Goal: Task Accomplishment & Management: Complete application form

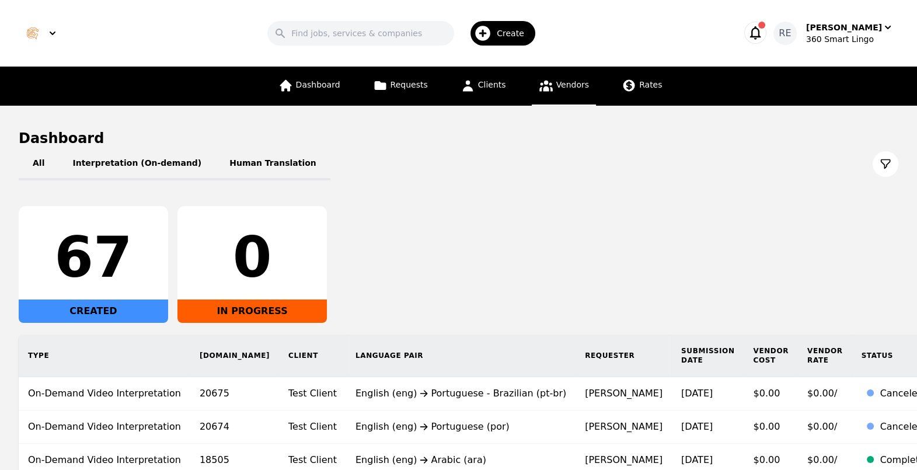
click at [565, 88] on span "Vendors" at bounding box center [572, 84] width 33 height 9
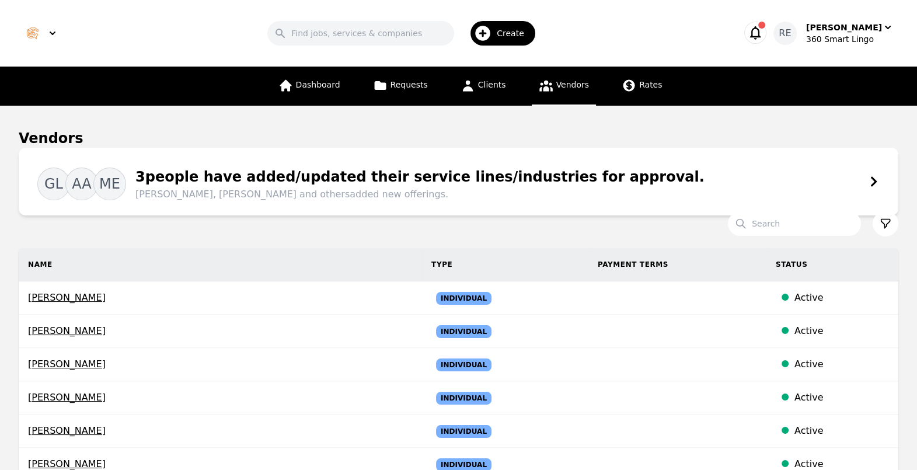
click at [528, 34] on span "Create" at bounding box center [515, 33] width 36 height 12
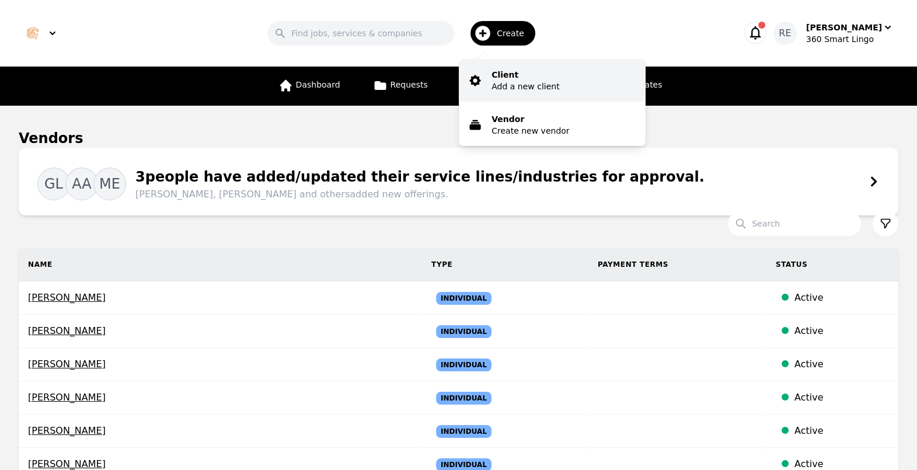
click at [520, 93] on button "Client Add a new client" at bounding box center [552, 81] width 187 height 42
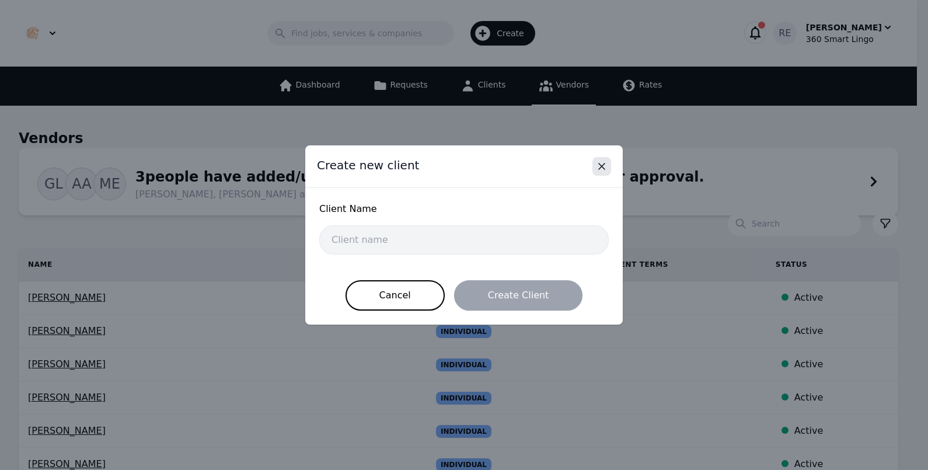
click at [605, 169] on icon "Close" at bounding box center [602, 166] width 12 height 12
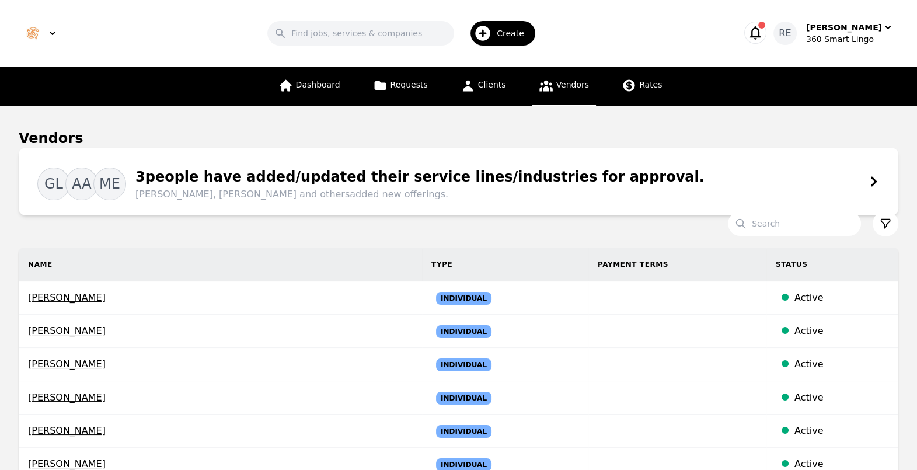
click at [511, 35] on div "Create" at bounding box center [502, 33] width 65 height 25
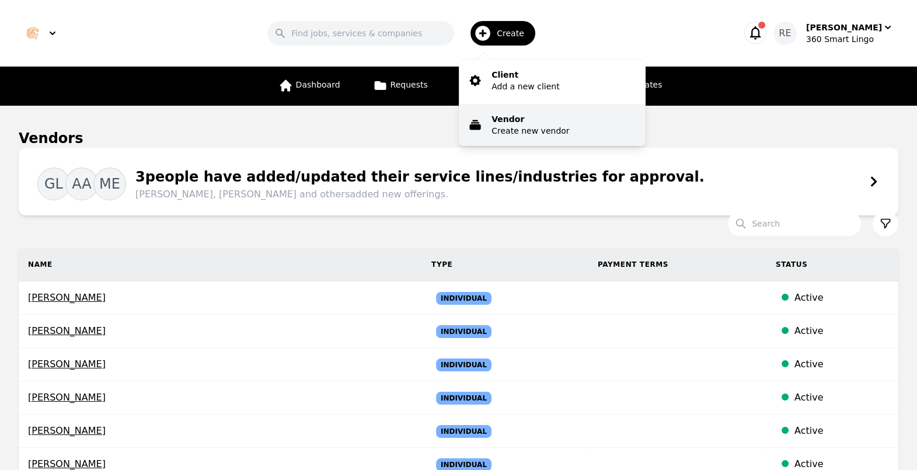
click at [535, 118] on p "Vendor" at bounding box center [530, 119] width 78 height 12
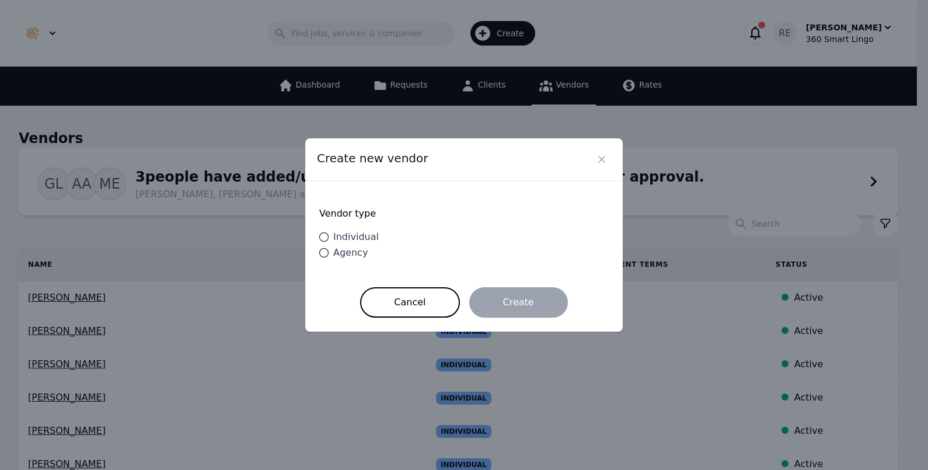
click at [344, 237] on span "Individual" at bounding box center [356, 236] width 46 height 11
click at [329, 237] on input "Individual" at bounding box center [323, 236] width 9 height 9
radio input "true"
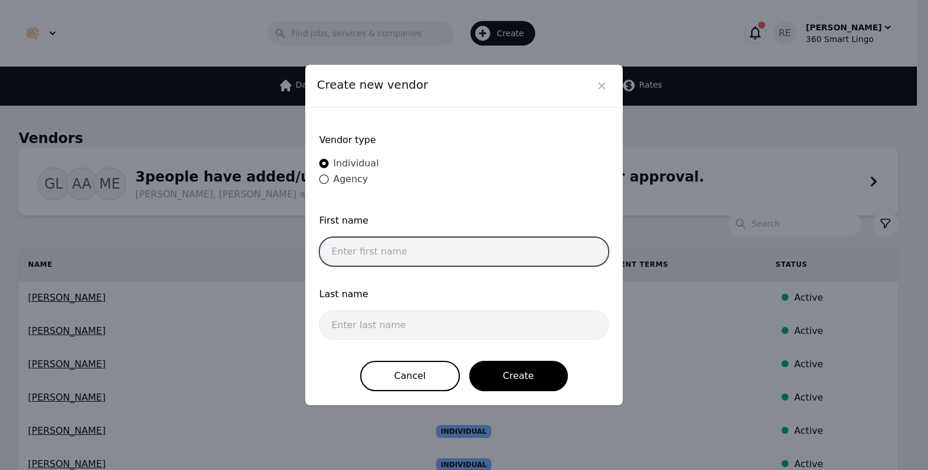
click at [443, 261] on input "text" at bounding box center [463, 251] width 289 height 29
type input "[PERSON_NAME]"
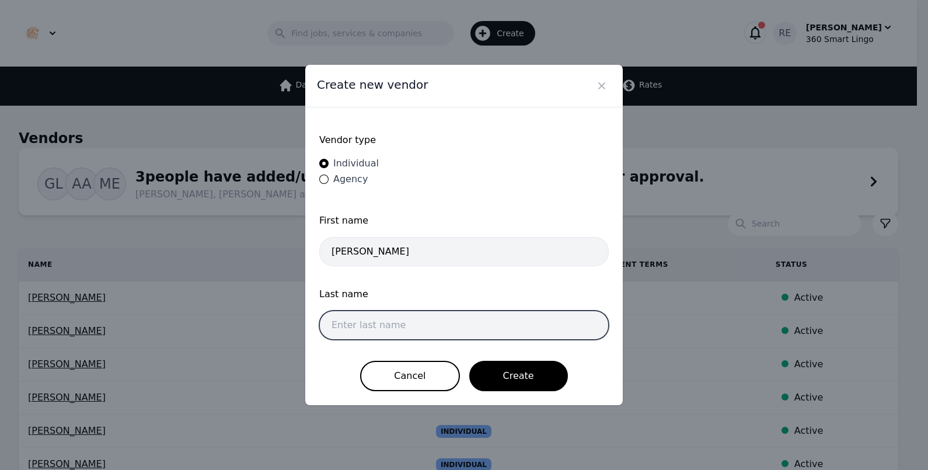
click at [471, 316] on input "text" at bounding box center [463, 324] width 289 height 29
type input "Alas"
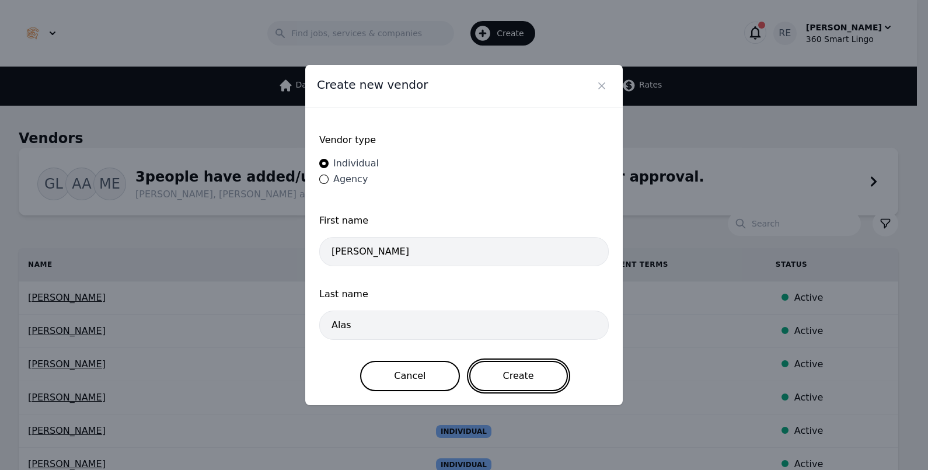
click at [519, 368] on button "Create" at bounding box center [518, 376] width 99 height 30
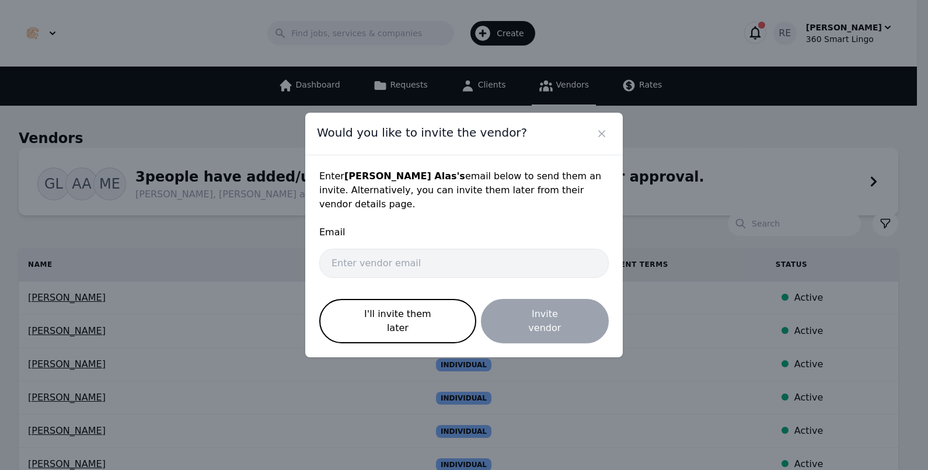
click at [467, 247] on div "Email" at bounding box center [463, 236] width 289 height 23
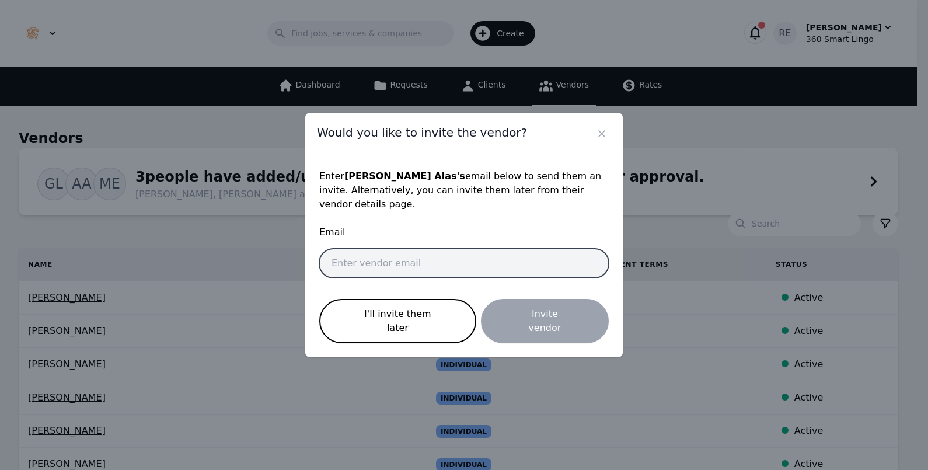
click at [464, 258] on input "email" at bounding box center [463, 263] width 289 height 29
paste input "[EMAIL_ADDRESS][DOMAIN_NAME]"
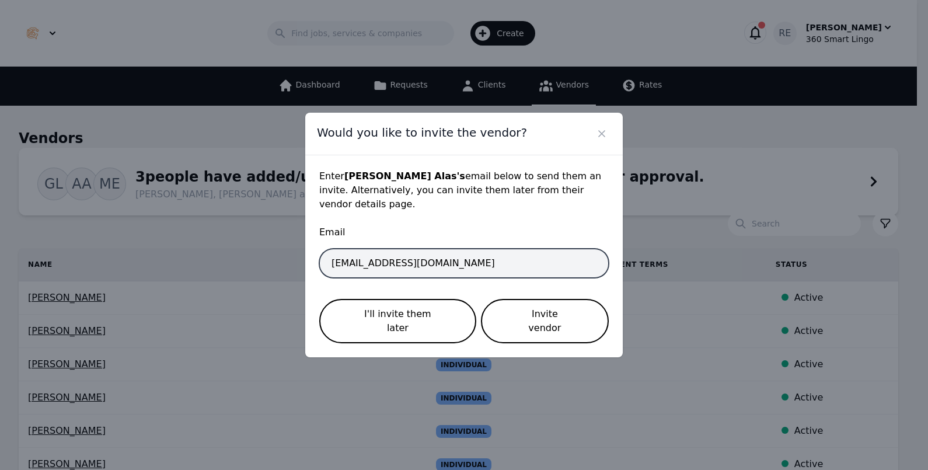
type input "[EMAIL_ADDRESS][DOMAIN_NAME]"
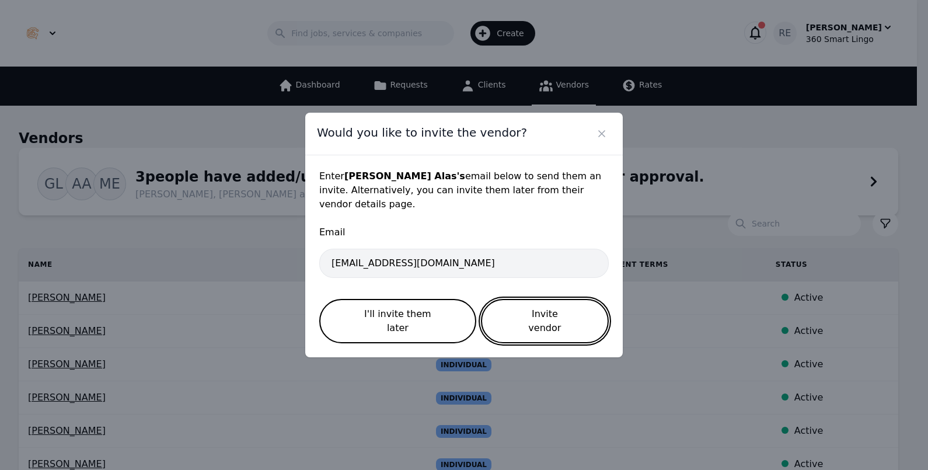
click at [518, 315] on button "Invite vendor" at bounding box center [545, 321] width 128 height 44
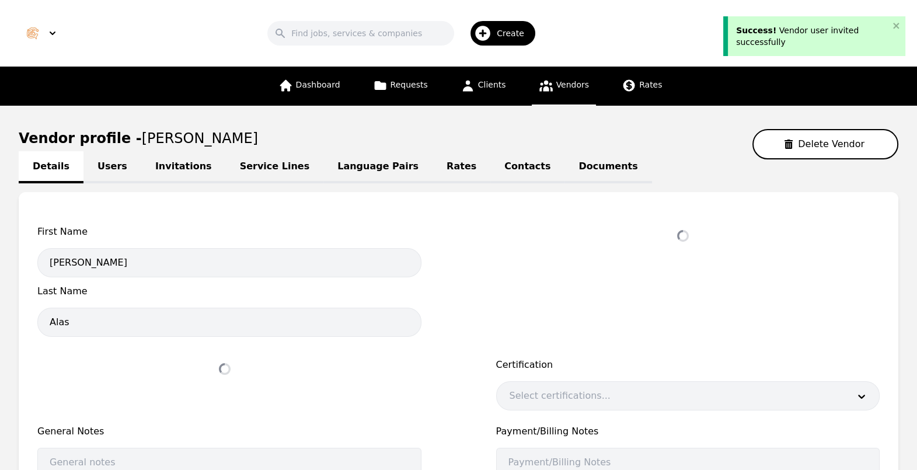
select select "active"
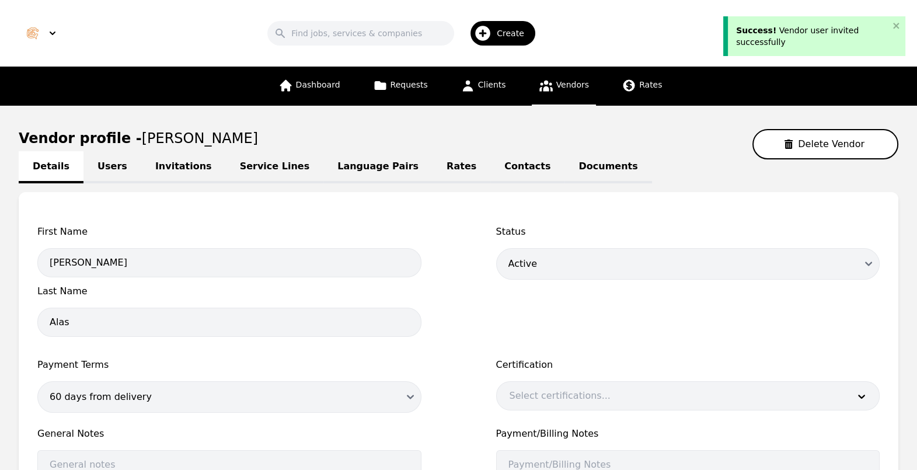
click at [116, 160] on link "Users" at bounding box center [112, 167] width 58 height 32
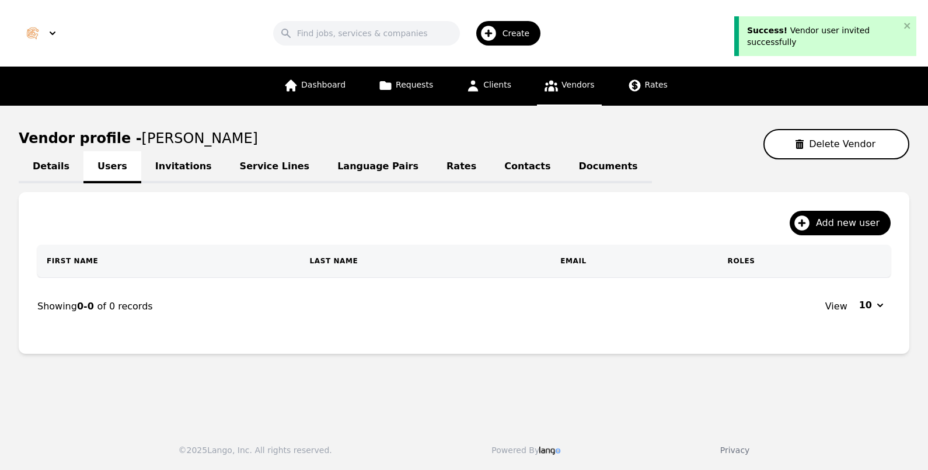
click at [166, 166] on link "Invitations" at bounding box center [183, 167] width 85 height 32
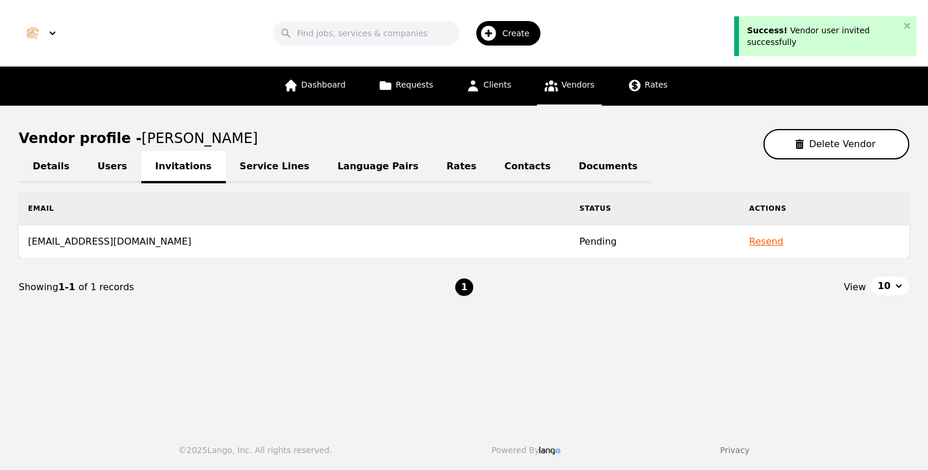
click at [256, 153] on link "Service Lines" at bounding box center [275, 167] width 98 height 32
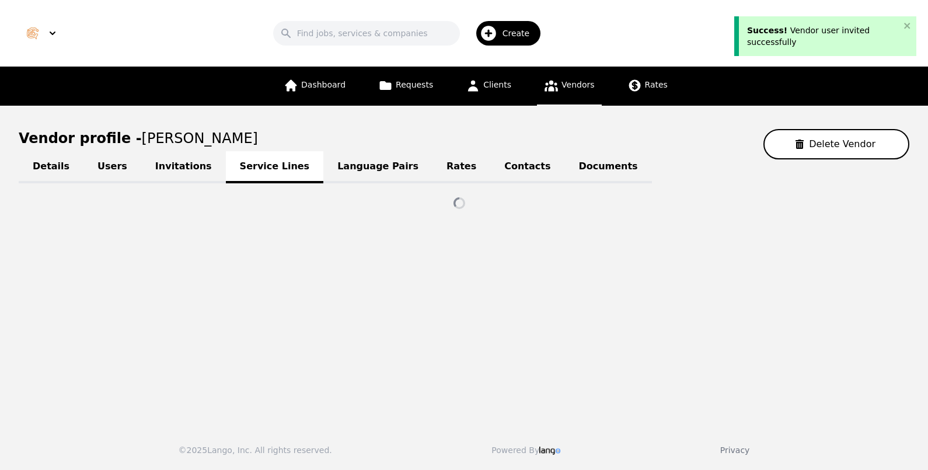
click at [141, 174] on link "Invitations" at bounding box center [183, 167] width 85 height 32
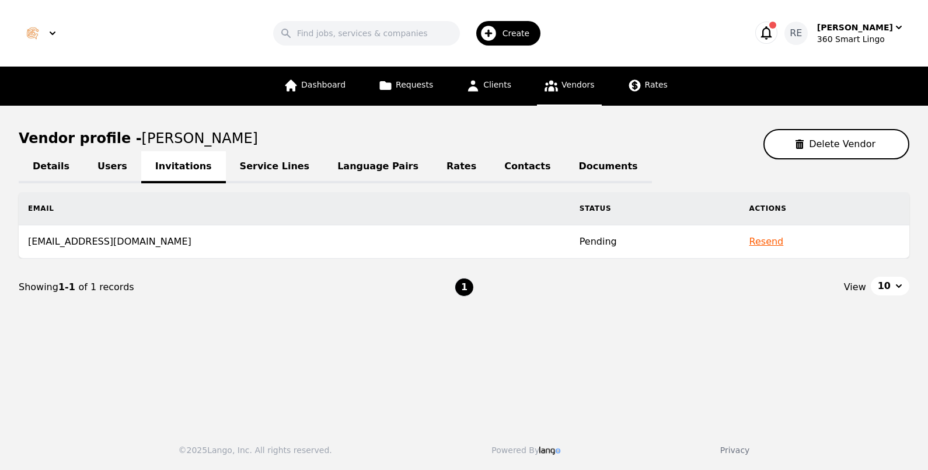
click at [280, 166] on link "Service Lines" at bounding box center [275, 167] width 98 height 32
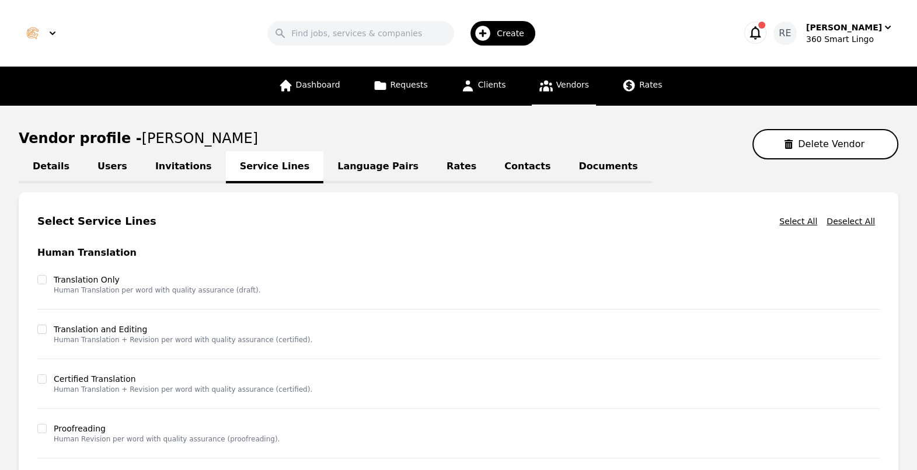
scroll to position [283, 0]
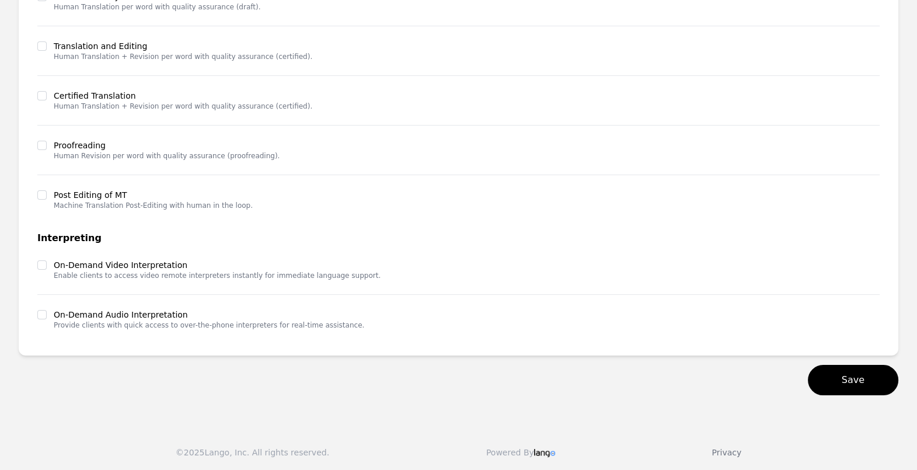
click at [57, 263] on label "On-Demand Video Interpretation" at bounding box center [217, 265] width 327 height 12
click at [46, 261] on input "checkbox" at bounding box center [41, 264] width 9 height 9
checkbox input "true"
click at [41, 316] on input "checkbox" at bounding box center [41, 314] width 9 height 9
checkbox input "true"
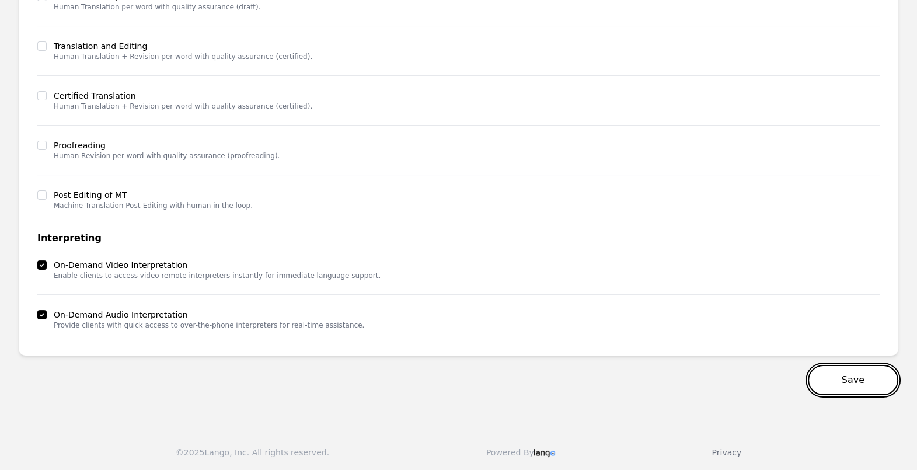
click at [834, 373] on button "Save" at bounding box center [853, 380] width 90 height 30
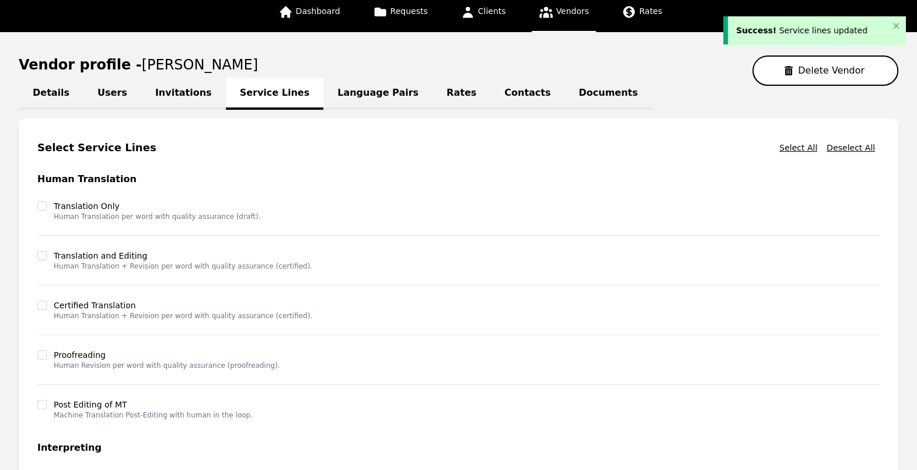
scroll to position [64, 0]
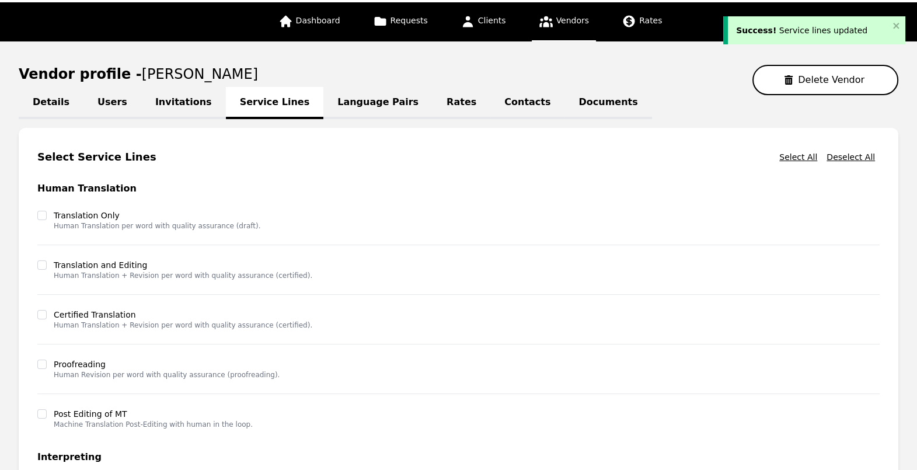
click at [330, 114] on link "Language Pairs" at bounding box center [377, 103] width 109 height 32
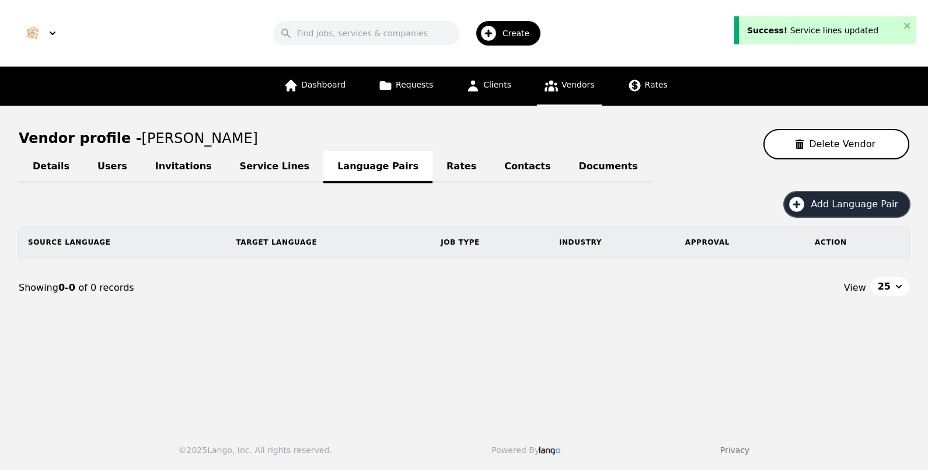
click at [872, 210] on button "Add Language Pair" at bounding box center [846, 204] width 125 height 25
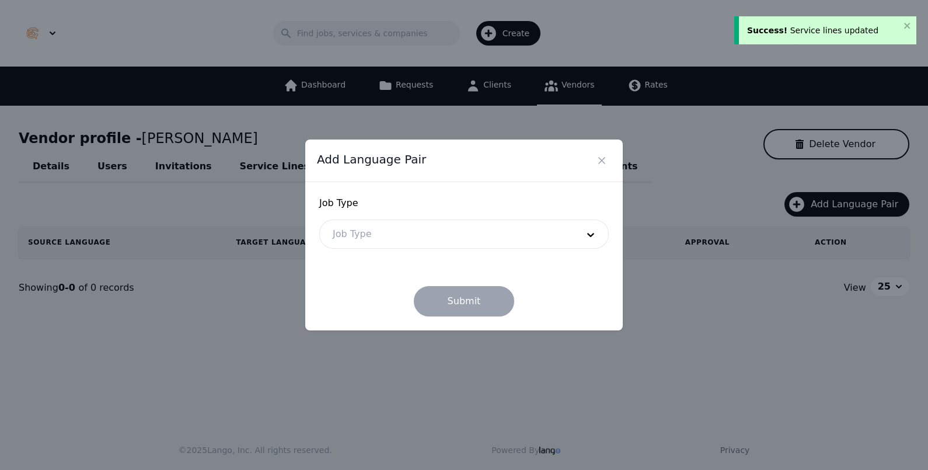
click at [463, 238] on div at bounding box center [446, 234] width 253 height 28
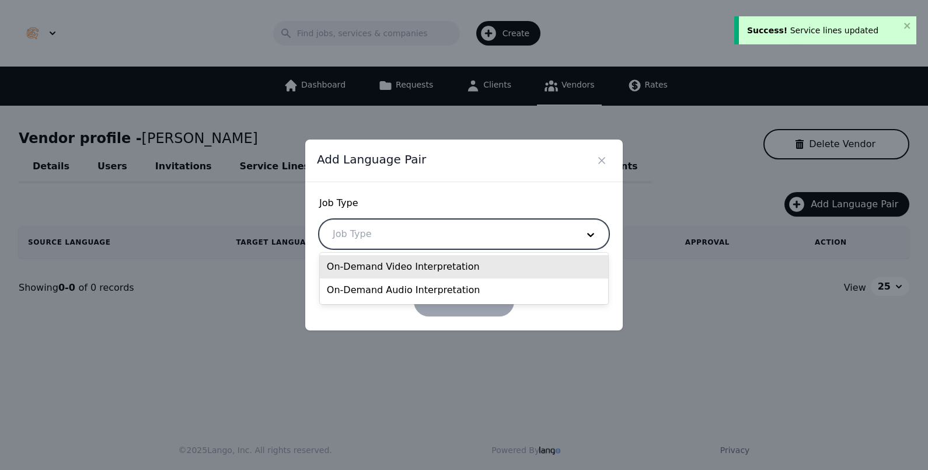
click at [452, 264] on div "On-Demand Video Interpretation" at bounding box center [464, 266] width 288 height 23
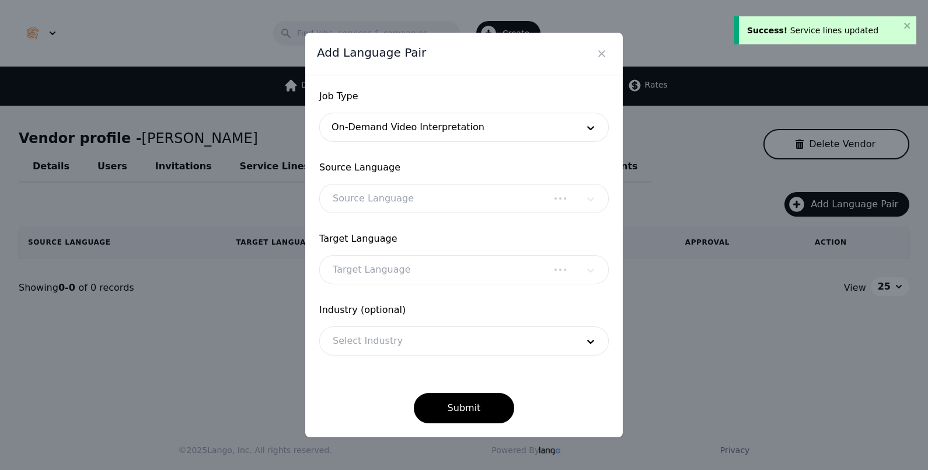
click at [436, 199] on div "Source Language" at bounding box center [463, 198] width 289 height 29
click at [462, 203] on div at bounding box center [446, 198] width 253 height 28
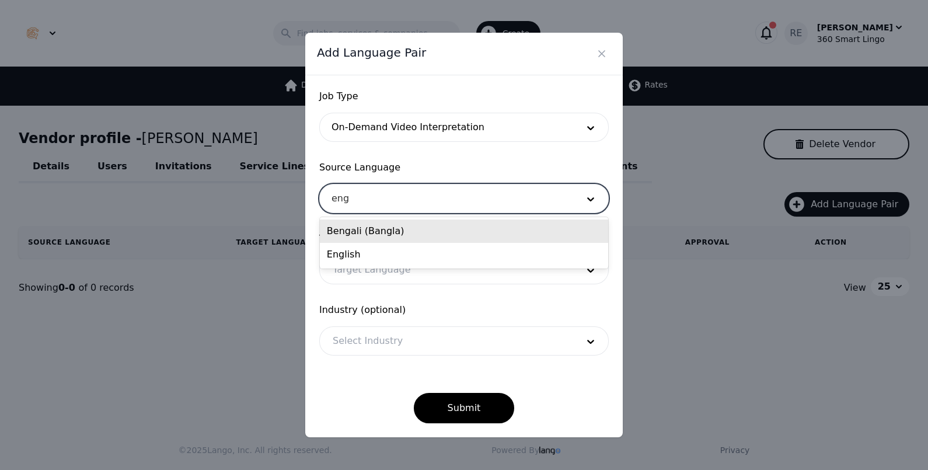
type input "engl"
click at [446, 235] on div "English" at bounding box center [464, 230] width 288 height 23
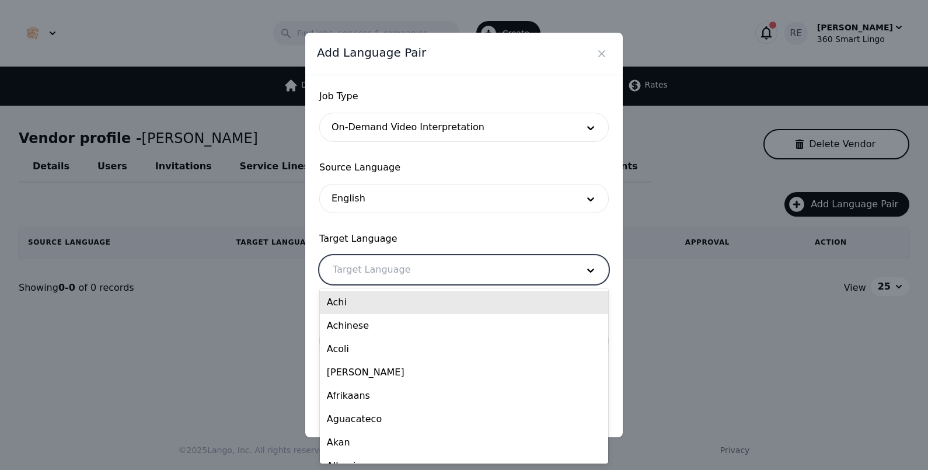
click at [434, 283] on div at bounding box center [446, 270] width 253 height 28
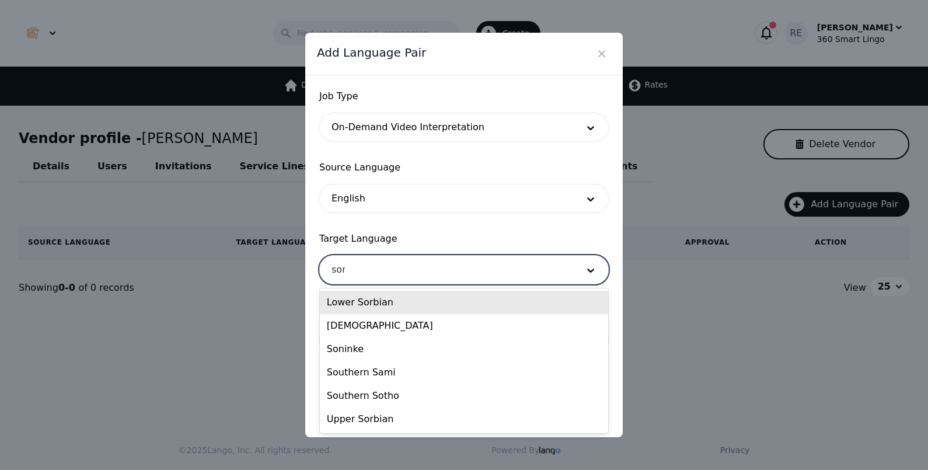
type input "soma"
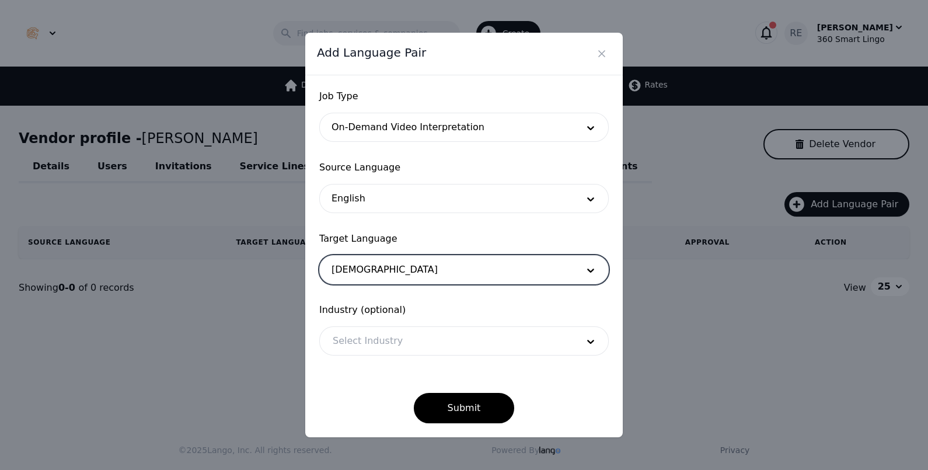
click at [415, 333] on div at bounding box center [446, 341] width 253 height 28
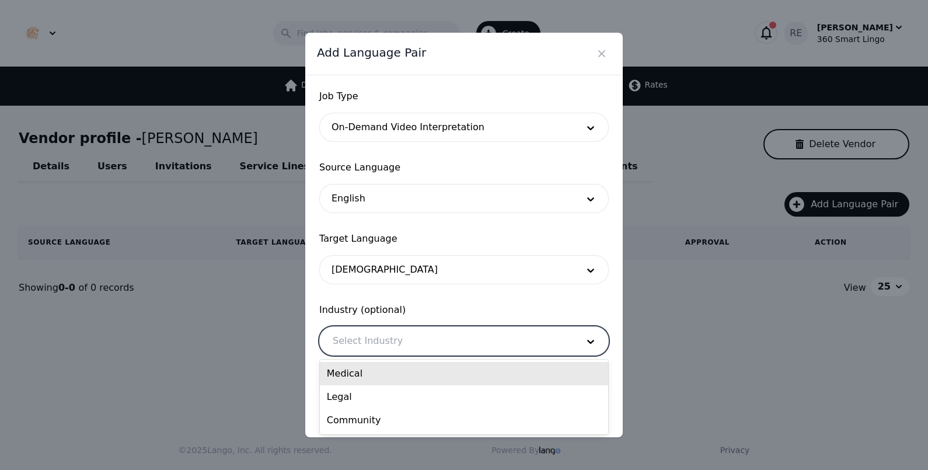
click at [417, 382] on div "Medical" at bounding box center [464, 373] width 288 height 23
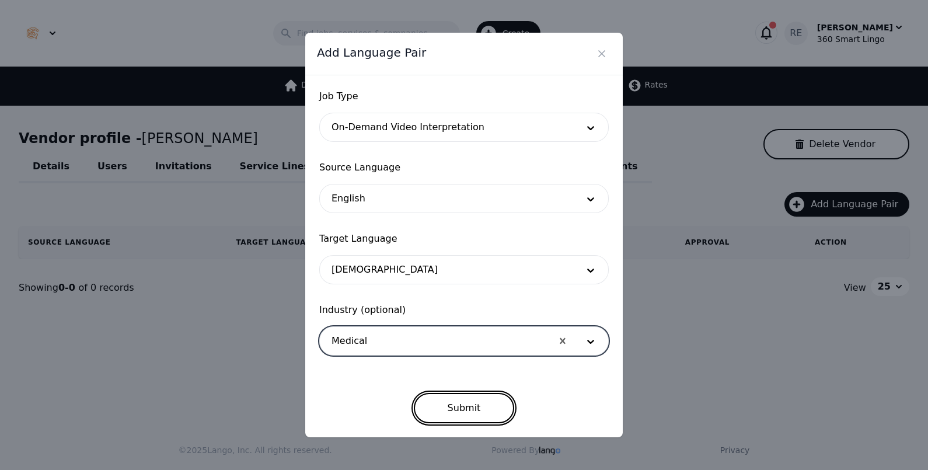
click at [455, 405] on button "Submit" at bounding box center [464, 408] width 101 height 30
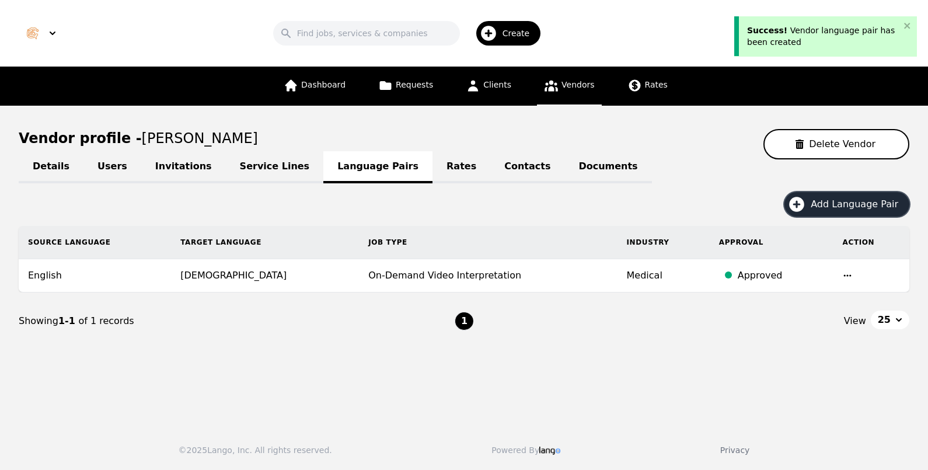
click at [816, 198] on button "Add Language Pair" at bounding box center [846, 204] width 125 height 25
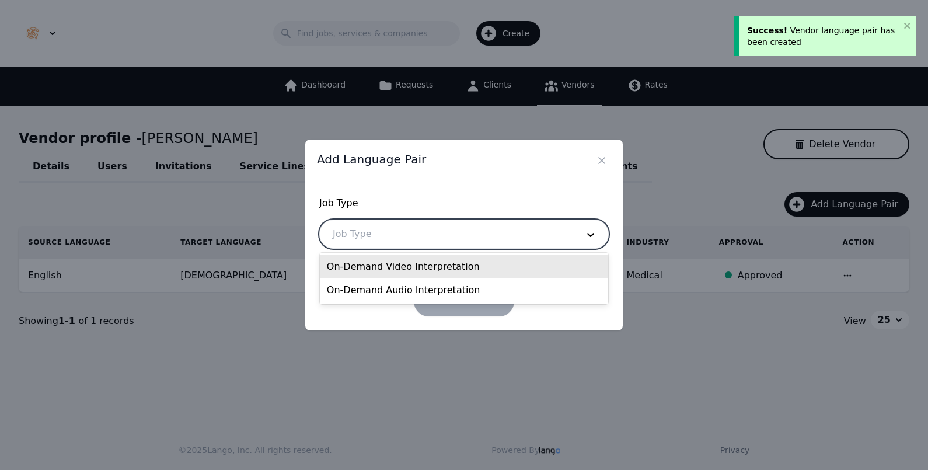
click at [508, 245] on div at bounding box center [446, 234] width 253 height 28
click at [436, 273] on div "On-Demand Video Interpretation" at bounding box center [464, 266] width 288 height 23
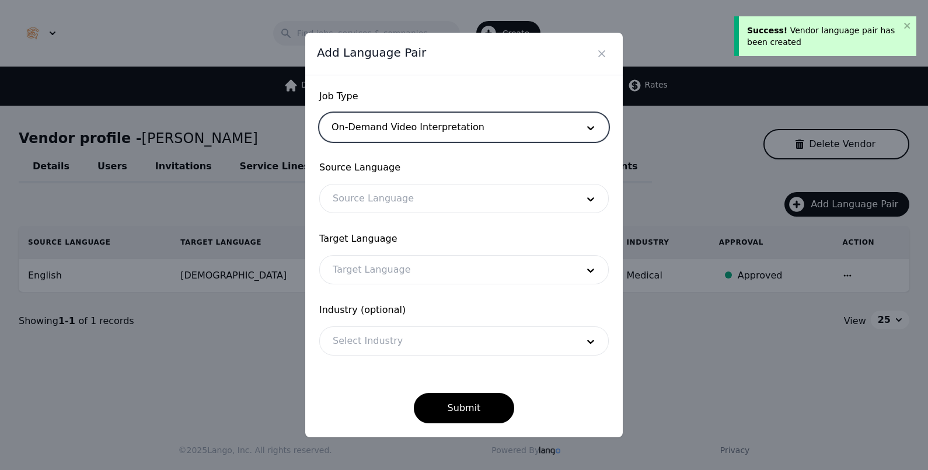
click at [434, 195] on div at bounding box center [446, 198] width 253 height 28
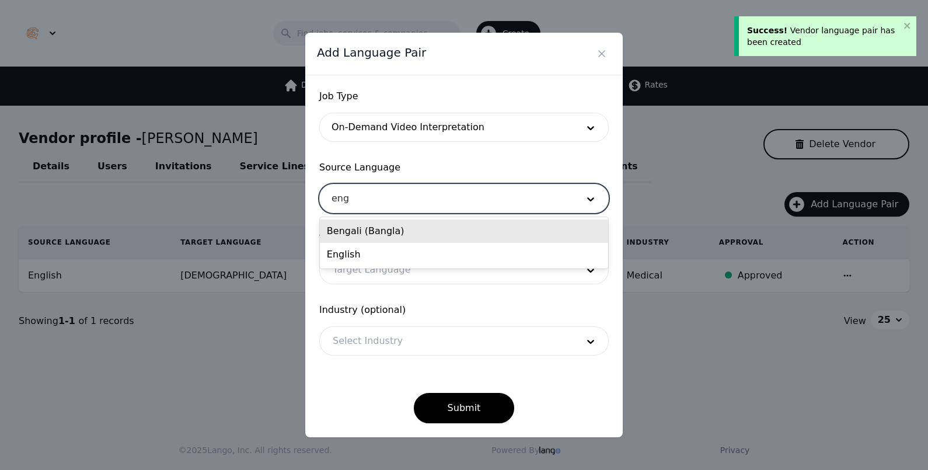
type input "engl"
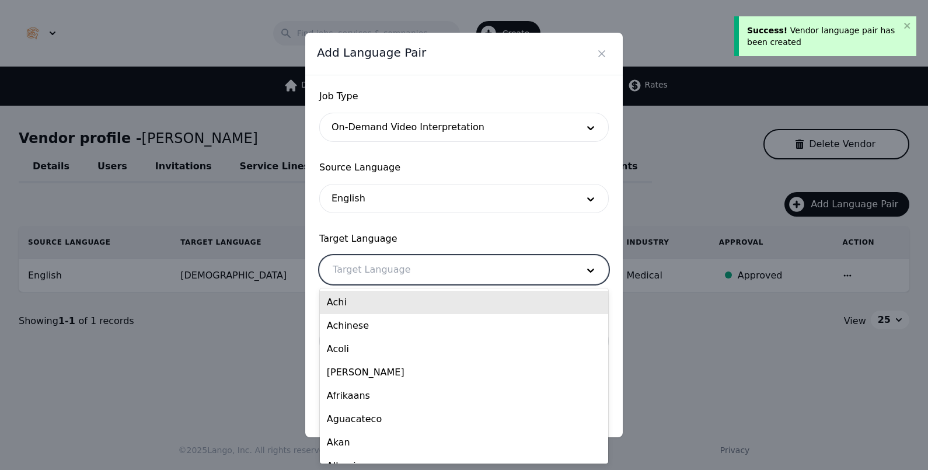
click at [404, 274] on div at bounding box center [446, 270] width 253 height 28
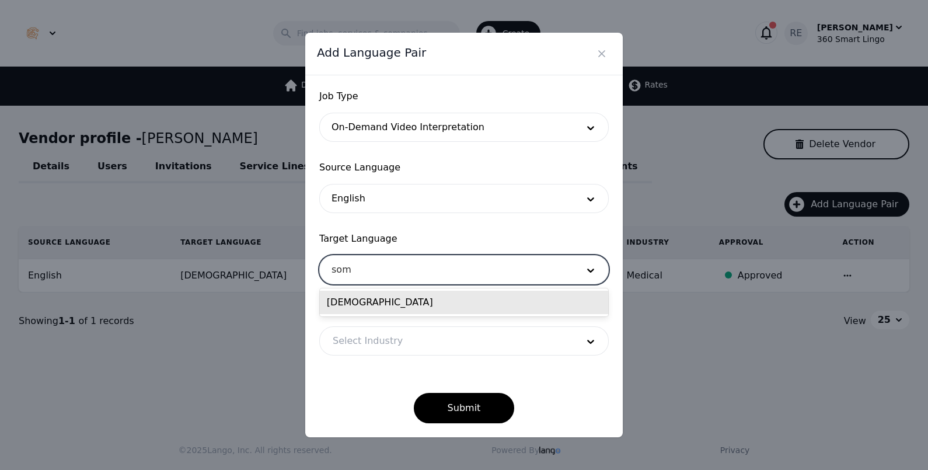
type input "soma"
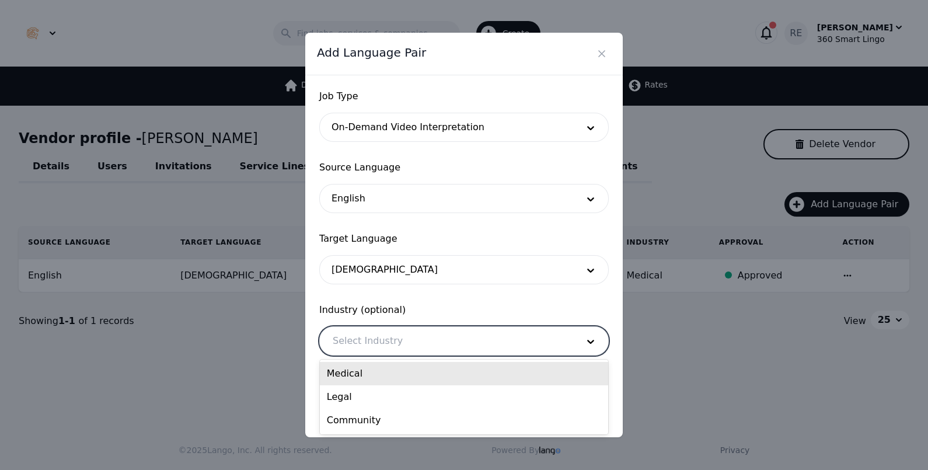
click at [434, 342] on div at bounding box center [446, 341] width 253 height 28
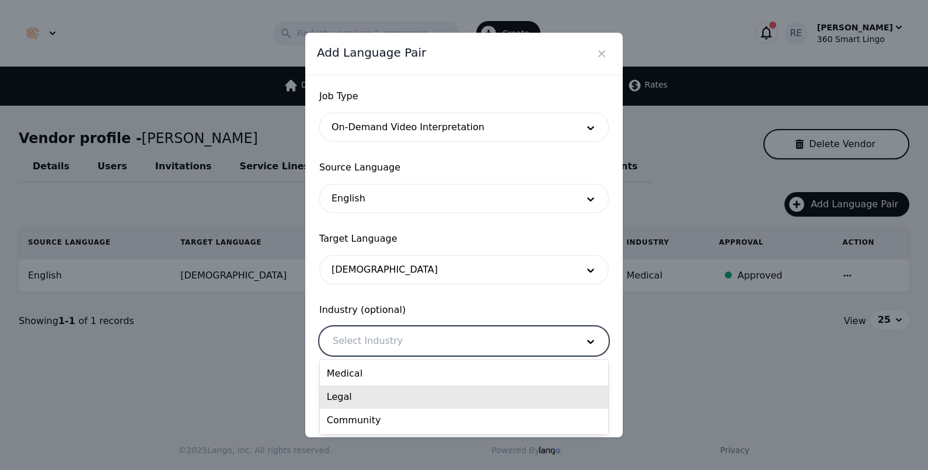
click at [408, 389] on div "Legal" at bounding box center [464, 396] width 288 height 23
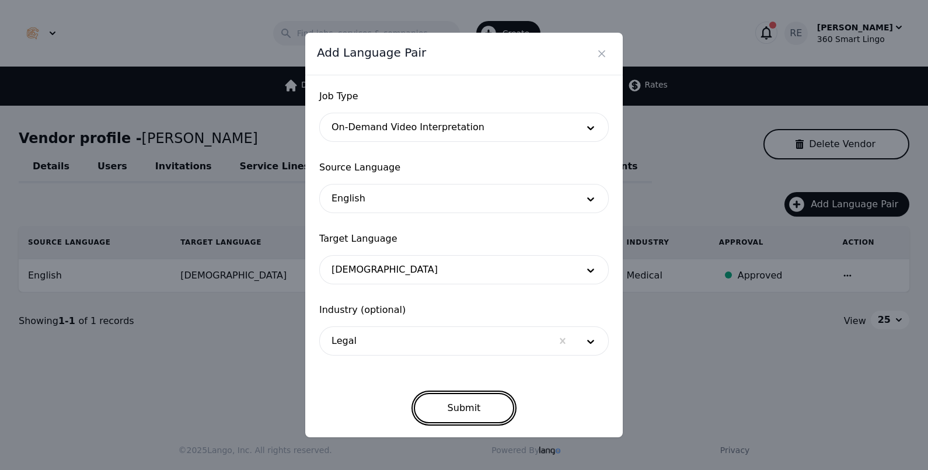
click at [432, 405] on button "Submit" at bounding box center [464, 408] width 101 height 30
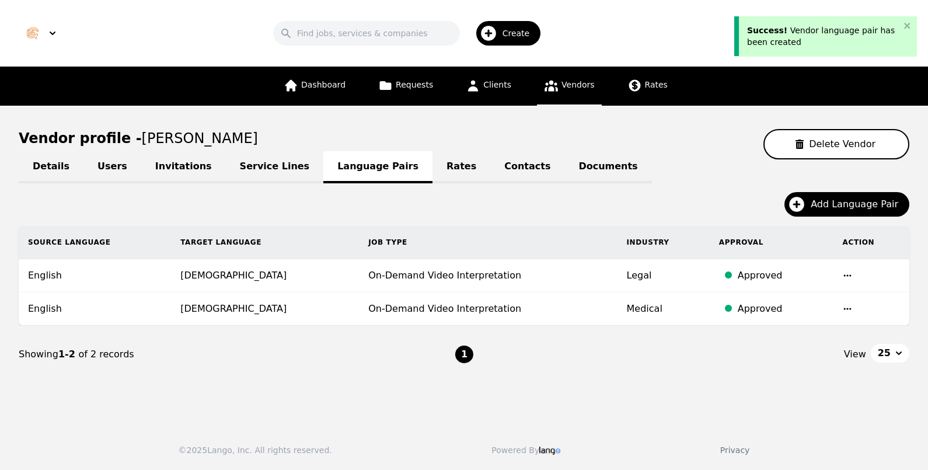
click at [831, 190] on div "Details Users Invitations Service Lines Language Pairs Rates Contacts Documents…" at bounding box center [464, 270] width 890 height 223
click at [813, 206] on button "Add Language Pair" at bounding box center [846, 204] width 125 height 25
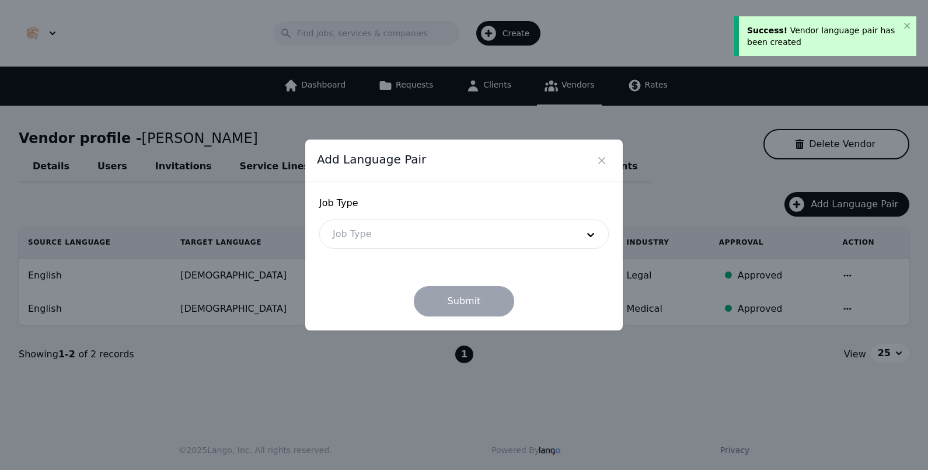
drag, startPoint x: 531, startPoint y: 232, endPoint x: 526, endPoint y: 242, distance: 11.2
click at [530, 233] on div at bounding box center [446, 234] width 253 height 28
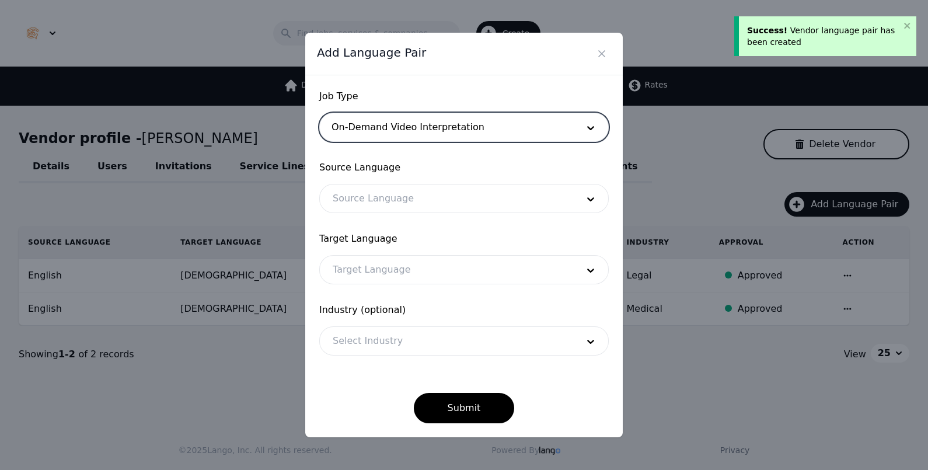
click at [487, 216] on form "Job Type option On-Demand Video Interpretation, selected. On-Demand Video Inter…" at bounding box center [463, 256] width 289 height 334
click at [490, 208] on div at bounding box center [446, 198] width 253 height 28
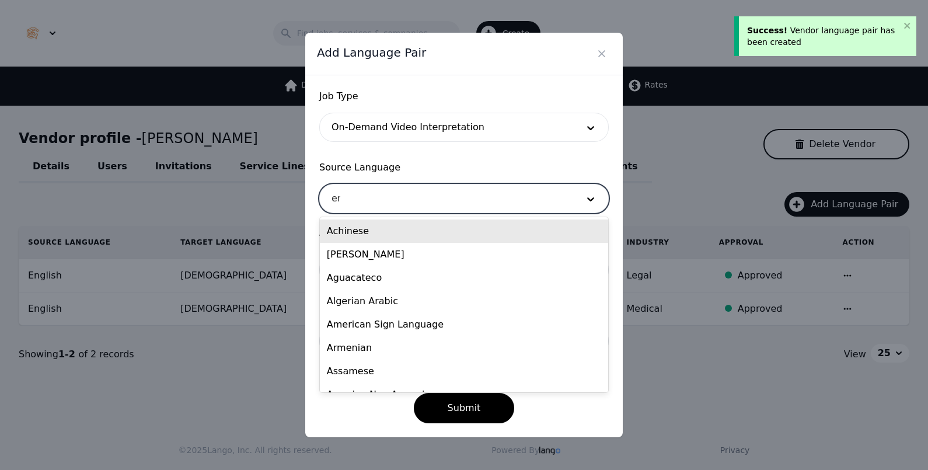
type input "eng"
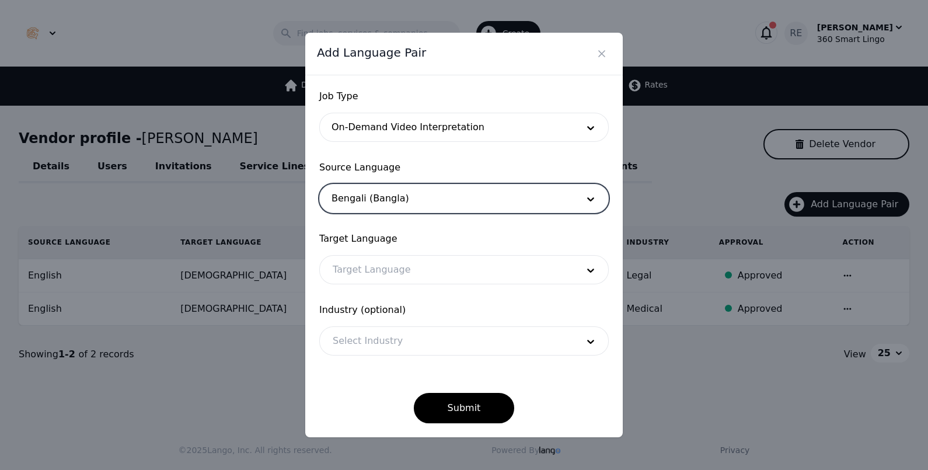
click at [490, 208] on div at bounding box center [446, 198] width 253 height 28
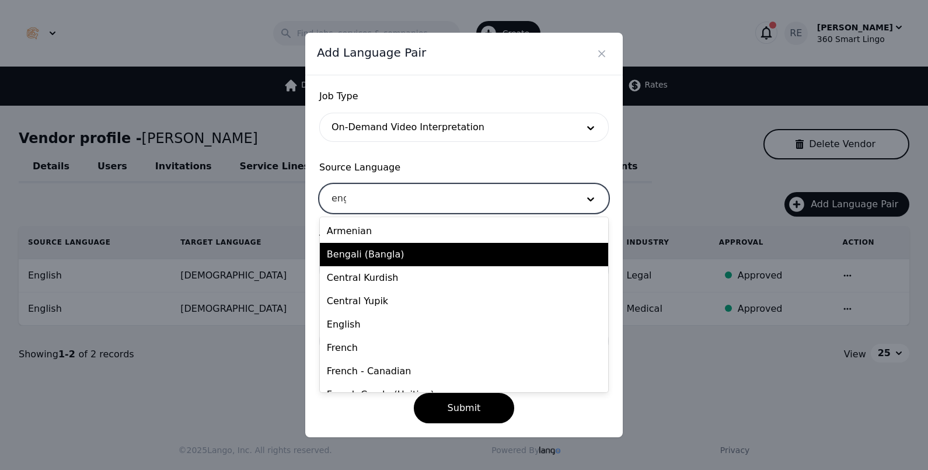
type input "engl"
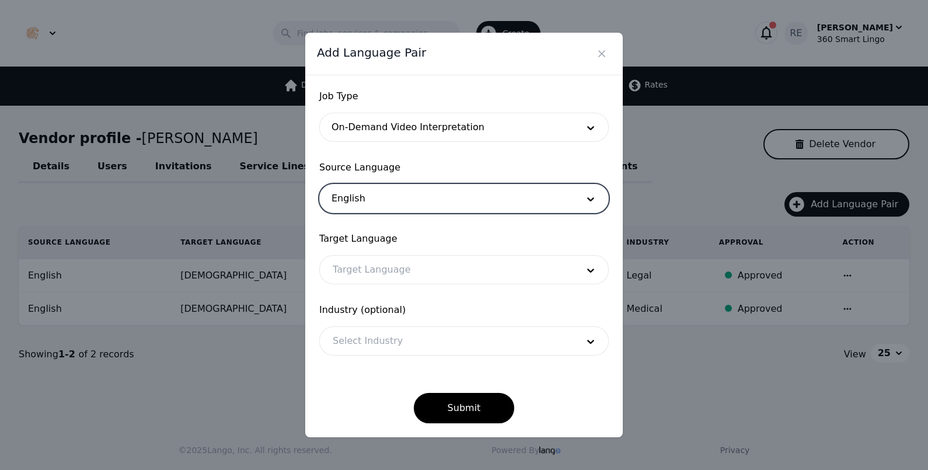
click at [510, 267] on div at bounding box center [446, 270] width 253 height 28
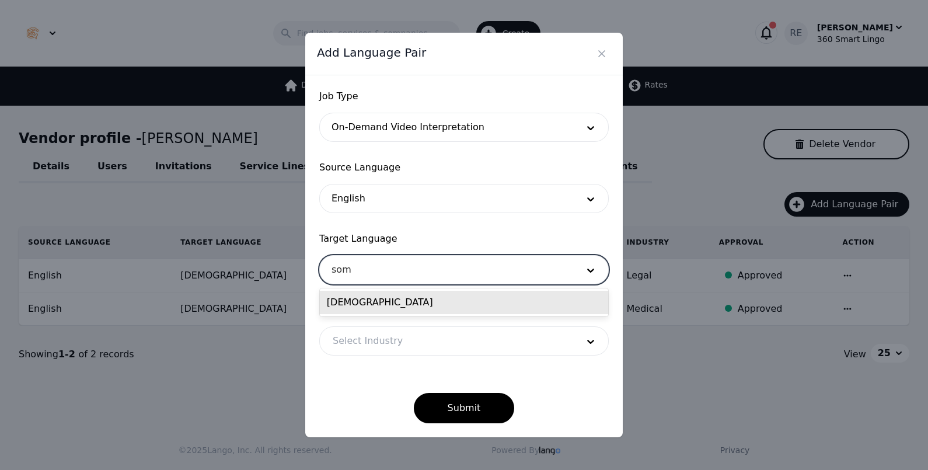
type input "soma"
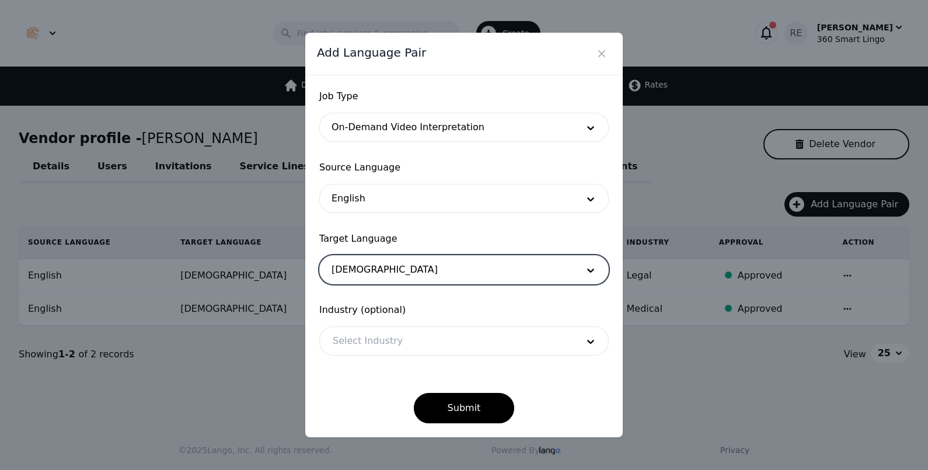
click at [511, 336] on div at bounding box center [446, 341] width 253 height 28
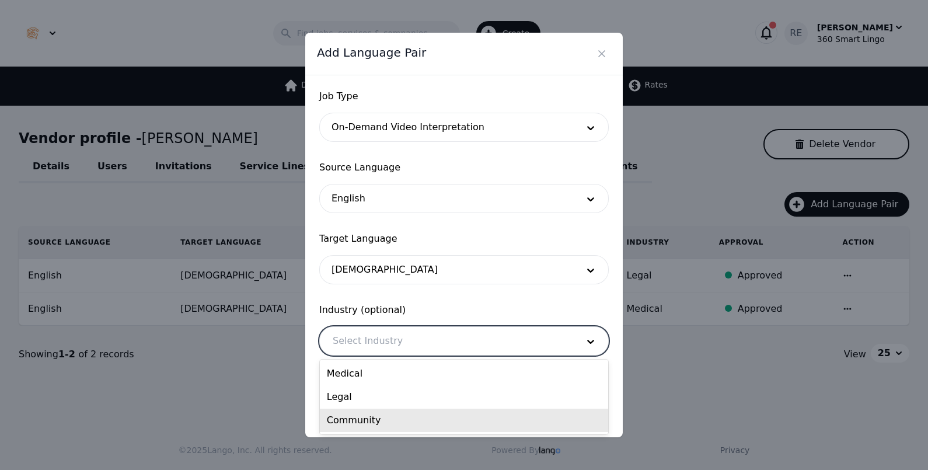
click at [403, 415] on div "Community" at bounding box center [464, 419] width 288 height 23
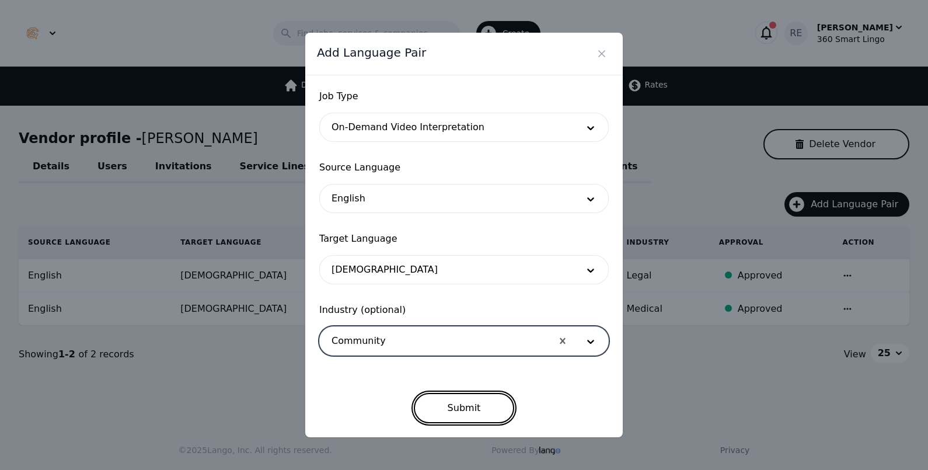
click at [455, 418] on button "Submit" at bounding box center [464, 408] width 101 height 30
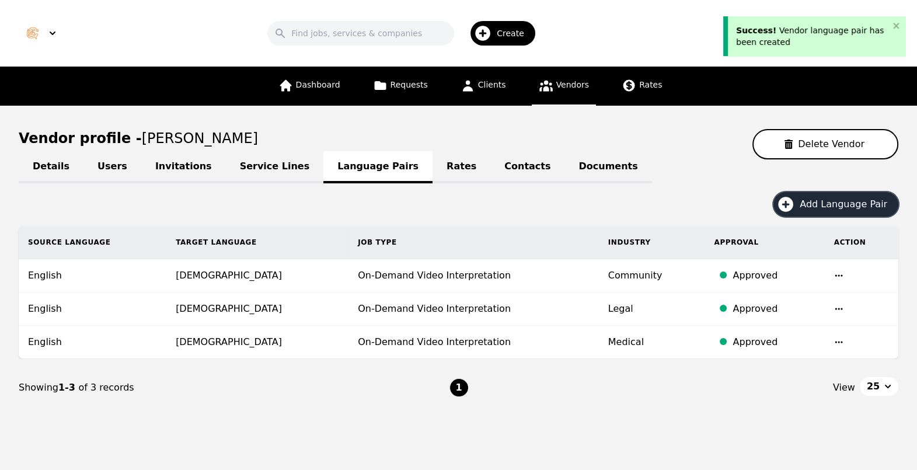
click at [834, 200] on span "Add Language Pair" at bounding box center [847, 204] width 96 height 14
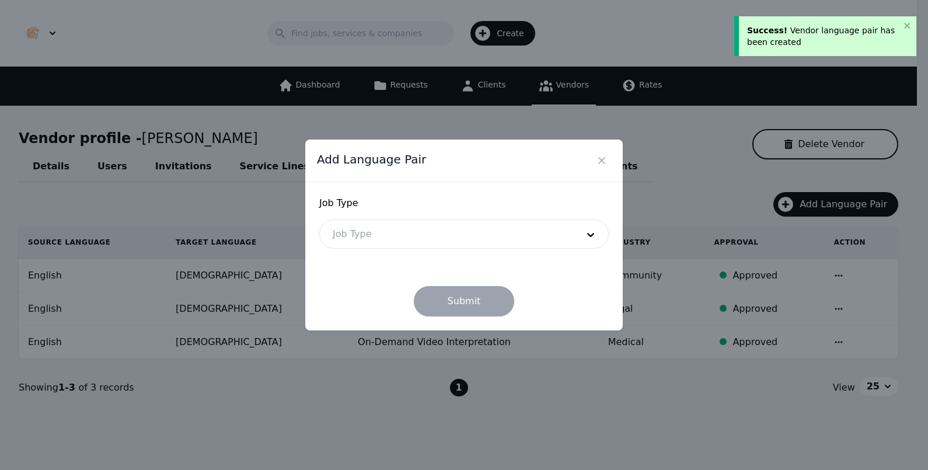
click at [432, 229] on div at bounding box center [446, 234] width 253 height 28
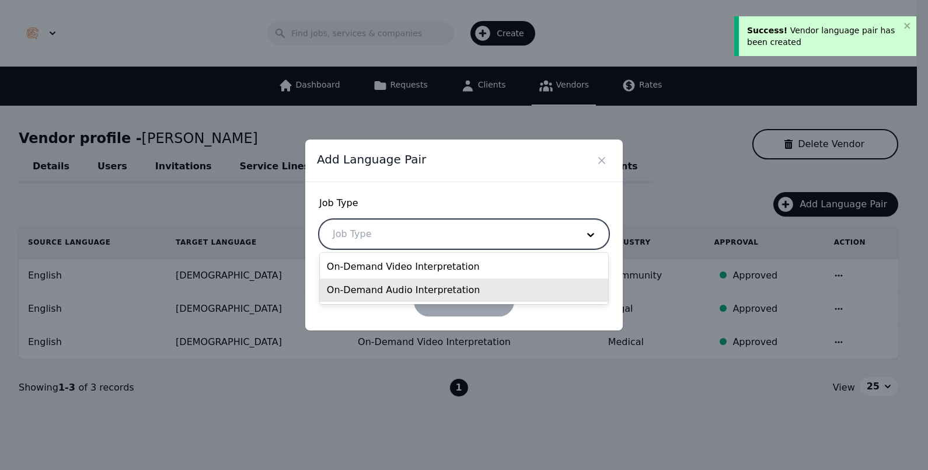
click at [418, 278] on div "On-Demand Audio Interpretation" at bounding box center [464, 289] width 288 height 23
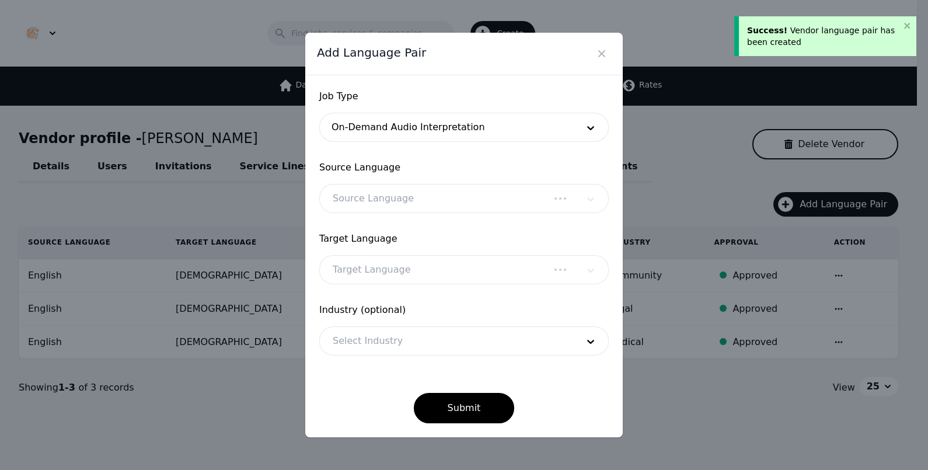
click at [420, 205] on div "Source Language" at bounding box center [463, 198] width 289 height 29
click at [420, 205] on div at bounding box center [446, 198] width 253 height 28
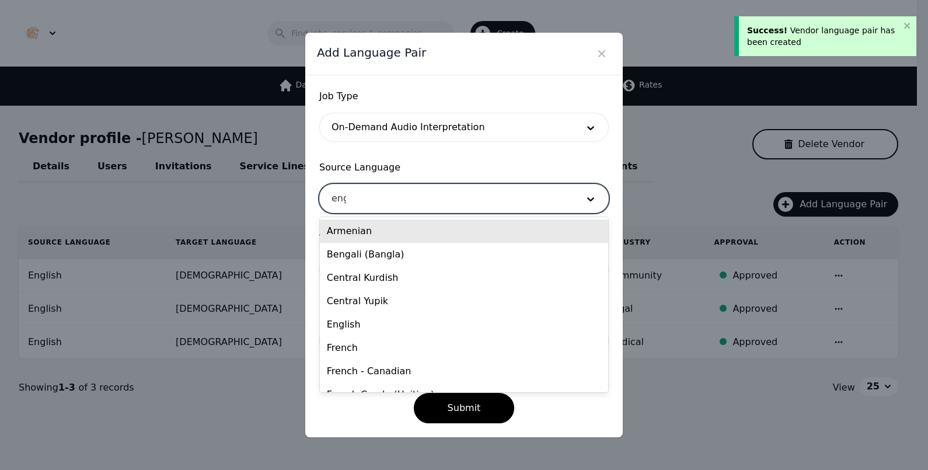
type input "engl"
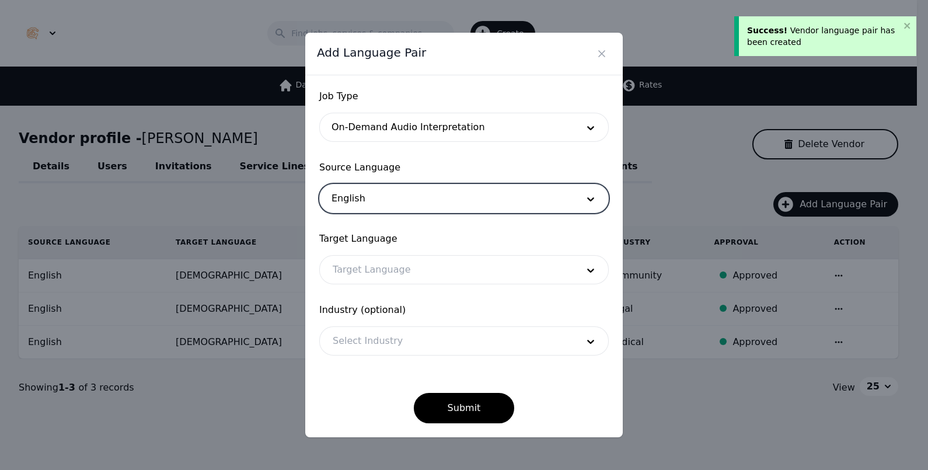
click at [396, 267] on div at bounding box center [446, 270] width 253 height 28
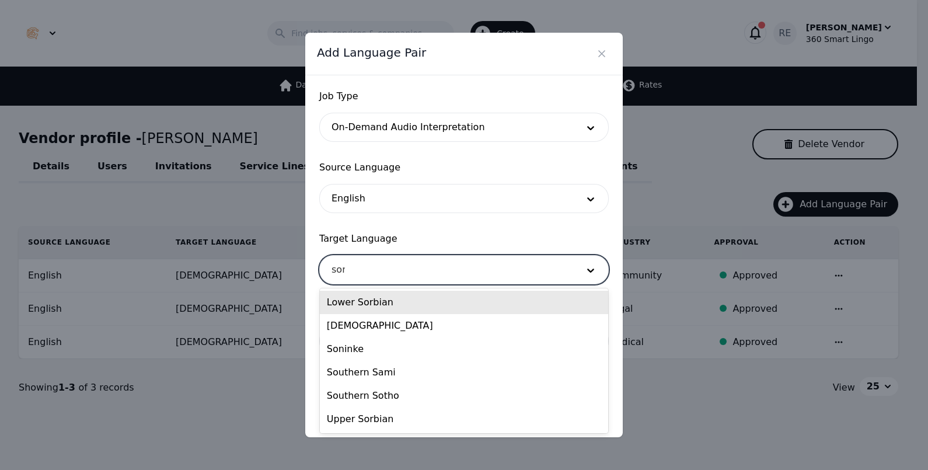
type input "soma"
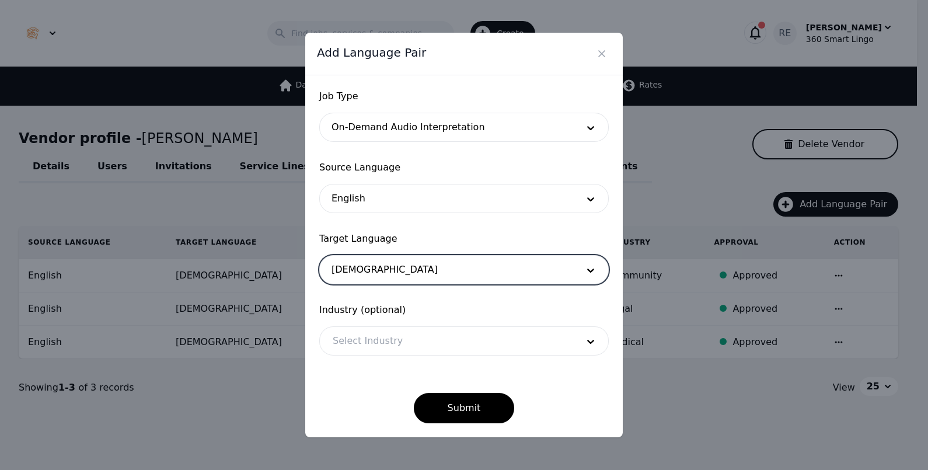
click at [392, 337] on div at bounding box center [446, 341] width 253 height 28
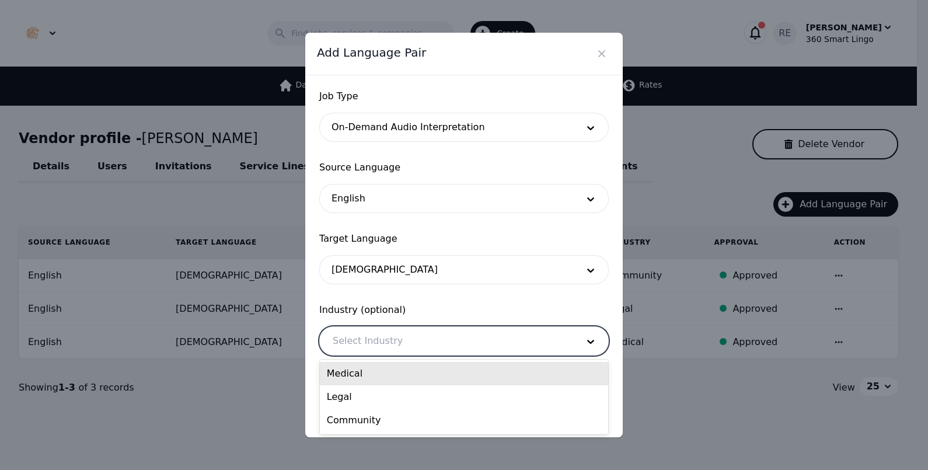
click at [392, 376] on div "Medical" at bounding box center [464, 373] width 288 height 23
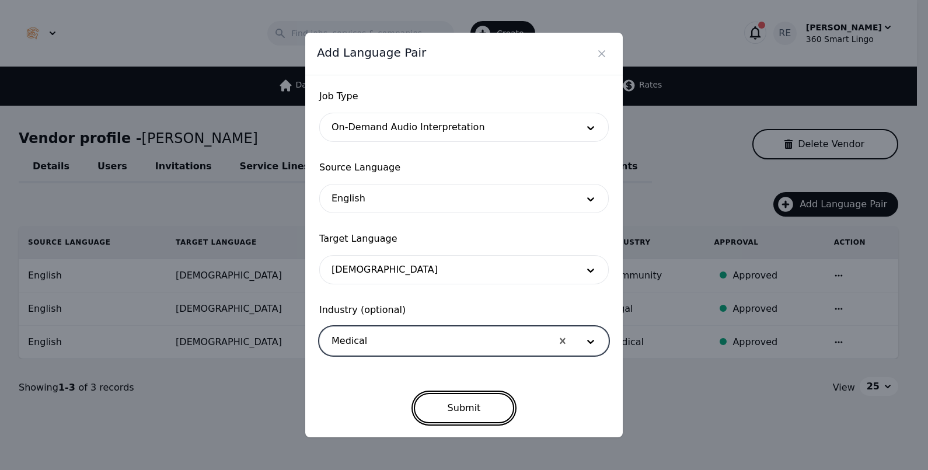
click at [457, 401] on button "Submit" at bounding box center [464, 408] width 101 height 30
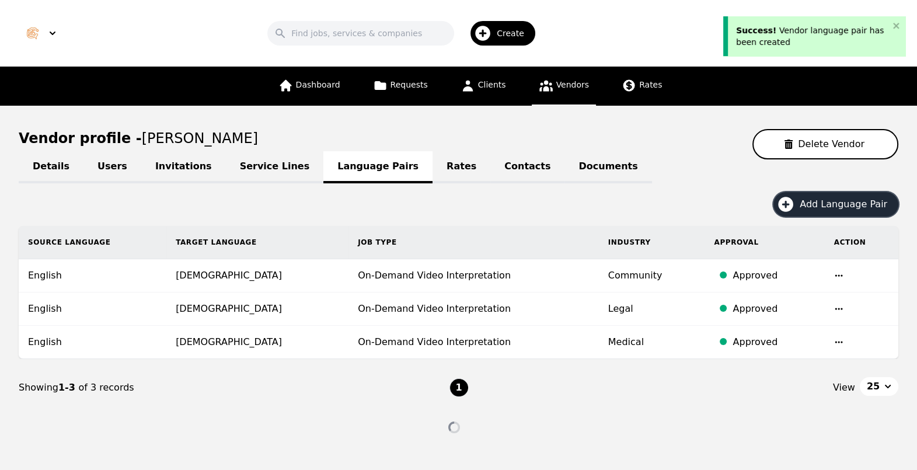
click at [795, 205] on icon "button" at bounding box center [785, 204] width 19 height 19
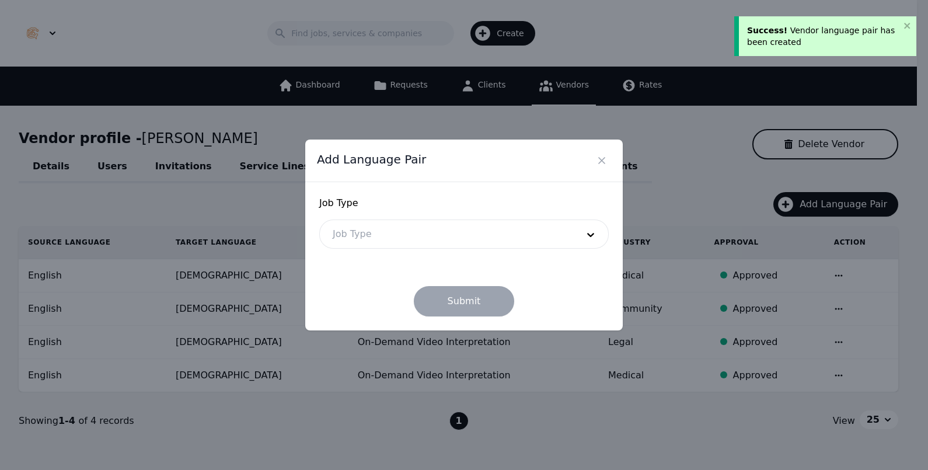
click at [496, 229] on div at bounding box center [446, 234] width 253 height 28
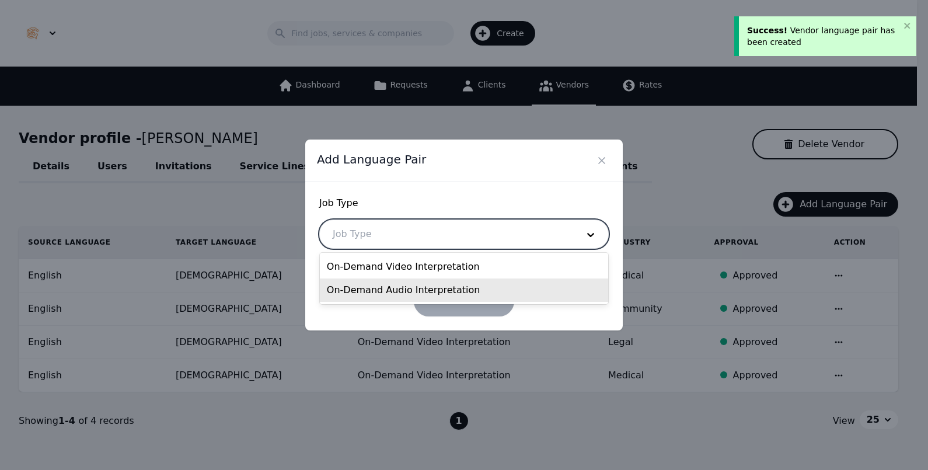
click at [457, 282] on div "On-Demand Audio Interpretation" at bounding box center [464, 289] width 288 height 23
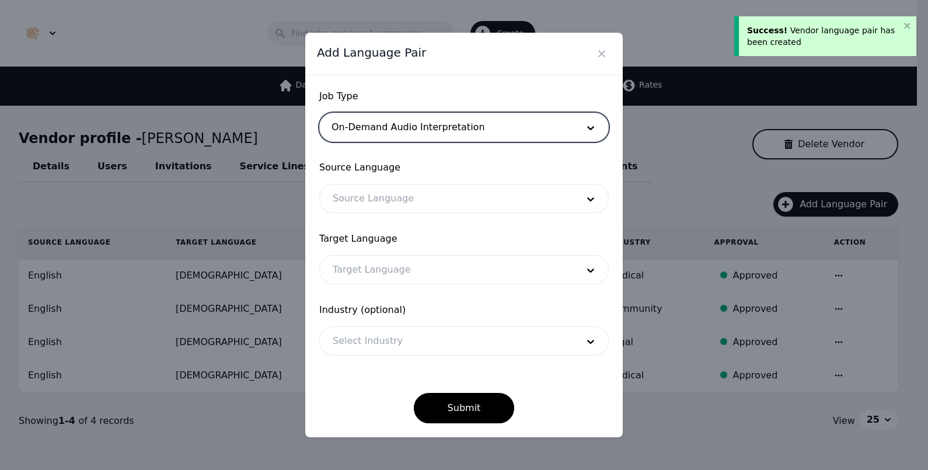
click at [427, 214] on form "Job Type option On-Demand Audio Interpretation, selected. On-Demand Audio Inter…" at bounding box center [463, 256] width 289 height 334
click at [429, 198] on div at bounding box center [446, 198] width 253 height 28
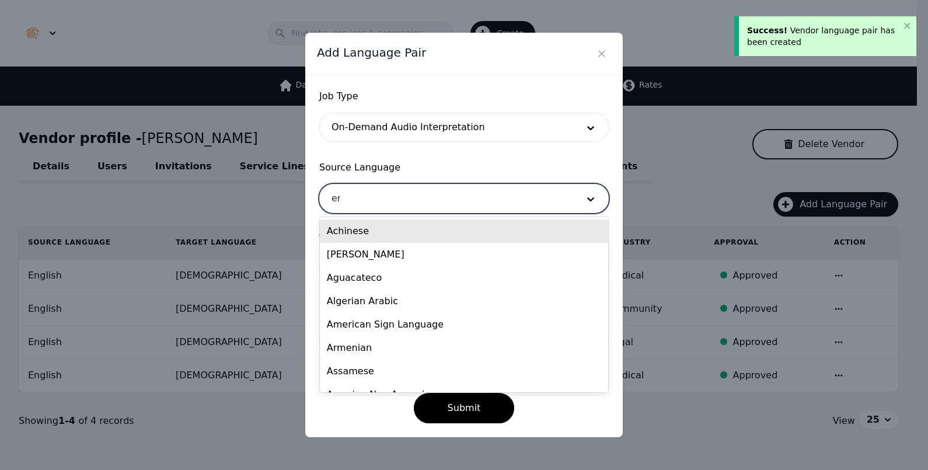
type input "engl"
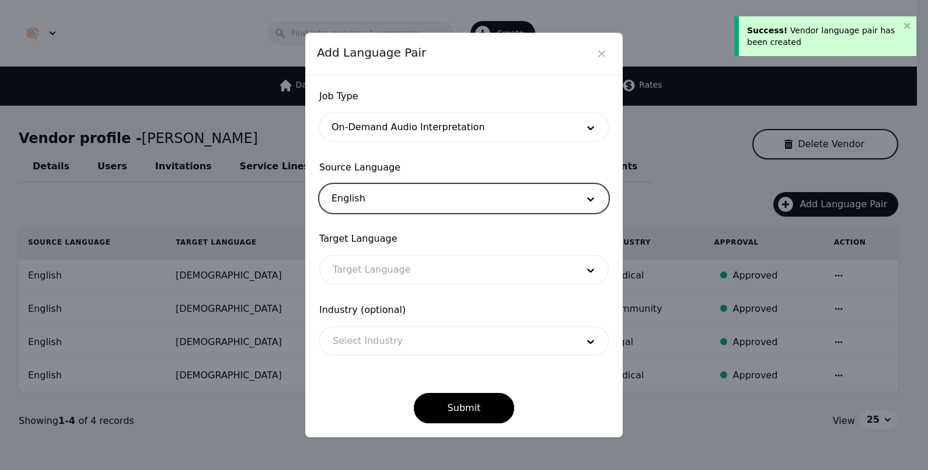
click at [406, 257] on div at bounding box center [446, 270] width 253 height 28
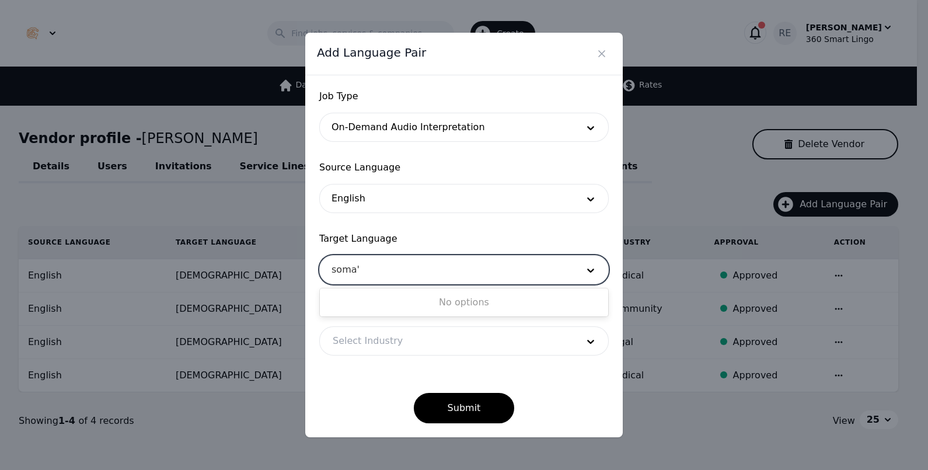
type input "soma"
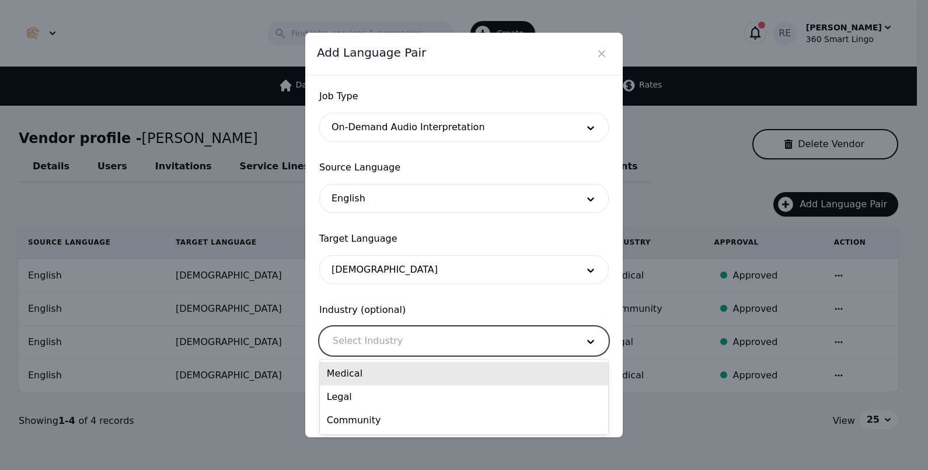
click at [404, 345] on div at bounding box center [446, 341] width 253 height 28
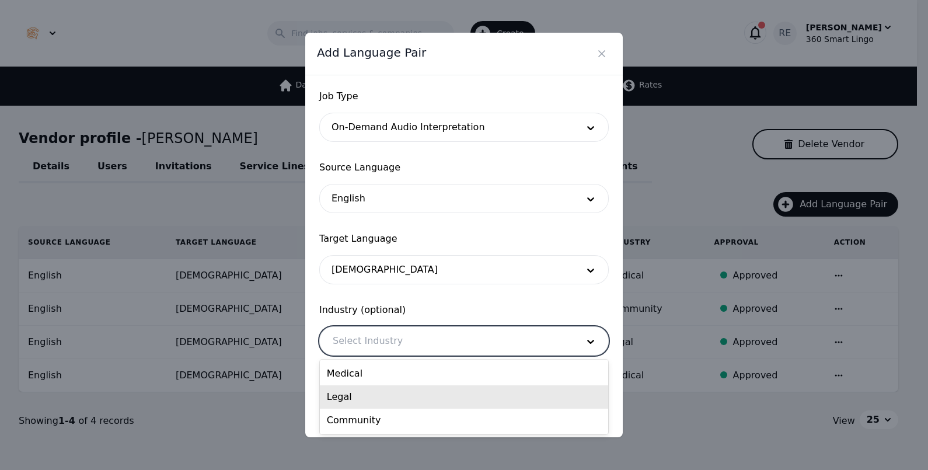
click at [397, 394] on div "Legal" at bounding box center [464, 396] width 288 height 23
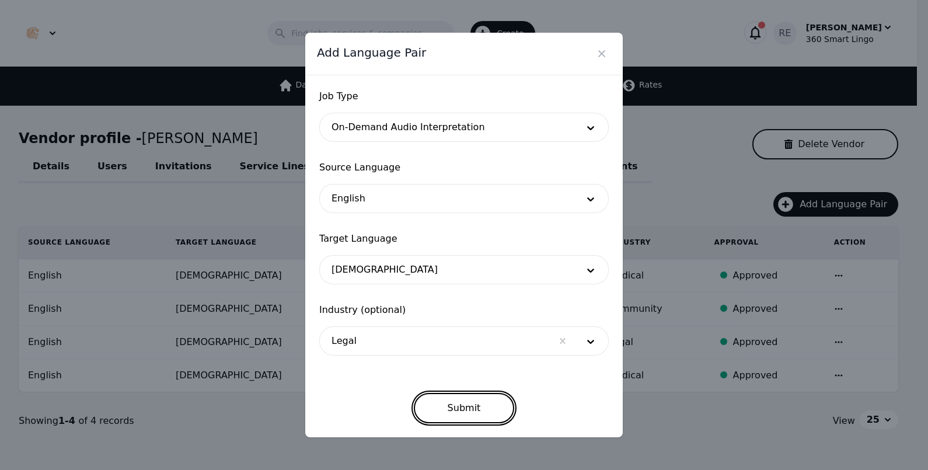
click at [464, 401] on button "Submit" at bounding box center [464, 408] width 101 height 30
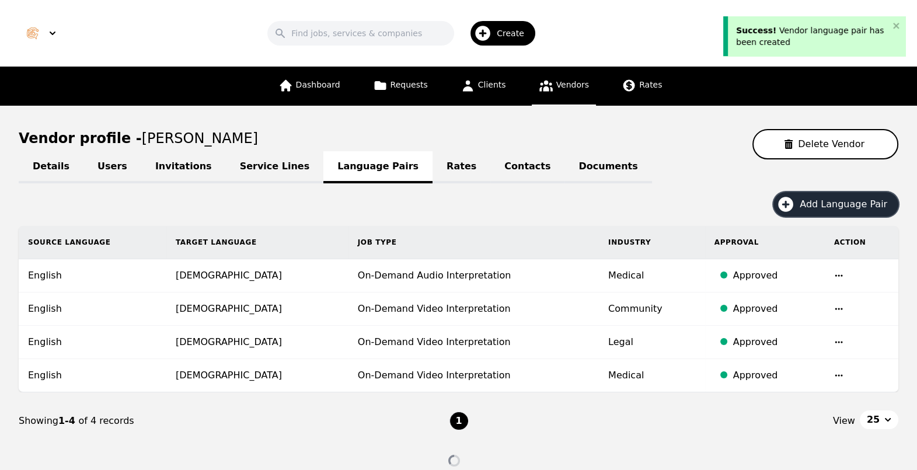
click at [805, 206] on button "Add Language Pair" at bounding box center [835, 204] width 125 height 25
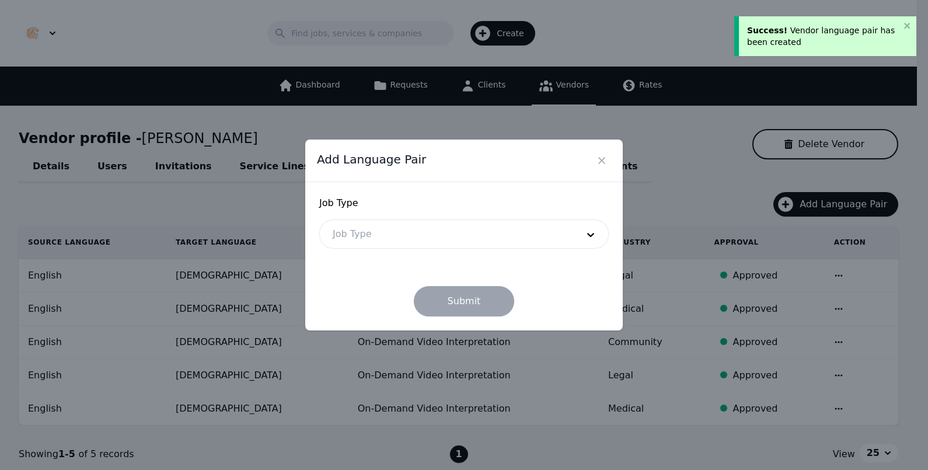
click at [490, 238] on div at bounding box center [446, 234] width 253 height 28
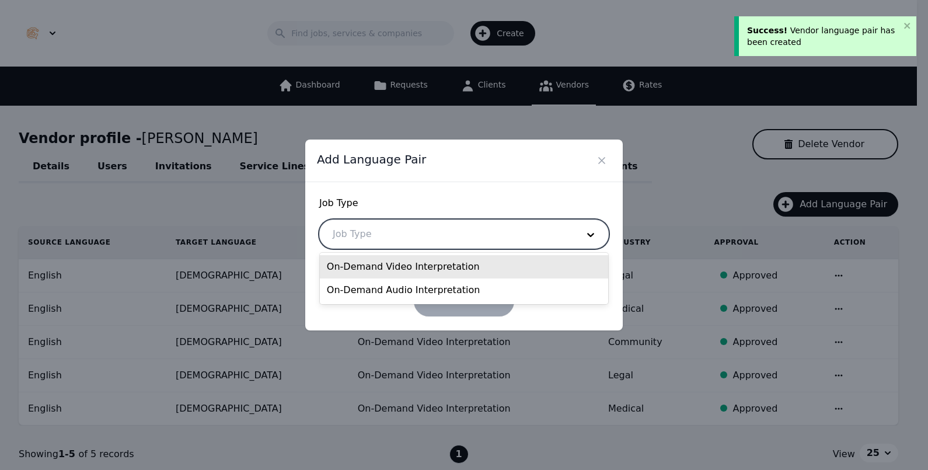
drag, startPoint x: 436, startPoint y: 273, endPoint x: 440, endPoint y: 209, distance: 63.7
click at [440, 210] on body "Success! Vendor language pair has been created Search Create RE [PERSON_NAME] 3…" at bounding box center [464, 235] width 928 height 470
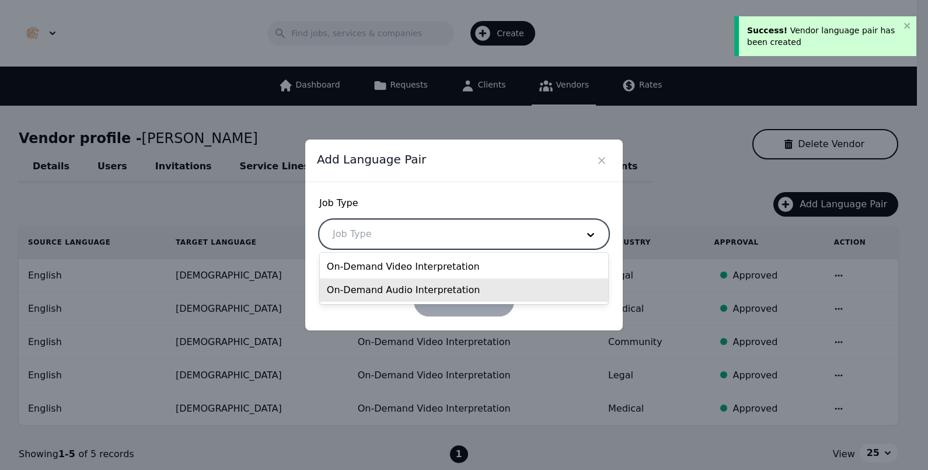
click at [418, 295] on div "On-Demand Audio Interpretation" at bounding box center [464, 289] width 288 height 23
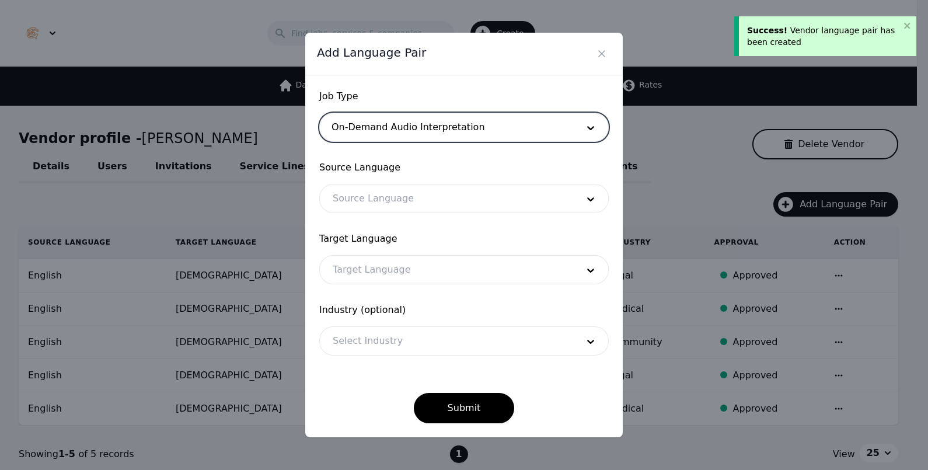
click at [407, 199] on div at bounding box center [446, 198] width 253 height 28
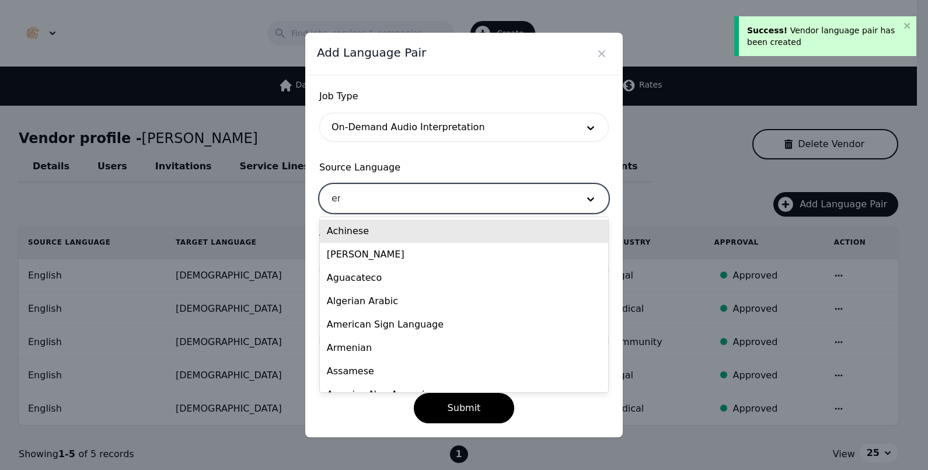
type input "engl"
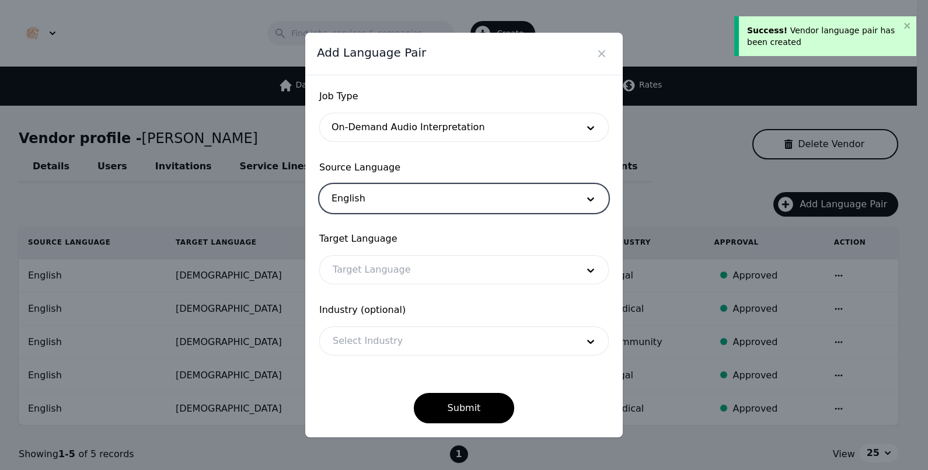
click at [421, 270] on div at bounding box center [446, 270] width 253 height 28
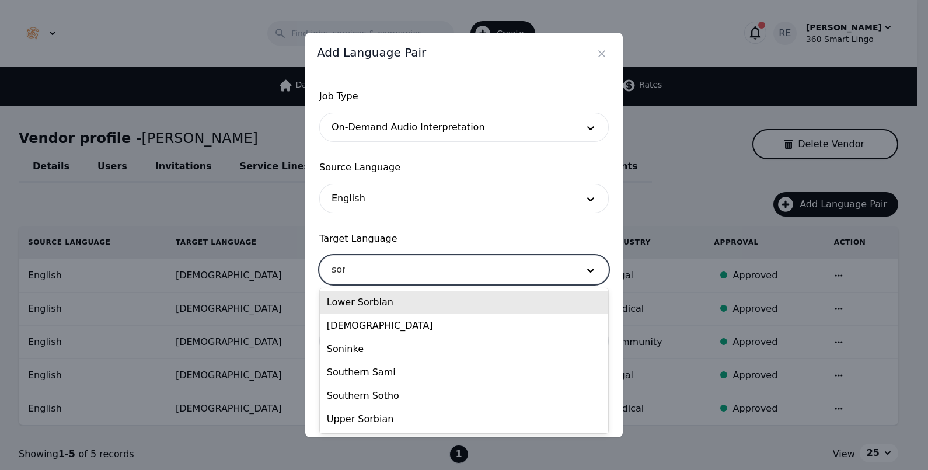
type input "soma"
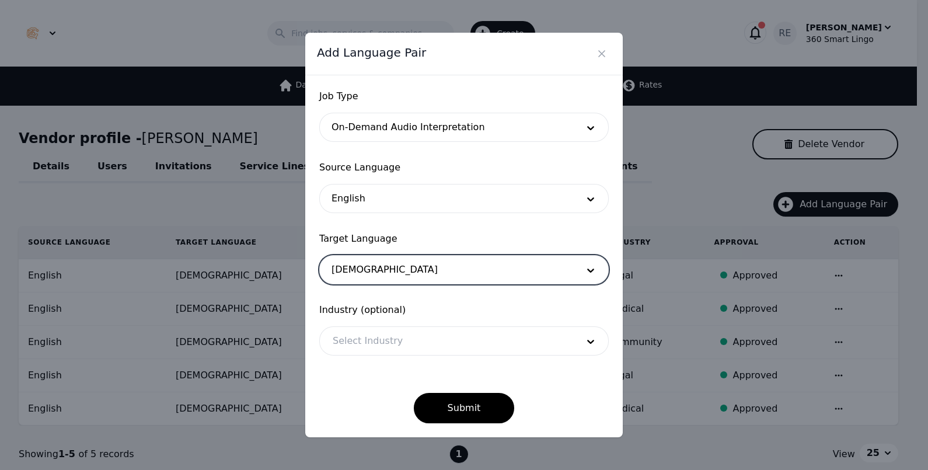
click at [420, 345] on div at bounding box center [446, 341] width 253 height 28
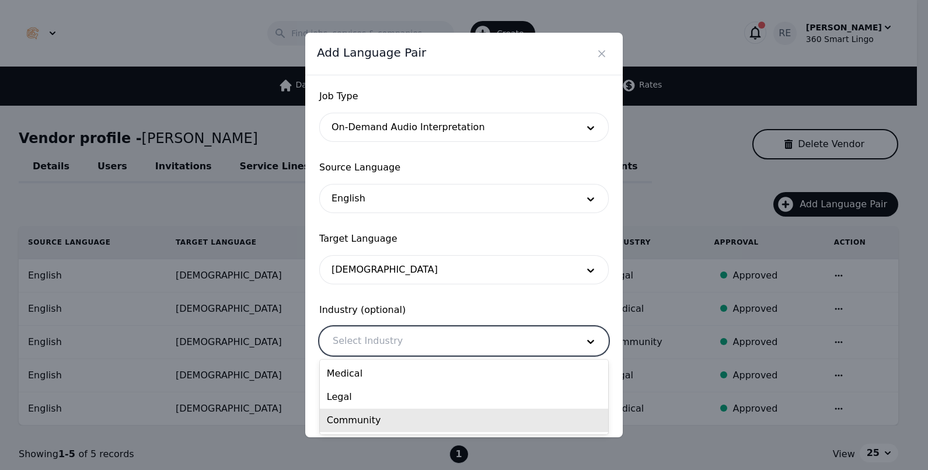
click at [415, 420] on div "Community" at bounding box center [464, 419] width 288 height 23
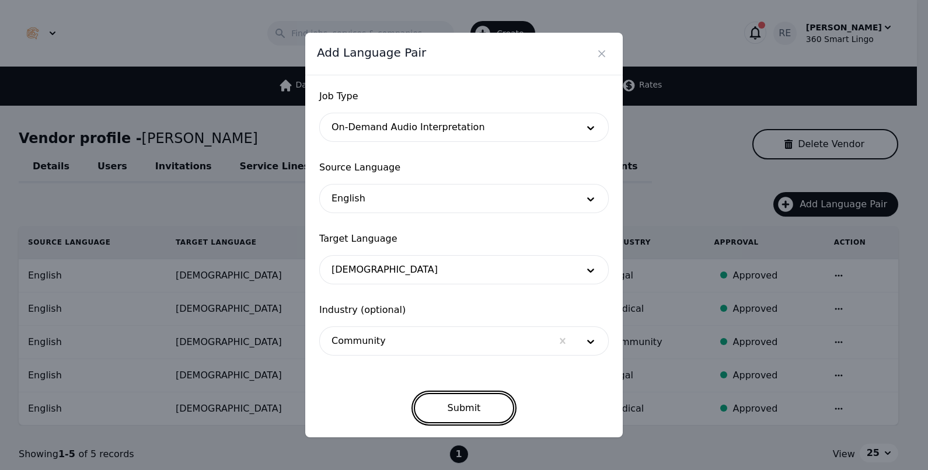
click at [432, 406] on button "Submit" at bounding box center [464, 408] width 101 height 30
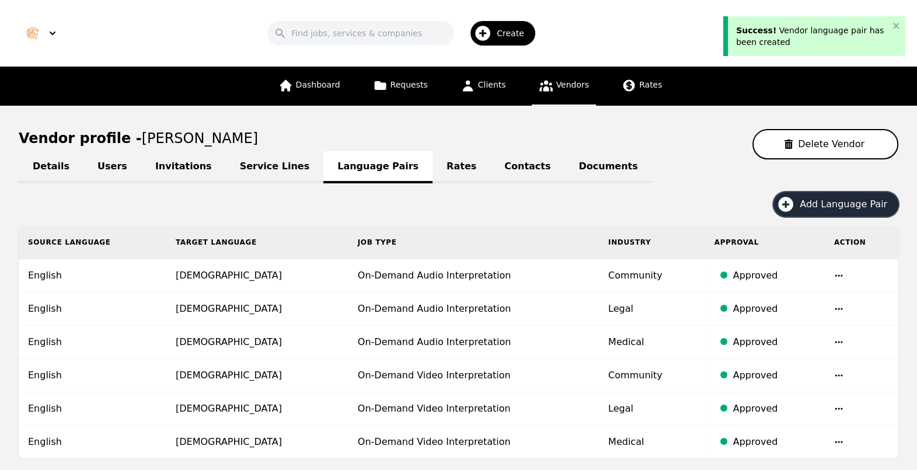
click at [806, 200] on span "Add Language Pair" at bounding box center [847, 204] width 96 height 14
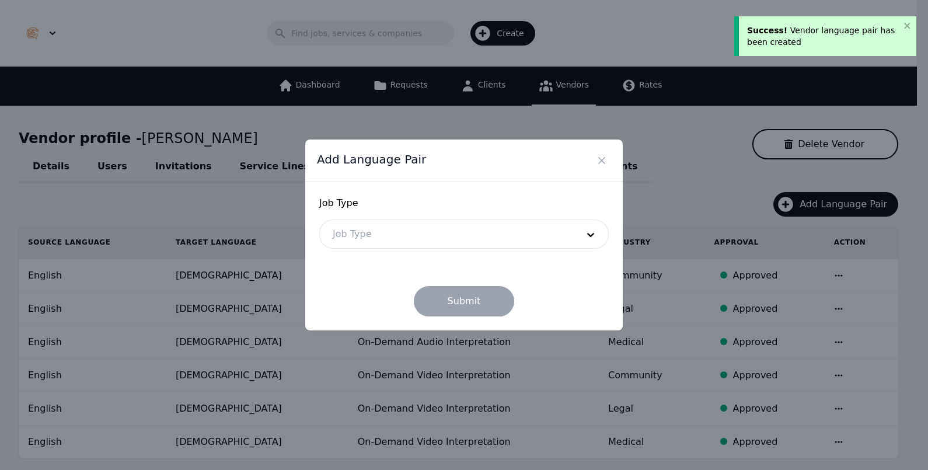
click at [514, 239] on div at bounding box center [446, 234] width 253 height 28
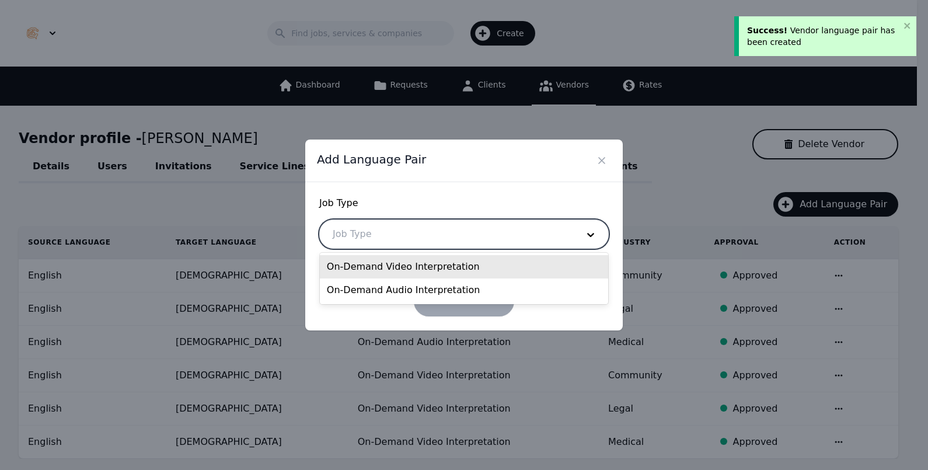
click at [493, 266] on div "On-Demand Video Interpretation" at bounding box center [464, 266] width 288 height 23
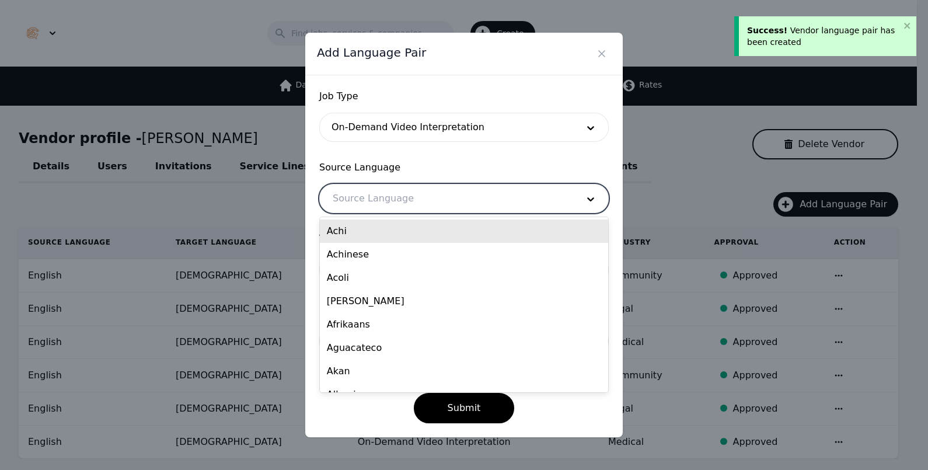
click at [463, 197] on div at bounding box center [446, 198] width 253 height 28
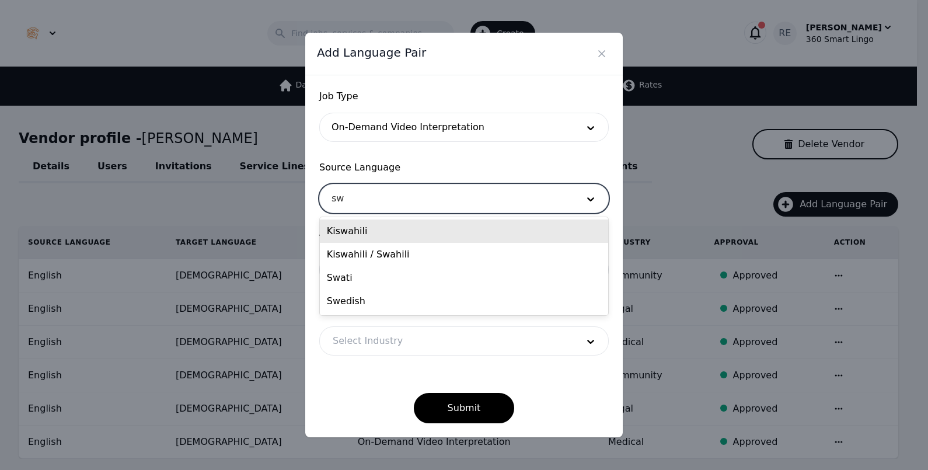
type input "s"
type input "eng"
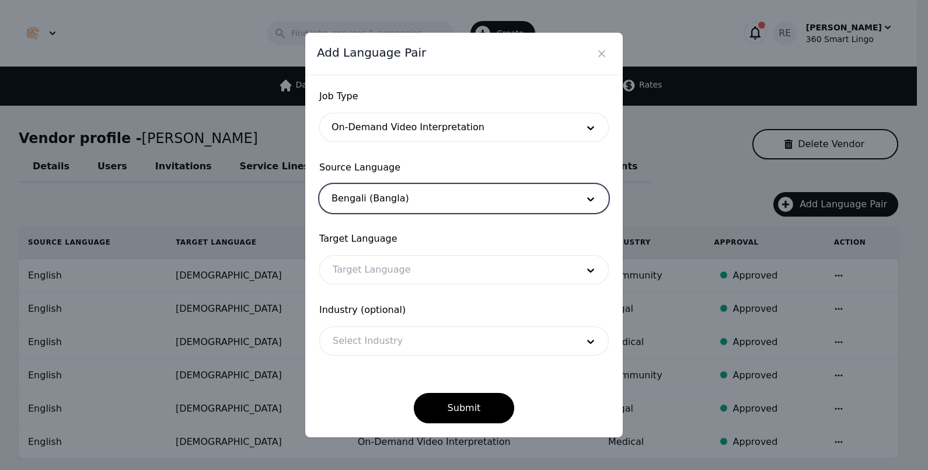
click at [462, 197] on div at bounding box center [446, 198] width 253 height 28
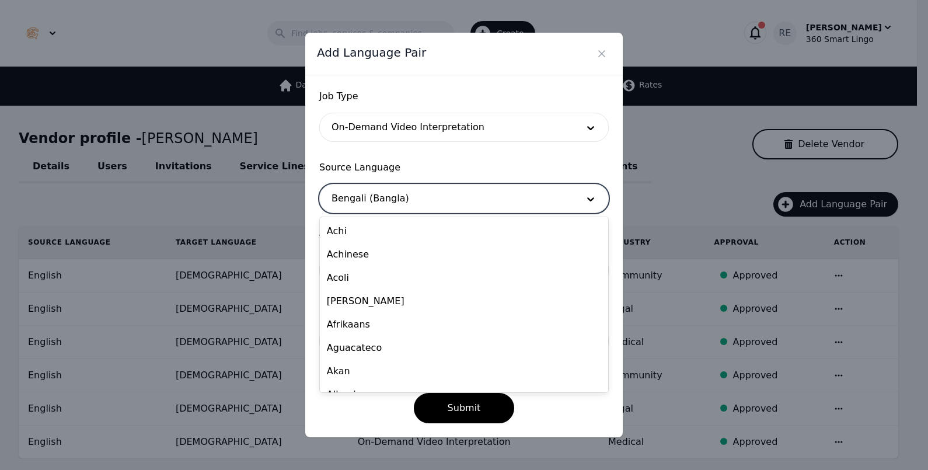
type input "a"
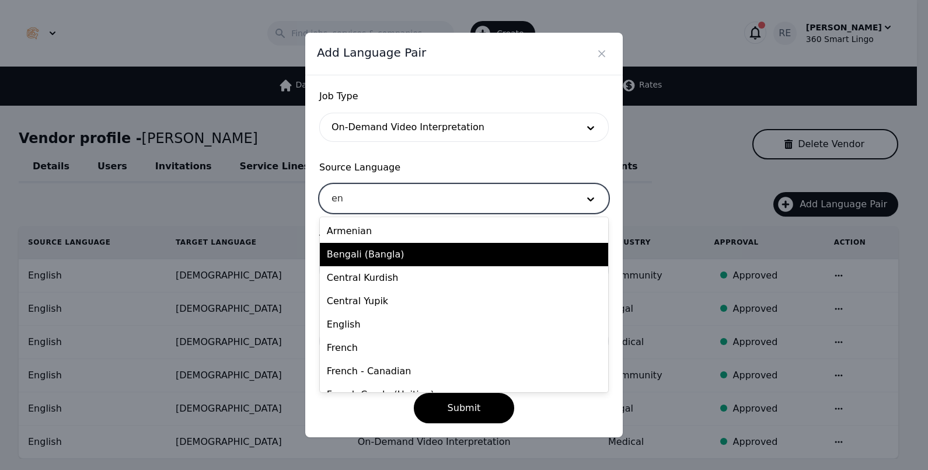
type input "eng"
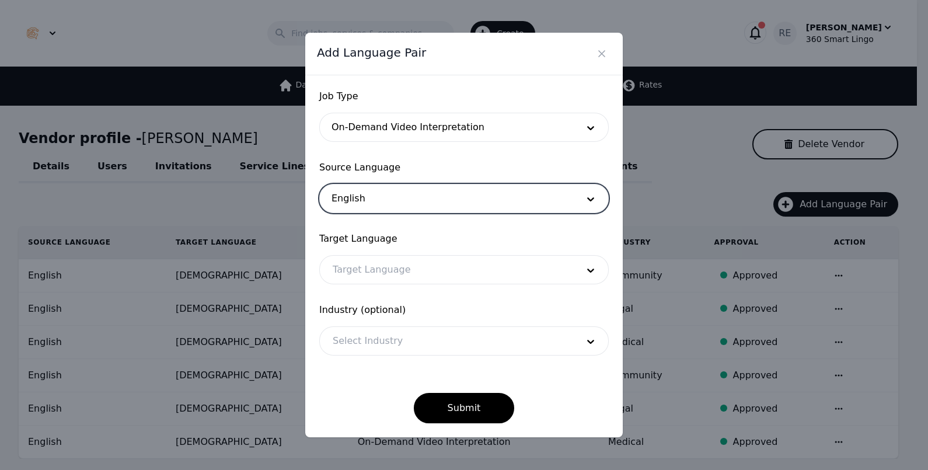
click at [485, 273] on div at bounding box center [446, 270] width 253 height 28
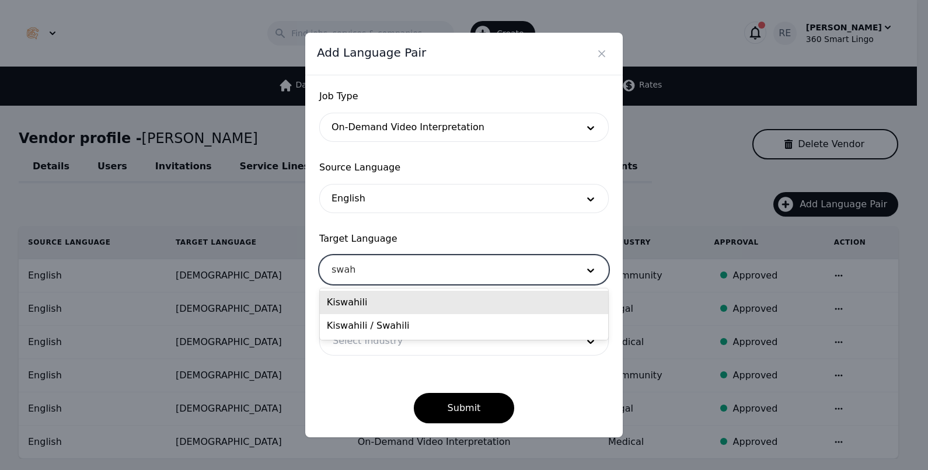
type input "swahi"
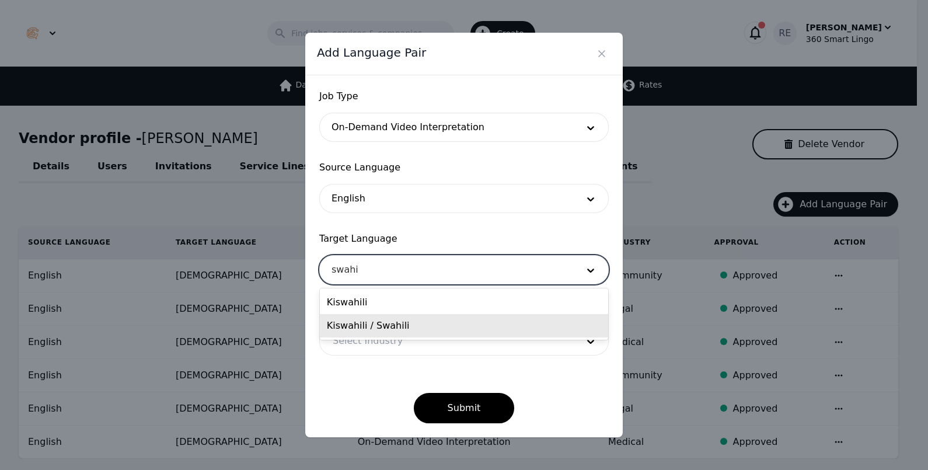
click at [470, 317] on div "Kiswahili / Swahili" at bounding box center [464, 325] width 288 height 23
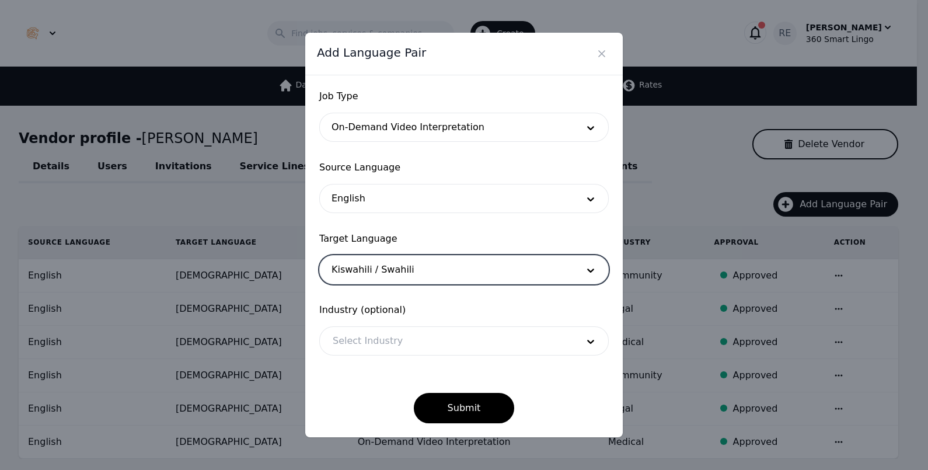
click at [470, 317] on div "Industry (optional) Select Industry" at bounding box center [463, 329] width 289 height 53
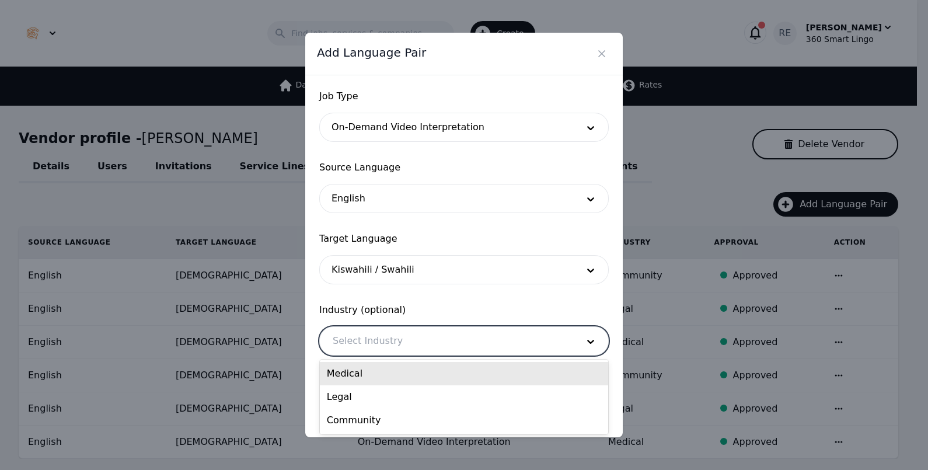
click at [464, 336] on div at bounding box center [446, 341] width 253 height 28
click at [438, 380] on div "Medical" at bounding box center [464, 373] width 288 height 23
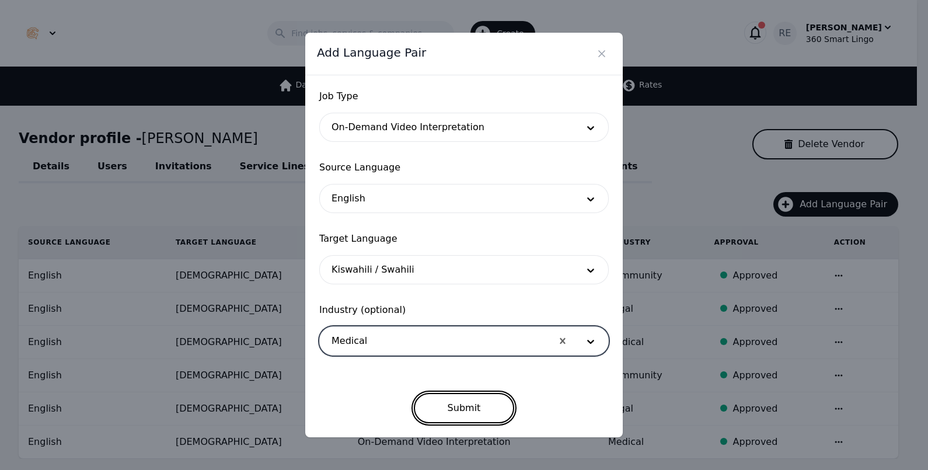
click at [455, 400] on button "Submit" at bounding box center [464, 408] width 101 height 30
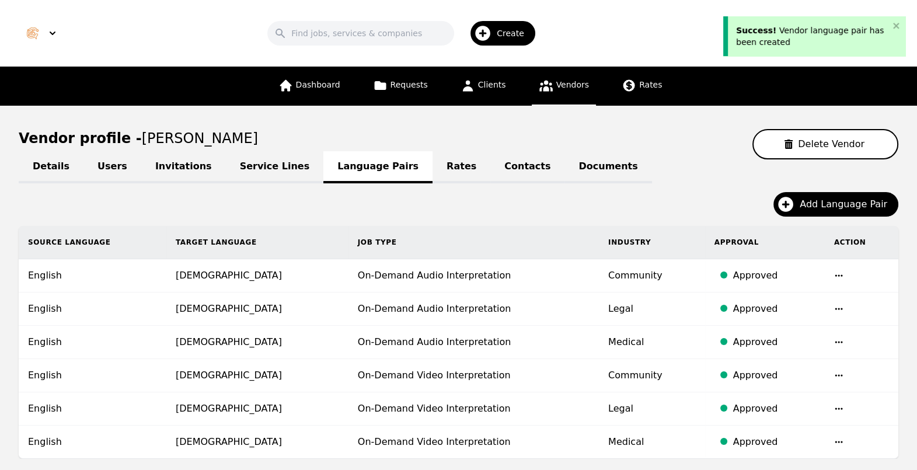
click at [820, 189] on div "Details Users Invitations Service Lines Language Pairs Rates Contacts Documents…" at bounding box center [458, 348] width 879 height 379
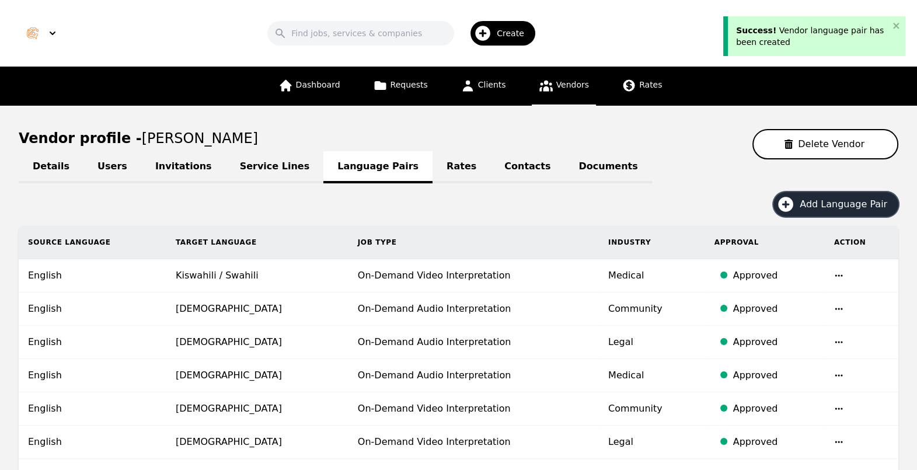
click at [845, 202] on span "Add Language Pair" at bounding box center [847, 204] width 96 height 14
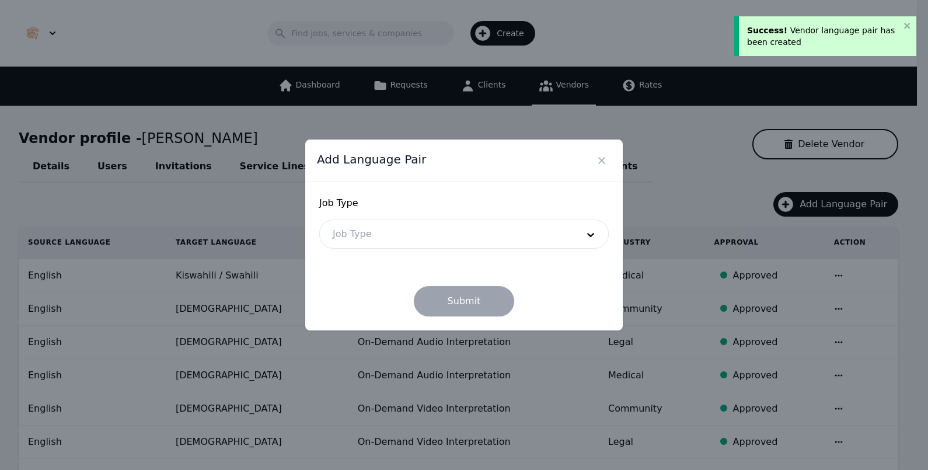
click at [522, 230] on div at bounding box center [446, 234] width 253 height 28
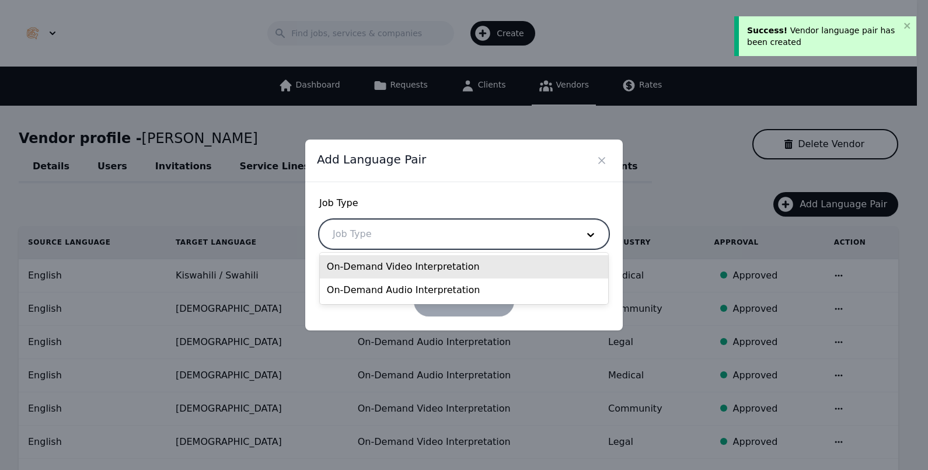
click at [479, 268] on div "On-Demand Video Interpretation" at bounding box center [464, 266] width 288 height 23
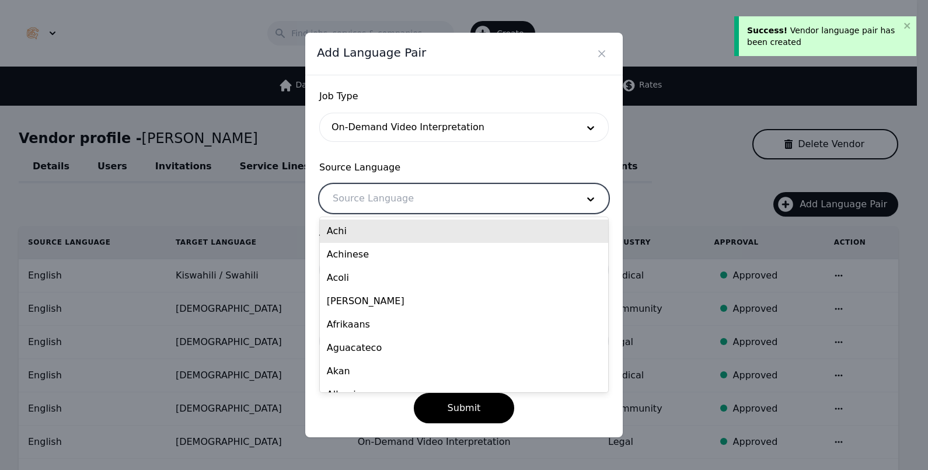
click at [421, 193] on div at bounding box center [446, 198] width 253 height 28
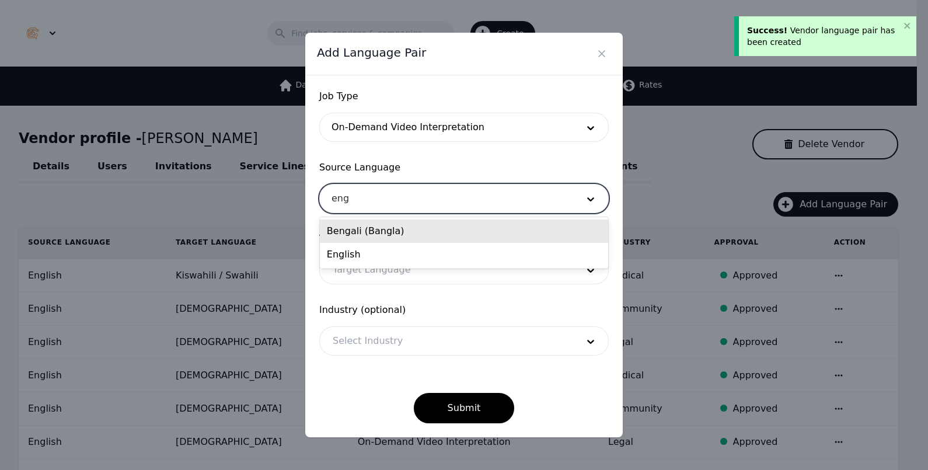
type input "engl"
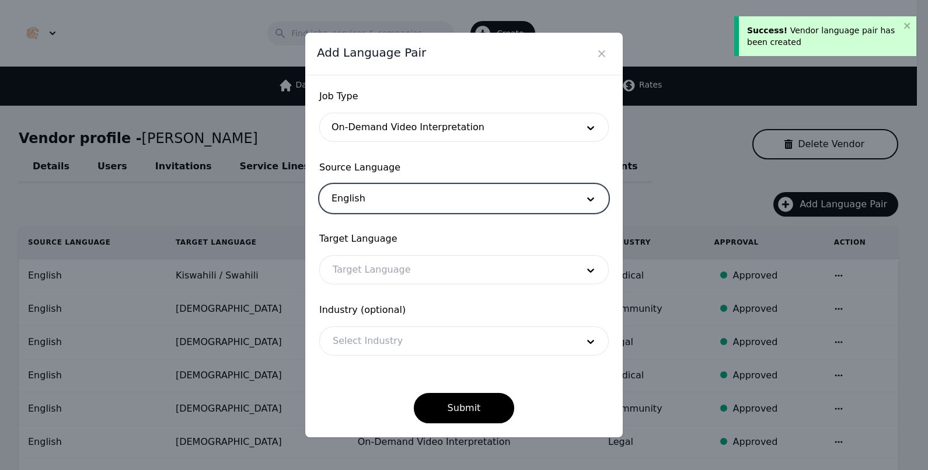
click at [489, 268] on div at bounding box center [446, 270] width 253 height 28
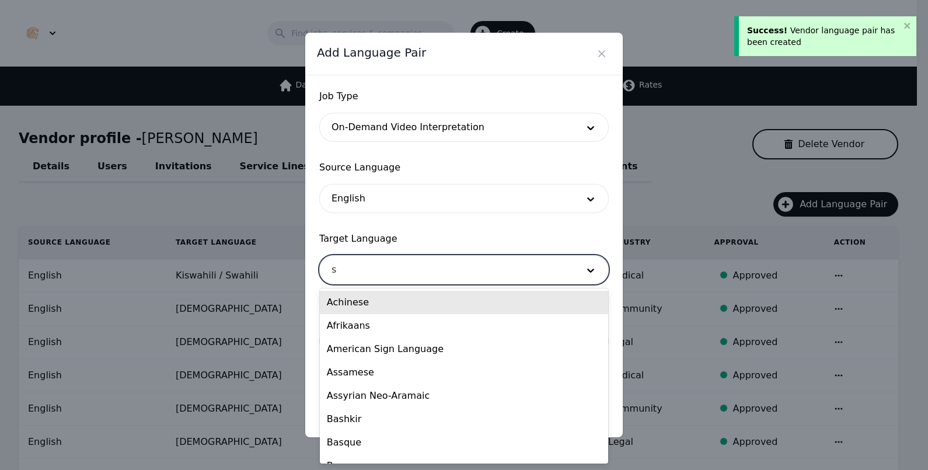
type input "sw"
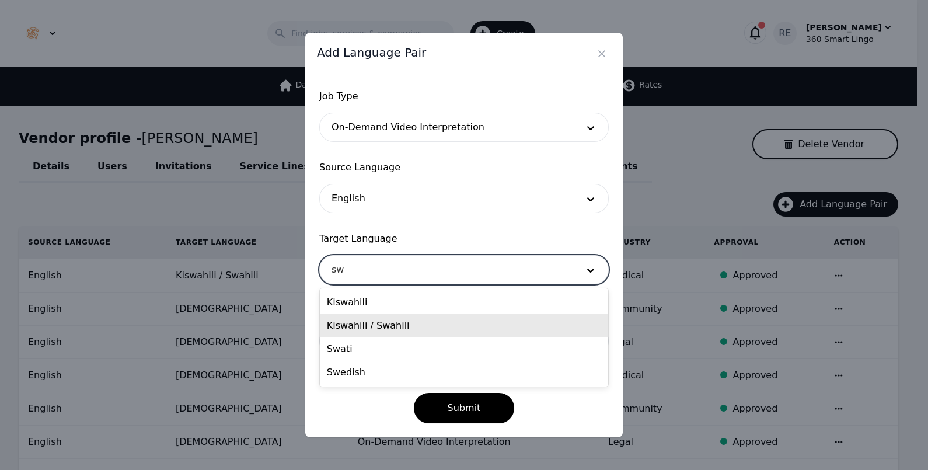
click at [408, 322] on div "Kiswahili / Swahili" at bounding box center [464, 325] width 288 height 23
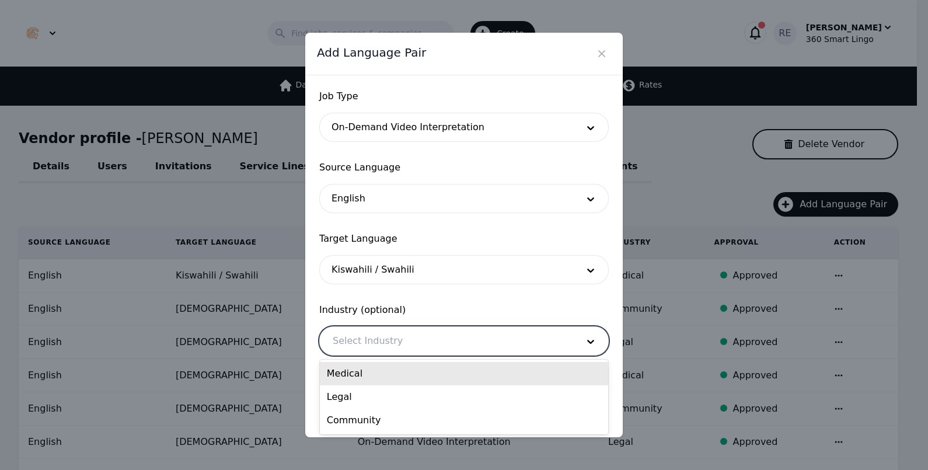
click at [408, 338] on div at bounding box center [446, 341] width 253 height 28
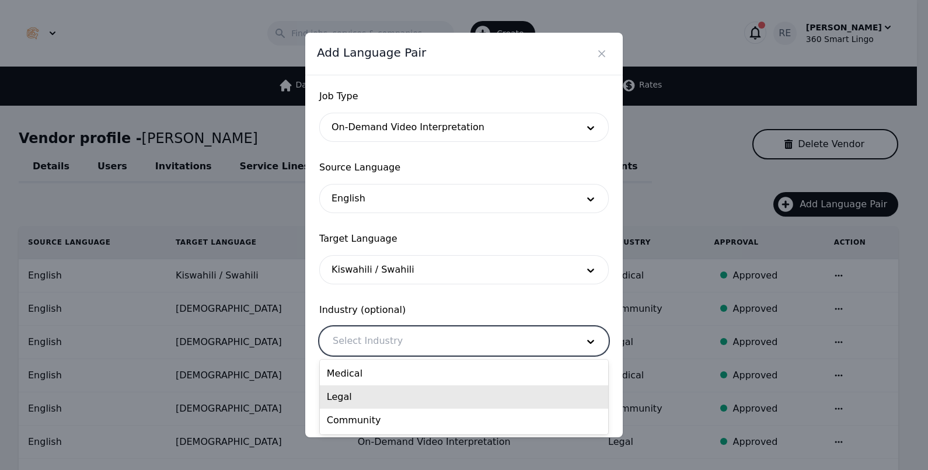
click at [397, 392] on div "Legal" at bounding box center [464, 396] width 288 height 23
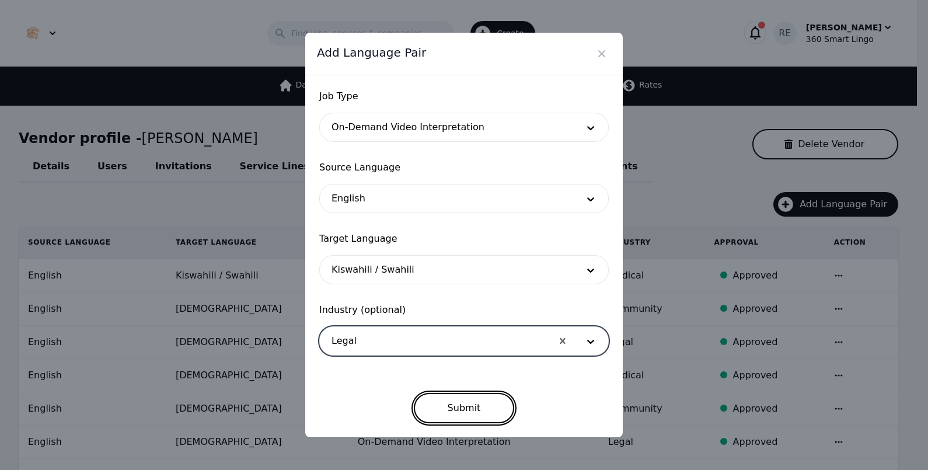
click at [452, 396] on button "Submit" at bounding box center [464, 408] width 101 height 30
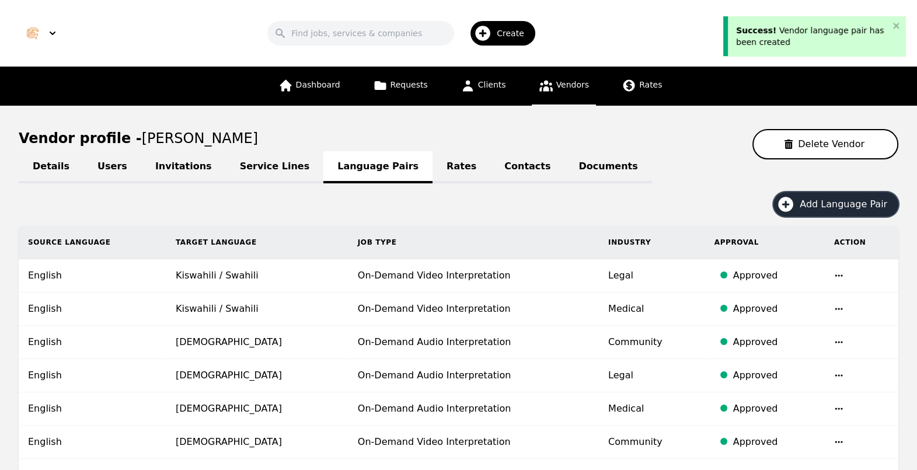
click at [823, 209] on span "Add Language Pair" at bounding box center [847, 204] width 96 height 14
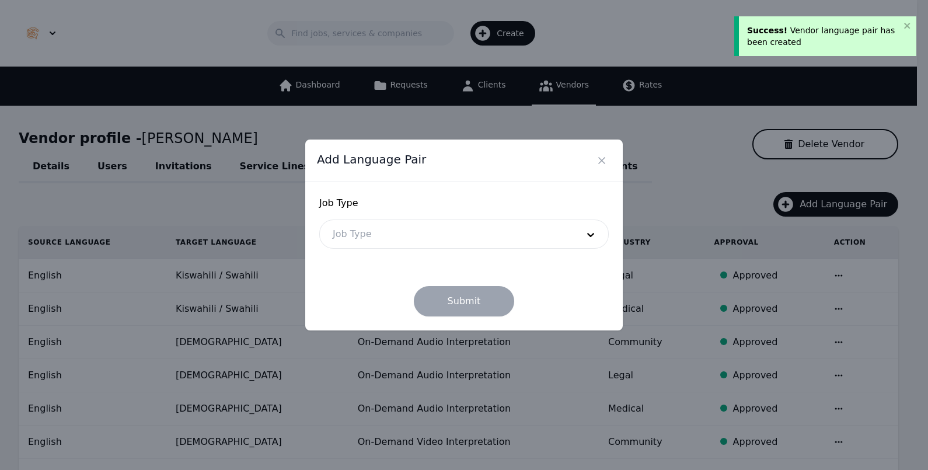
click at [432, 222] on div at bounding box center [446, 234] width 253 height 28
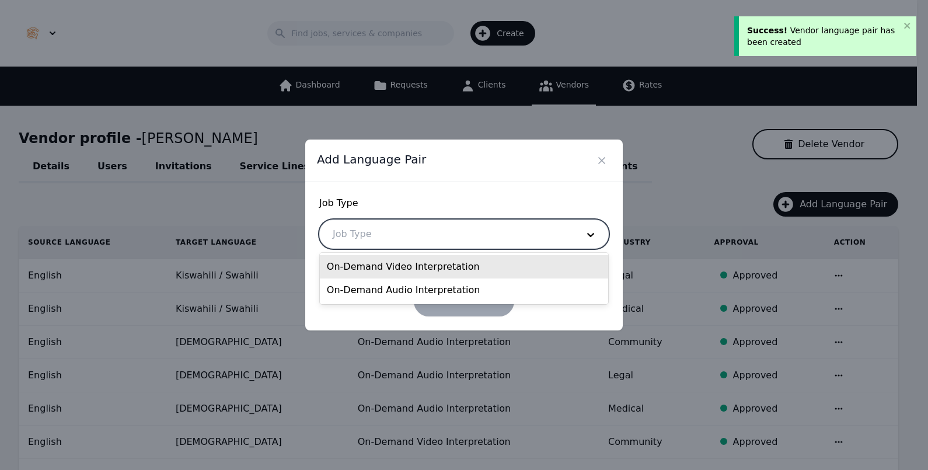
click at [431, 263] on div "On-Demand Video Interpretation" at bounding box center [464, 266] width 288 height 23
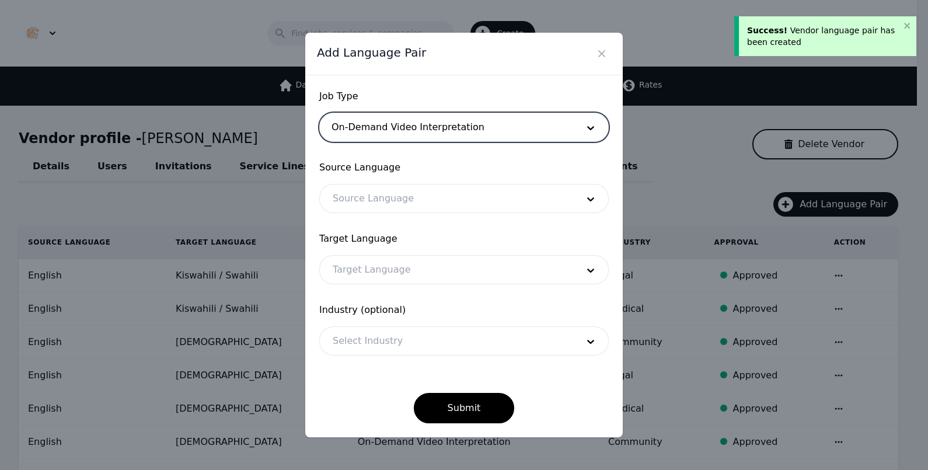
click at [428, 200] on div at bounding box center [446, 198] width 253 height 28
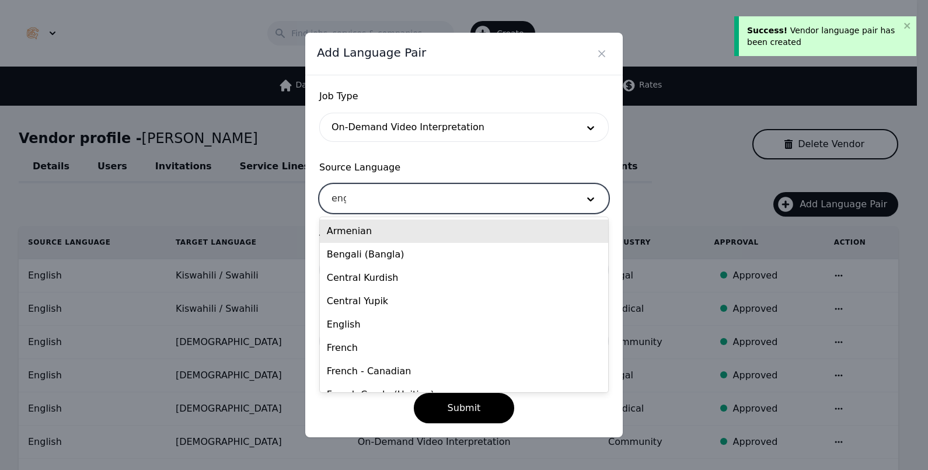
type input "engl"
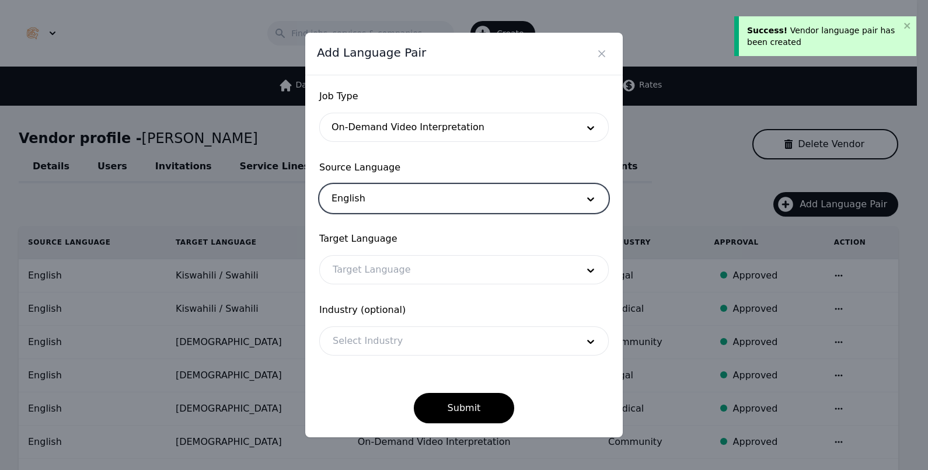
click at [466, 261] on div at bounding box center [446, 270] width 253 height 28
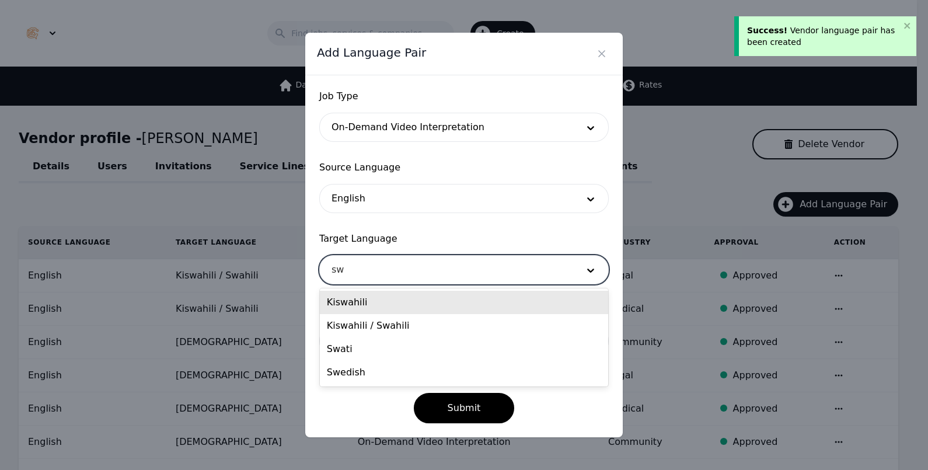
type input "swa"
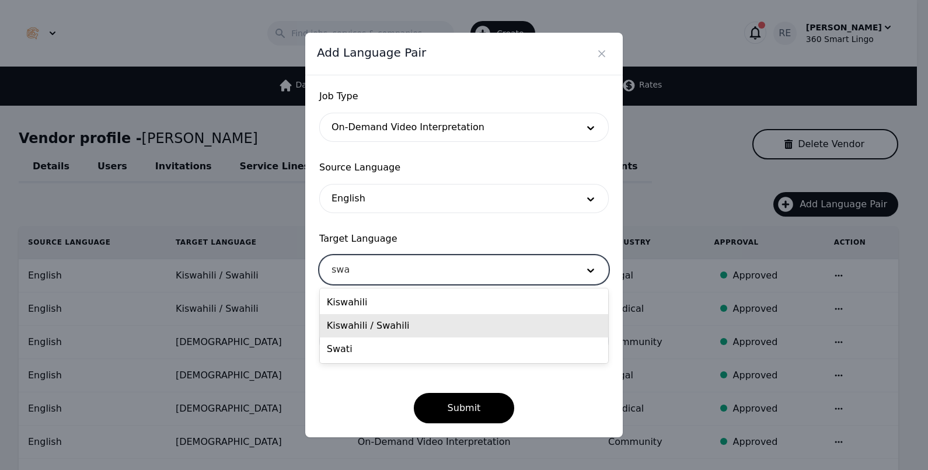
click at [407, 329] on div "Kiswahili / Swahili" at bounding box center [464, 325] width 288 height 23
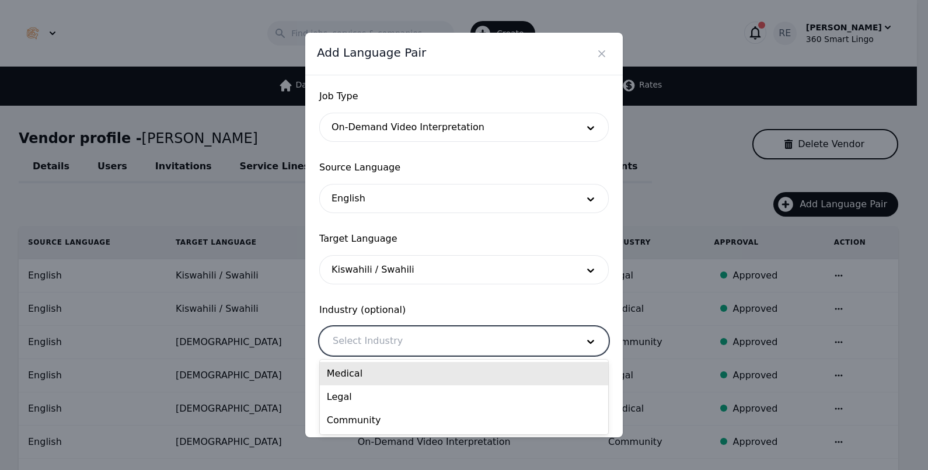
click at [407, 329] on div at bounding box center [446, 341] width 253 height 28
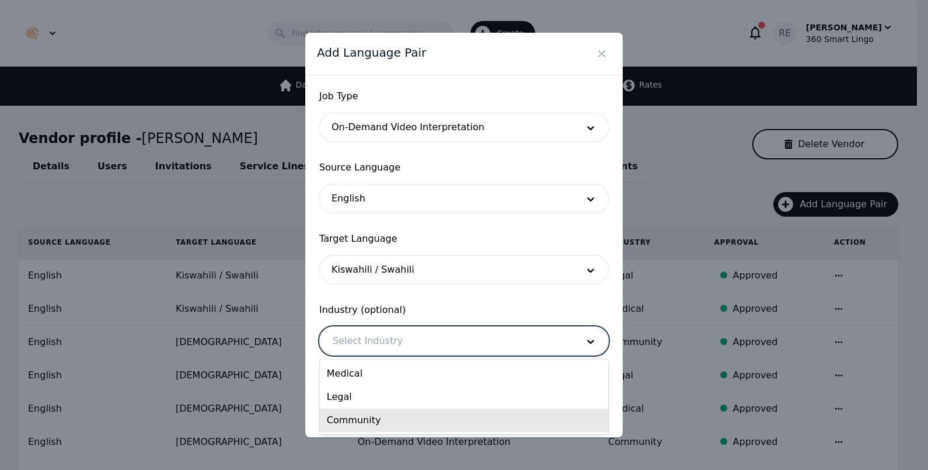
click at [377, 412] on div "Community" at bounding box center [464, 419] width 288 height 23
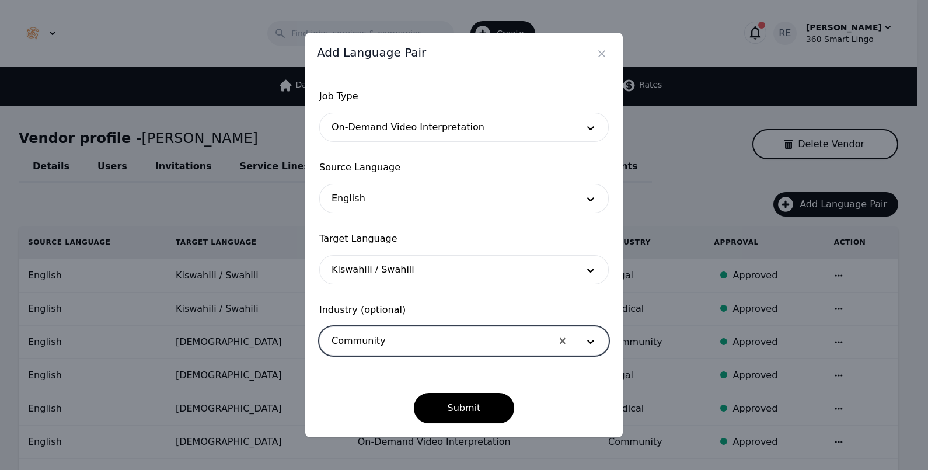
click at [435, 423] on div "Job Type On-Demand Video Interpretation Source Language English Target Language…" at bounding box center [463, 256] width 317 height 362
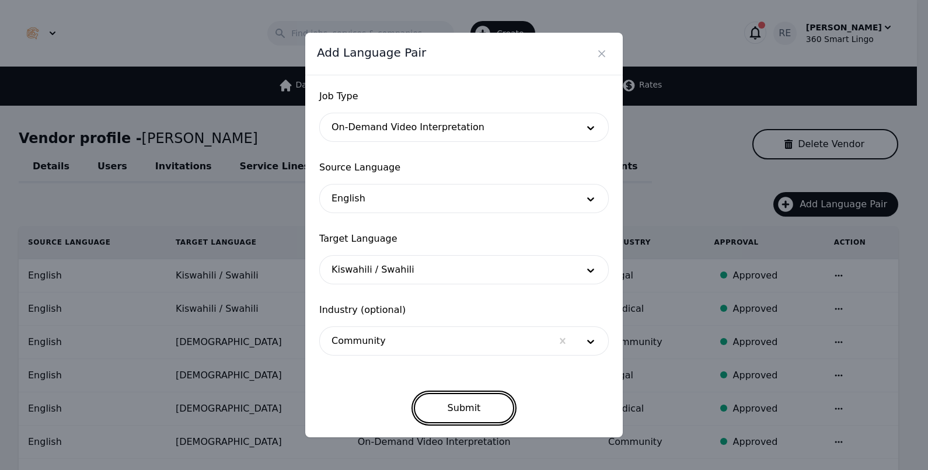
click at [443, 408] on button "Submit" at bounding box center [464, 408] width 101 height 30
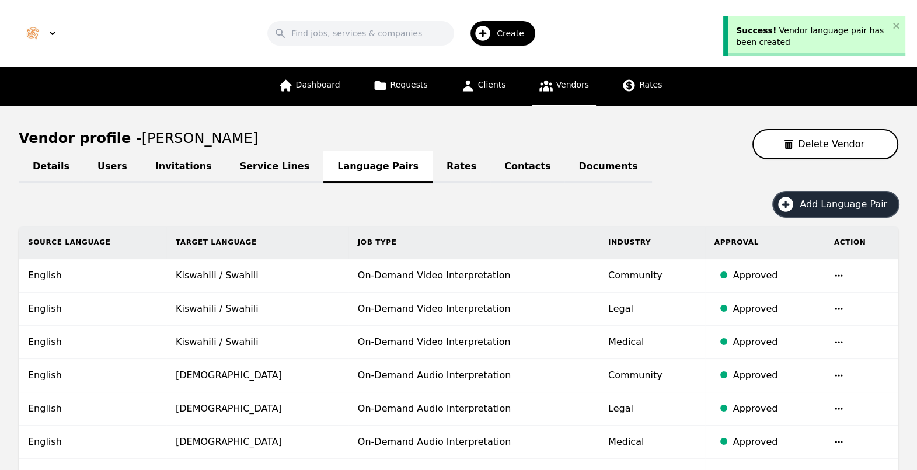
click at [844, 198] on span "Add Language Pair" at bounding box center [847, 204] width 96 height 14
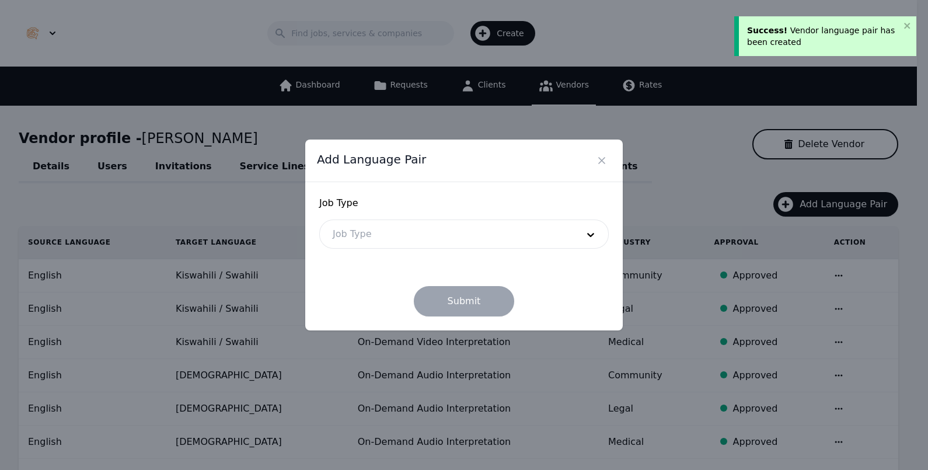
click at [468, 239] on div at bounding box center [446, 234] width 253 height 28
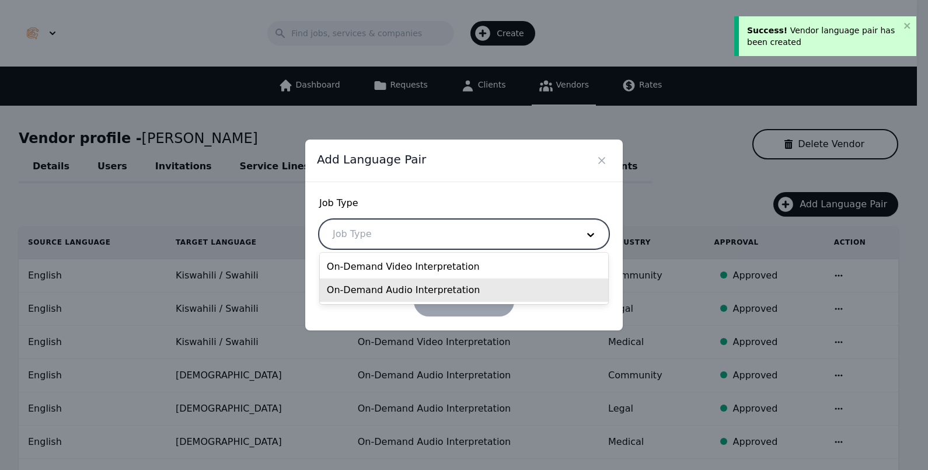
click at [414, 283] on div "On-Demand Audio Interpretation" at bounding box center [464, 289] width 288 height 23
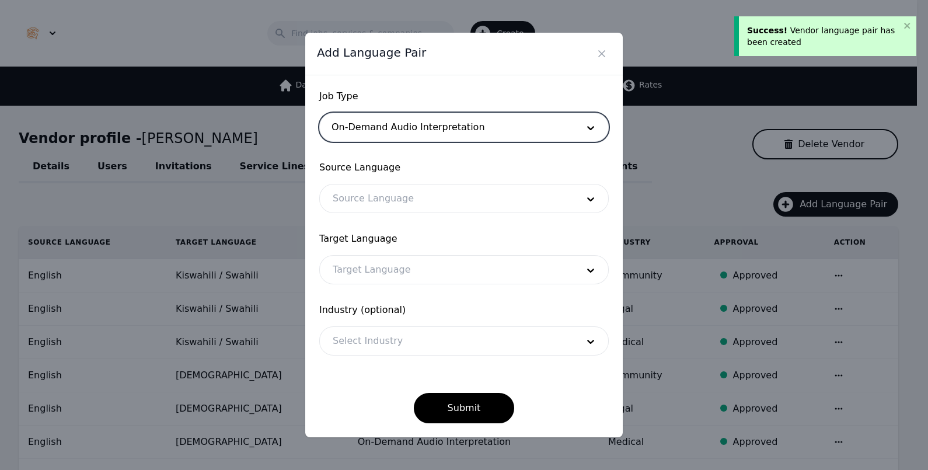
click at [401, 213] on div "Source Language" at bounding box center [463, 198] width 289 height 29
click at [444, 210] on div at bounding box center [446, 198] width 253 height 28
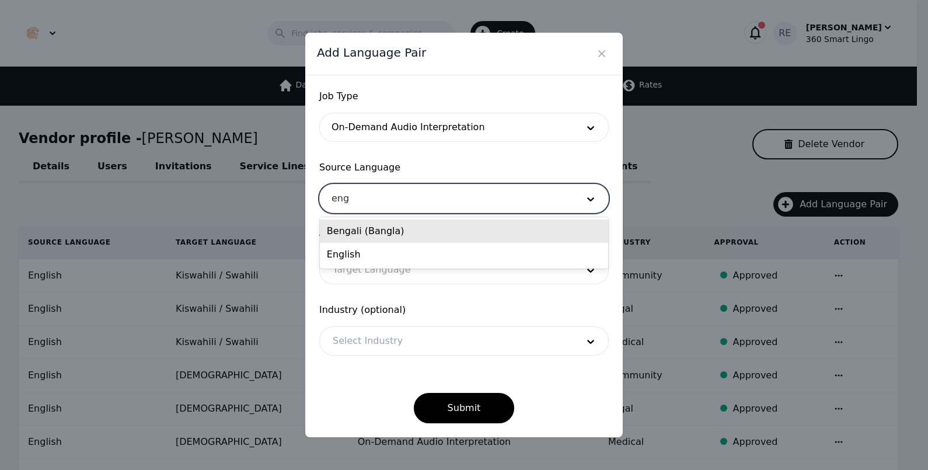
type input "engl"
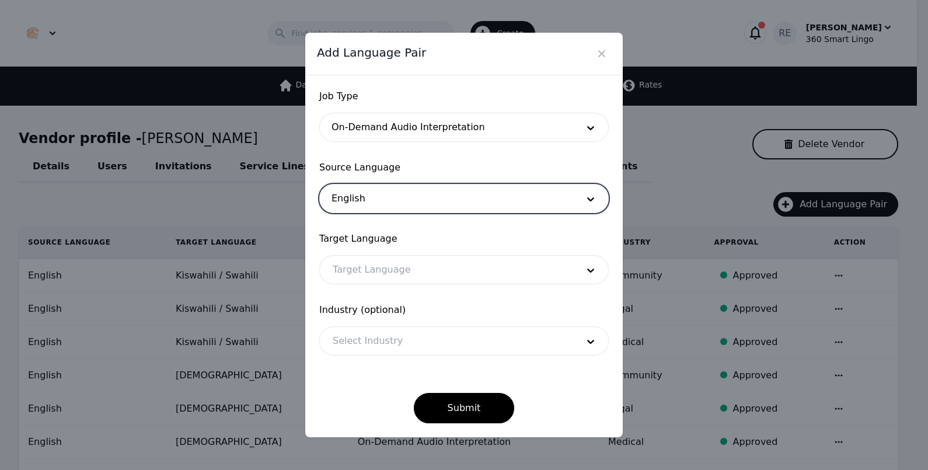
click at [423, 275] on div at bounding box center [446, 270] width 253 height 28
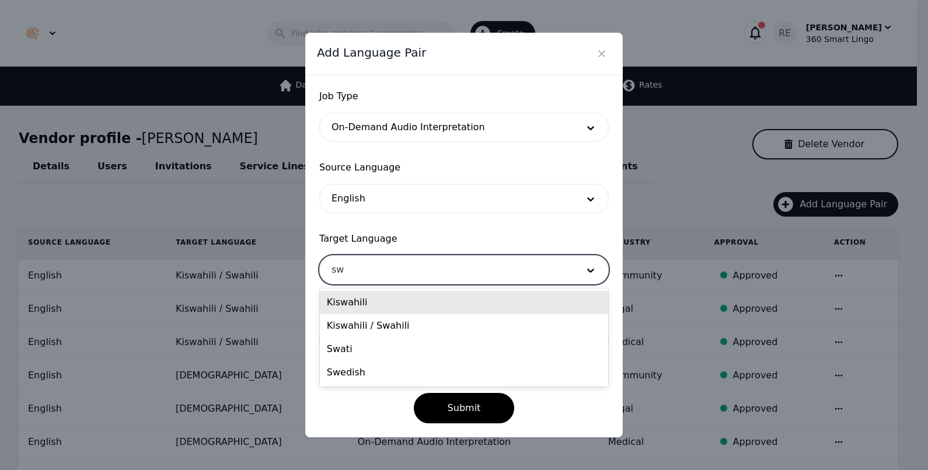
type input "swa"
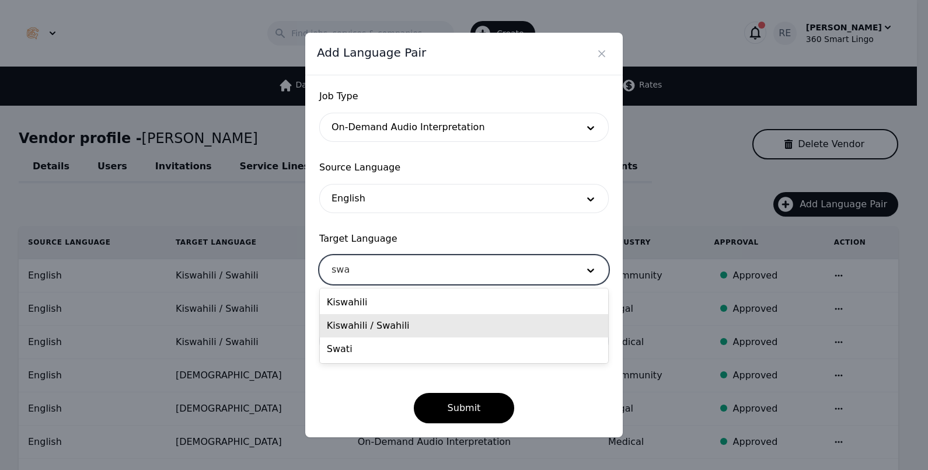
click at [415, 318] on div "Kiswahili / Swahili" at bounding box center [464, 325] width 288 height 23
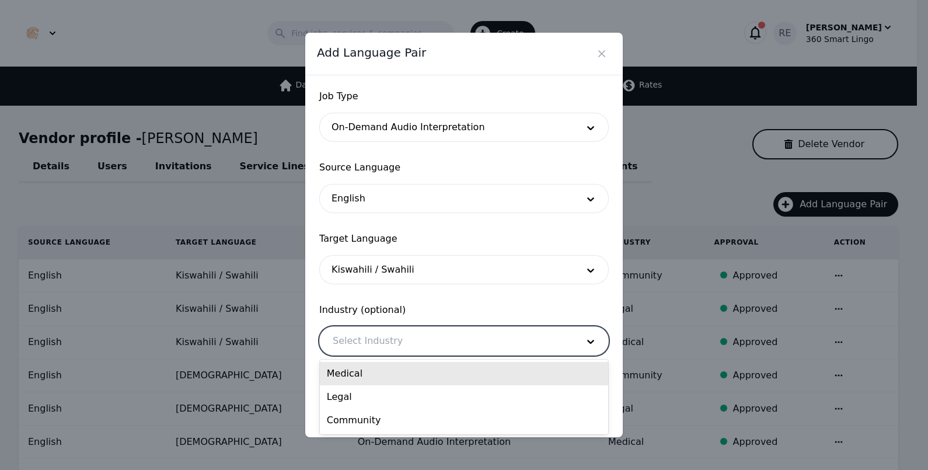
click at [411, 341] on div at bounding box center [446, 341] width 253 height 28
click at [403, 376] on div "Medical" at bounding box center [464, 373] width 288 height 23
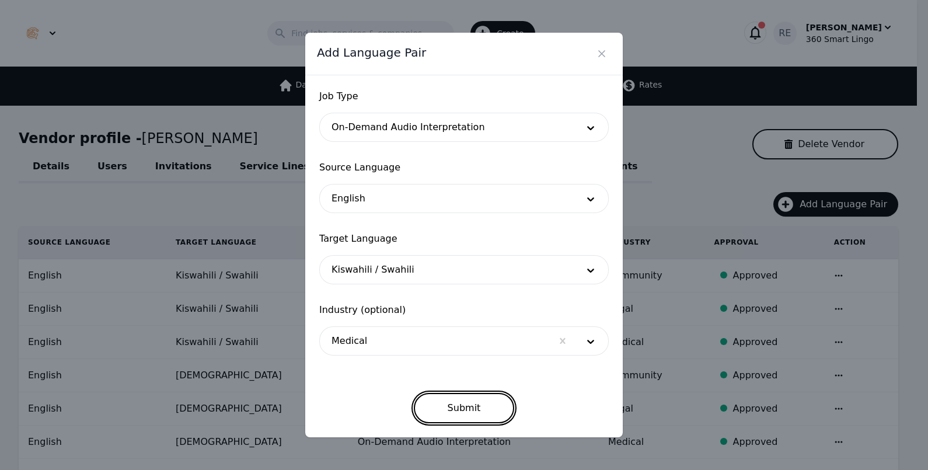
click at [446, 413] on button "Submit" at bounding box center [464, 408] width 101 height 30
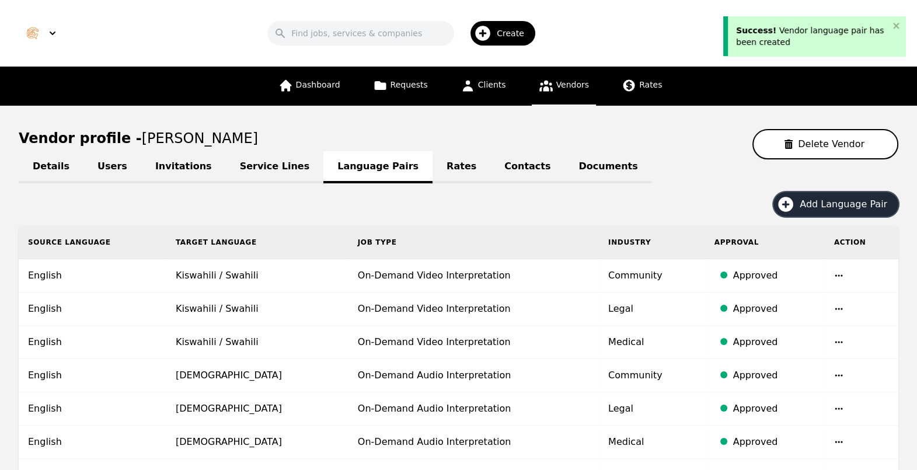
click at [807, 197] on span "Add Language Pair" at bounding box center [847, 204] width 96 height 14
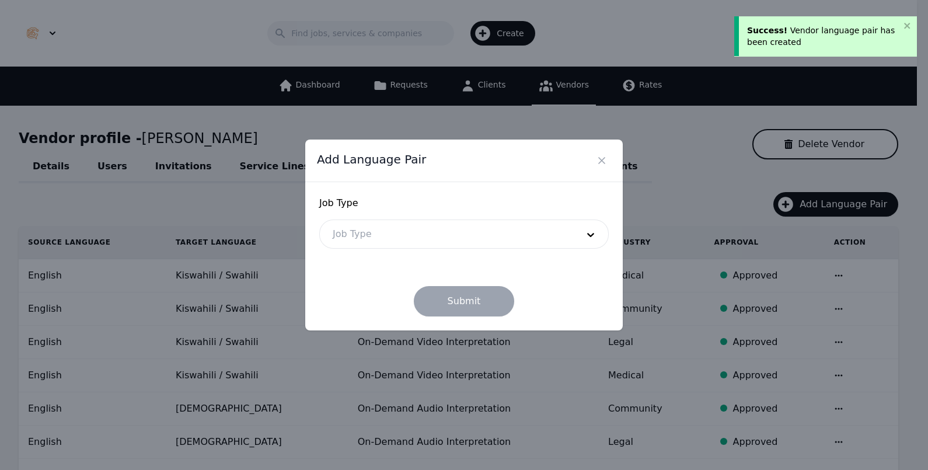
click at [490, 236] on div at bounding box center [446, 234] width 253 height 28
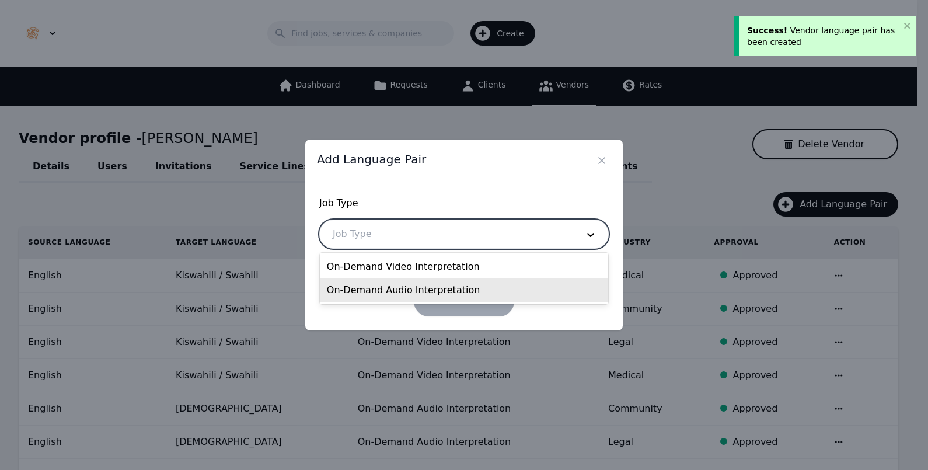
click at [443, 291] on div "On-Demand Audio Interpretation" at bounding box center [464, 289] width 288 height 23
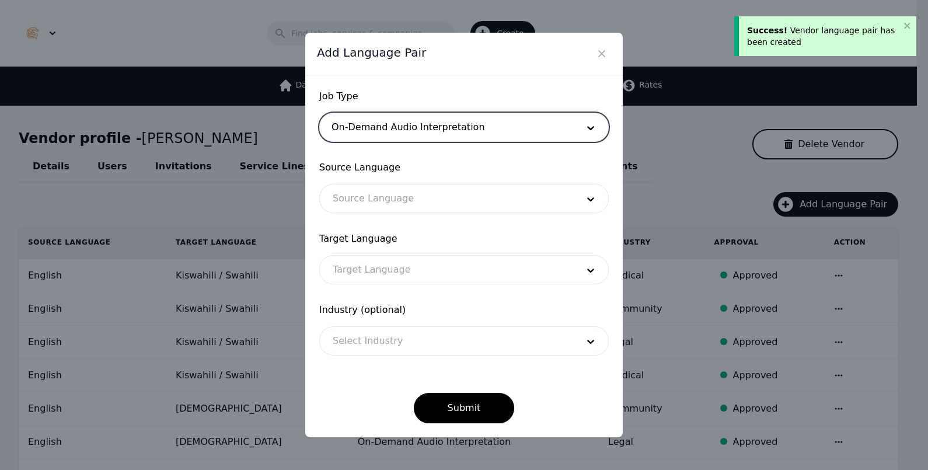
click at [441, 210] on div at bounding box center [446, 198] width 253 height 28
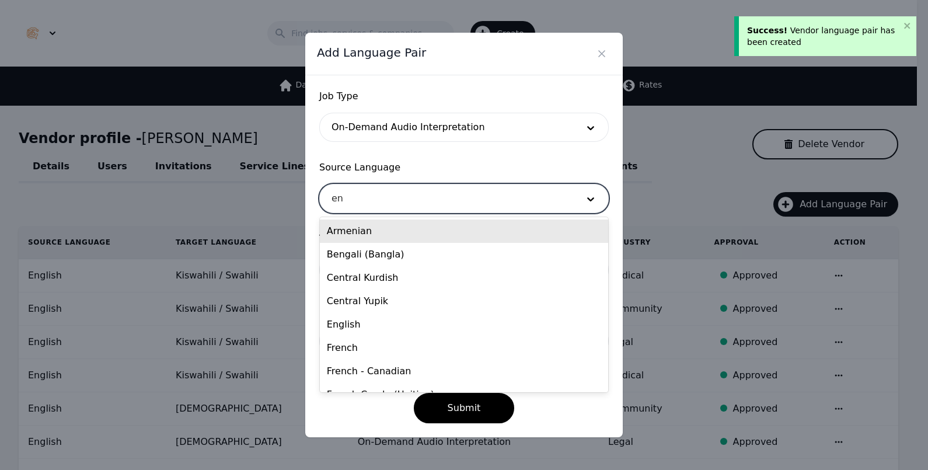
type input "eng"
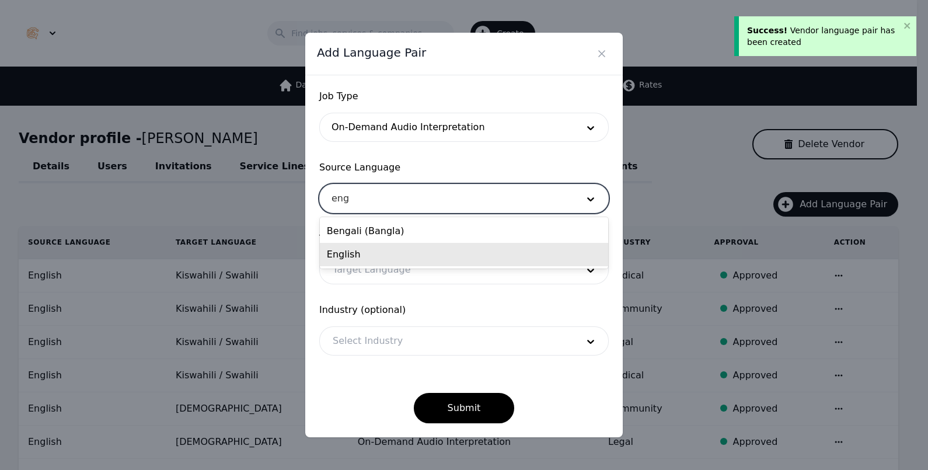
click at [406, 251] on div "English" at bounding box center [464, 254] width 288 height 23
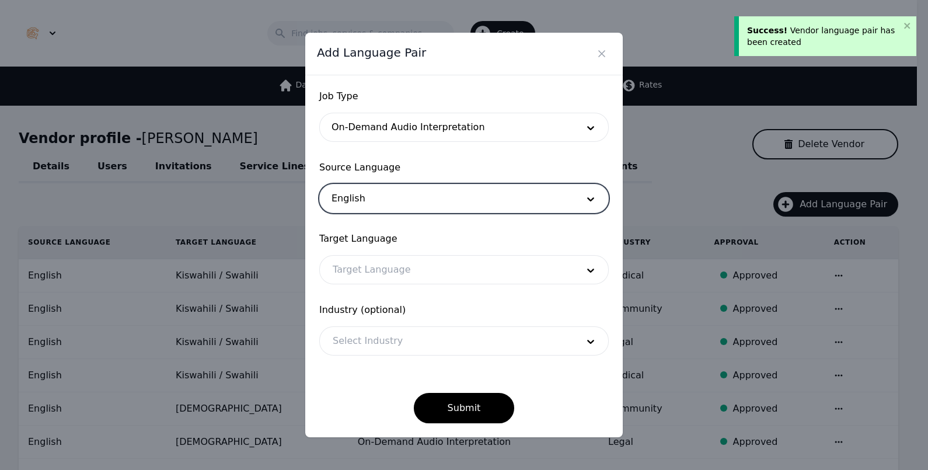
click at [406, 277] on div at bounding box center [446, 270] width 253 height 28
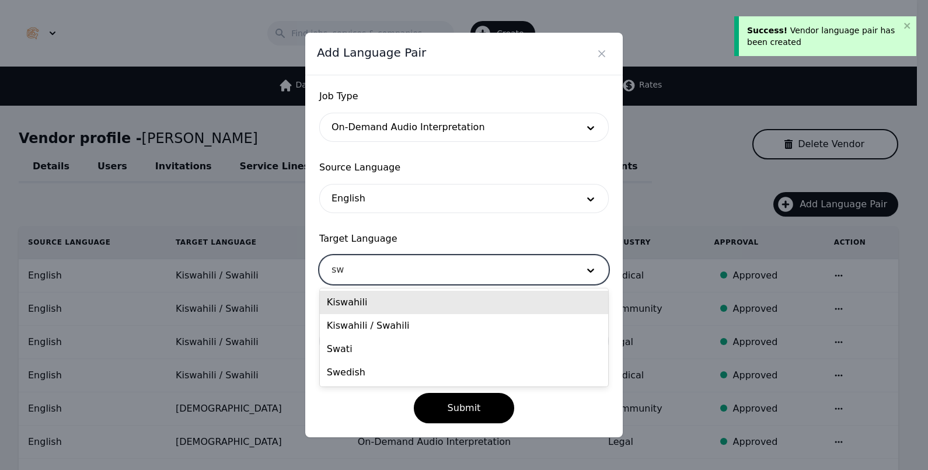
type input "swa"
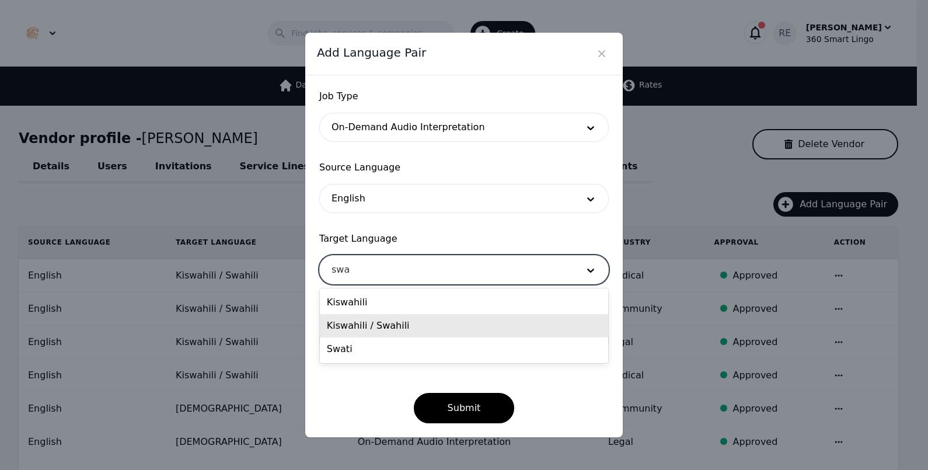
click at [382, 331] on div "Kiswahili / Swahili" at bounding box center [464, 325] width 288 height 23
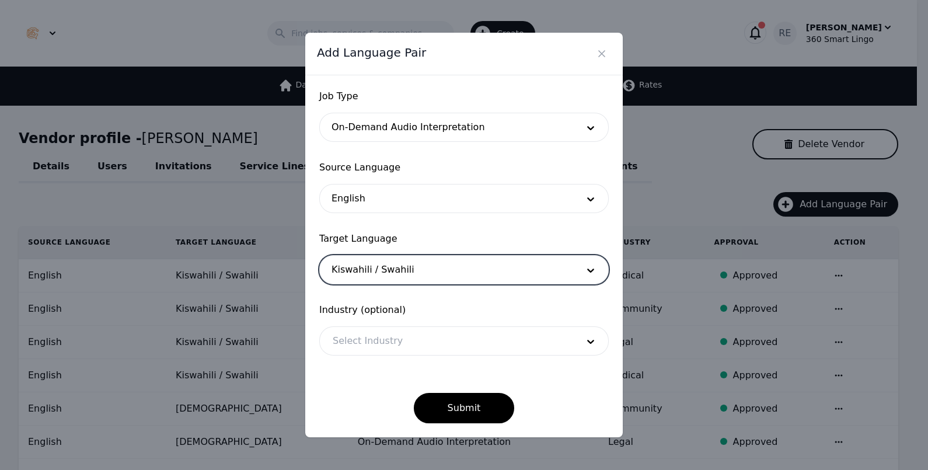
click at [388, 337] on div at bounding box center [446, 341] width 253 height 28
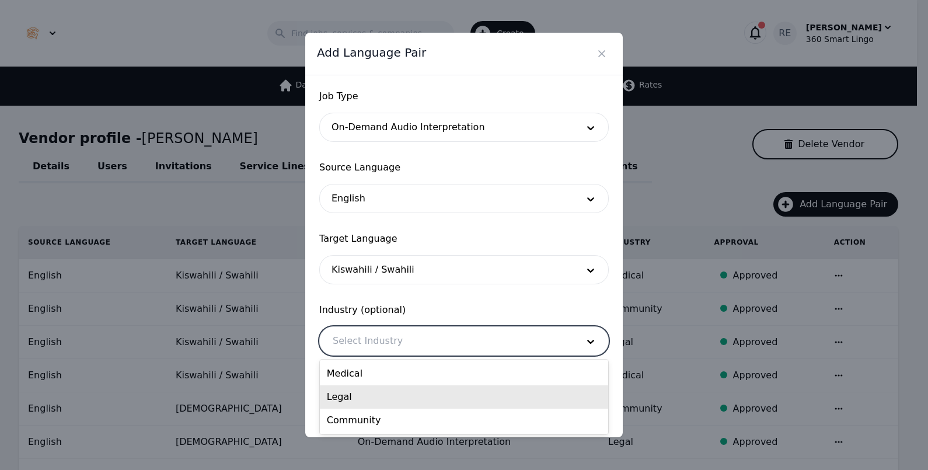
click at [389, 402] on div "Legal" at bounding box center [464, 396] width 288 height 23
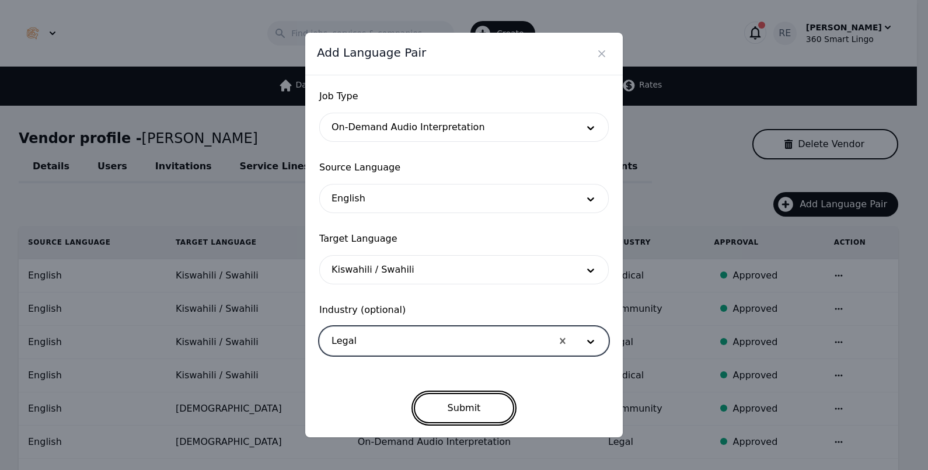
click at [469, 407] on button "Submit" at bounding box center [464, 408] width 101 height 30
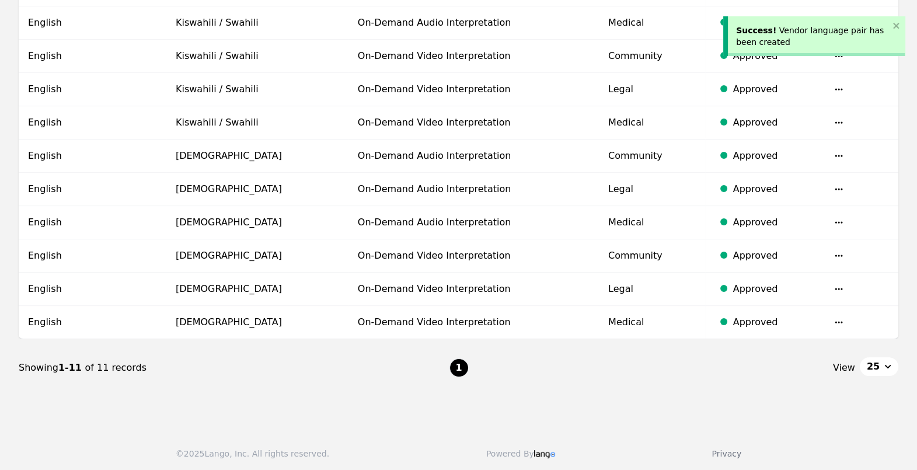
scroll to position [67, 0]
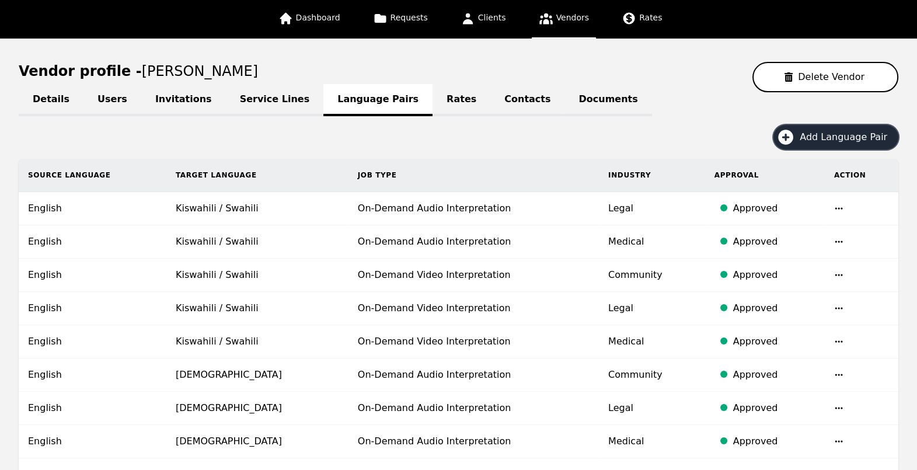
click at [842, 133] on span "Add Language Pair" at bounding box center [847, 137] width 96 height 14
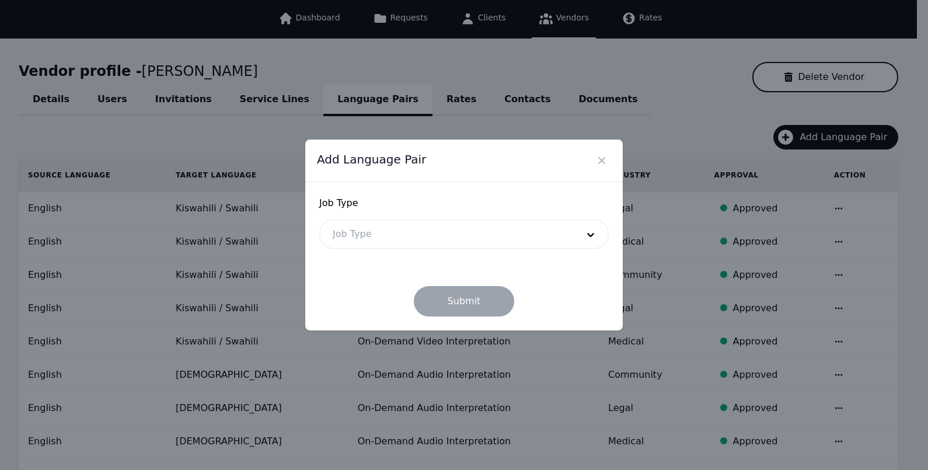
click at [434, 228] on div at bounding box center [446, 234] width 253 height 28
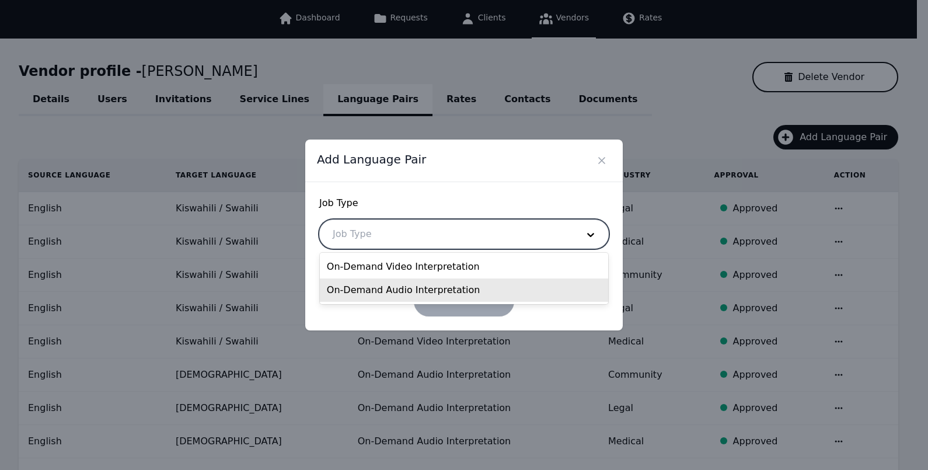
click at [421, 287] on div "On-Demand Audio Interpretation" at bounding box center [464, 289] width 288 height 23
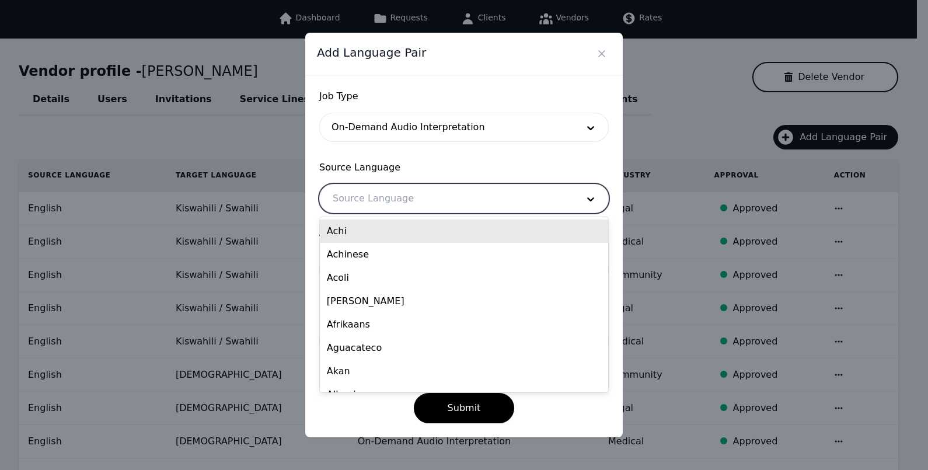
click at [401, 201] on div at bounding box center [446, 198] width 253 height 28
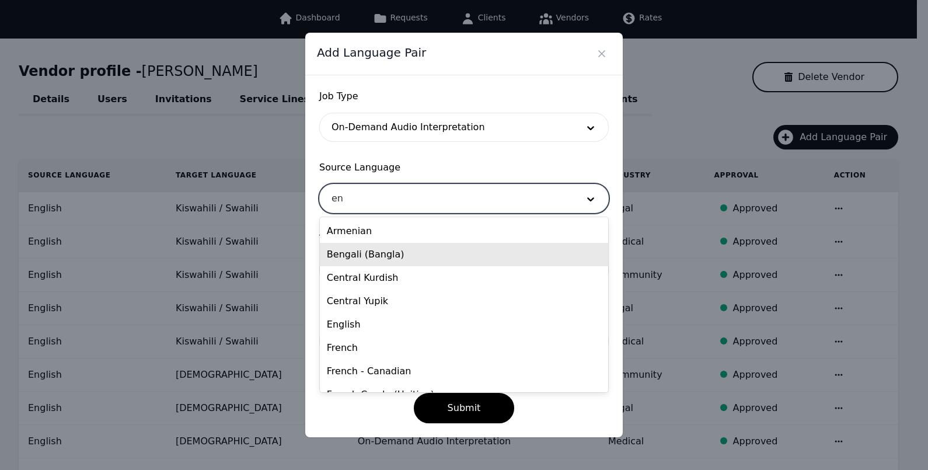
type input "eng"
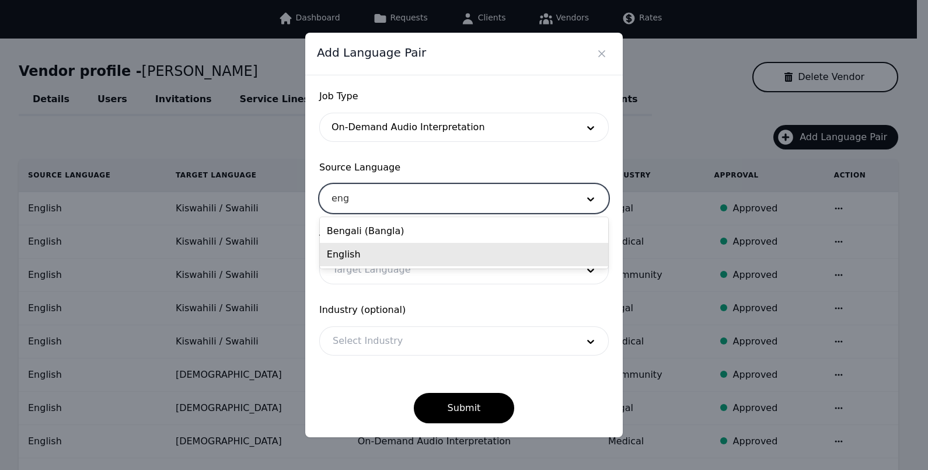
click at [391, 260] on div "English" at bounding box center [464, 254] width 288 height 23
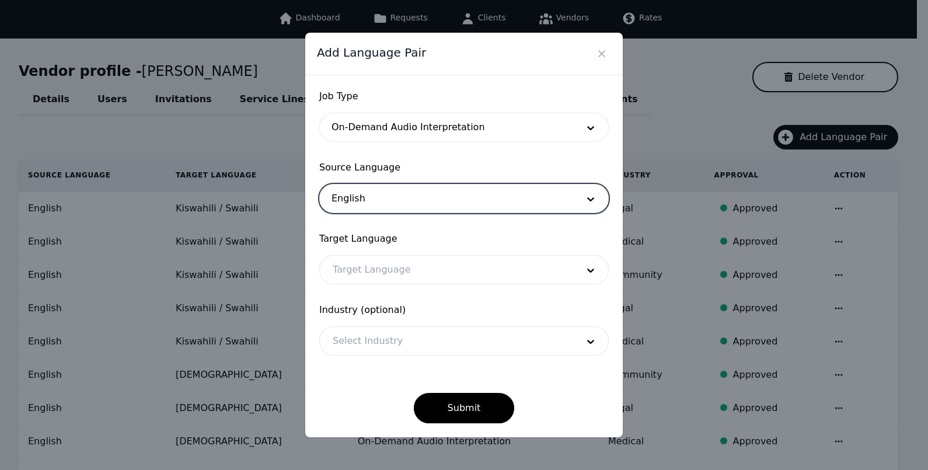
click at [389, 267] on div at bounding box center [446, 270] width 253 height 28
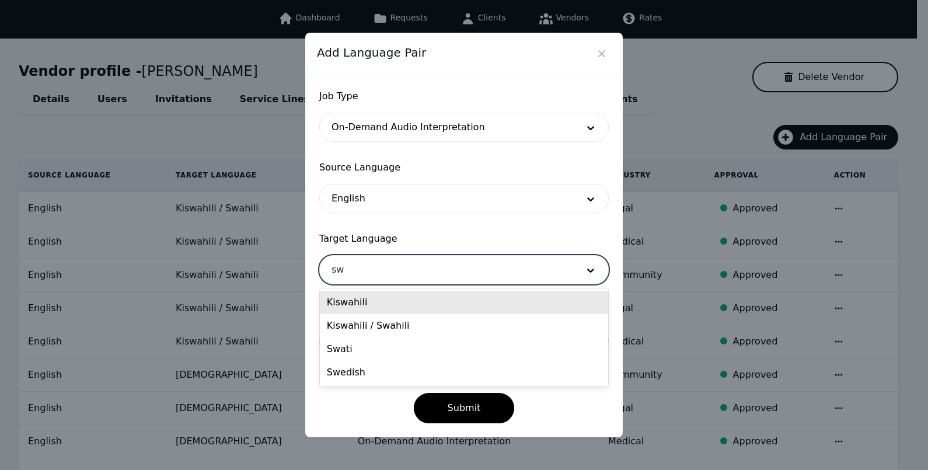
type input "swa"
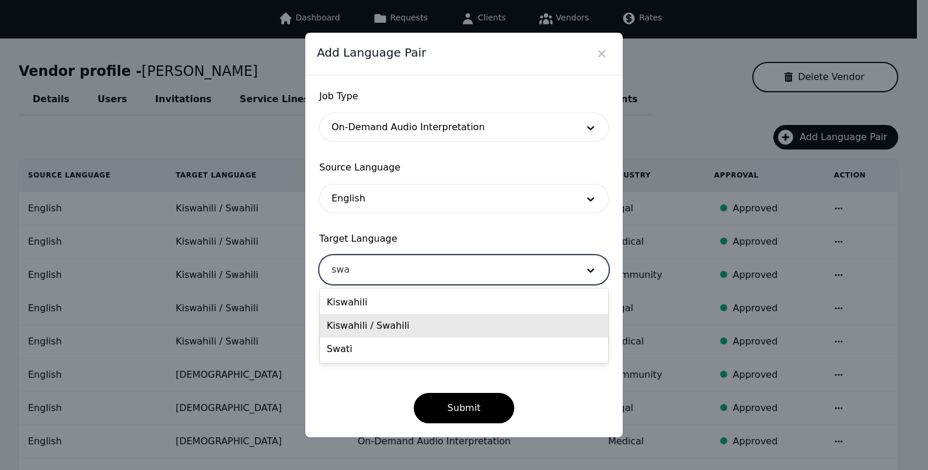
click at [417, 321] on div "Kiswahili / Swahili" at bounding box center [464, 325] width 288 height 23
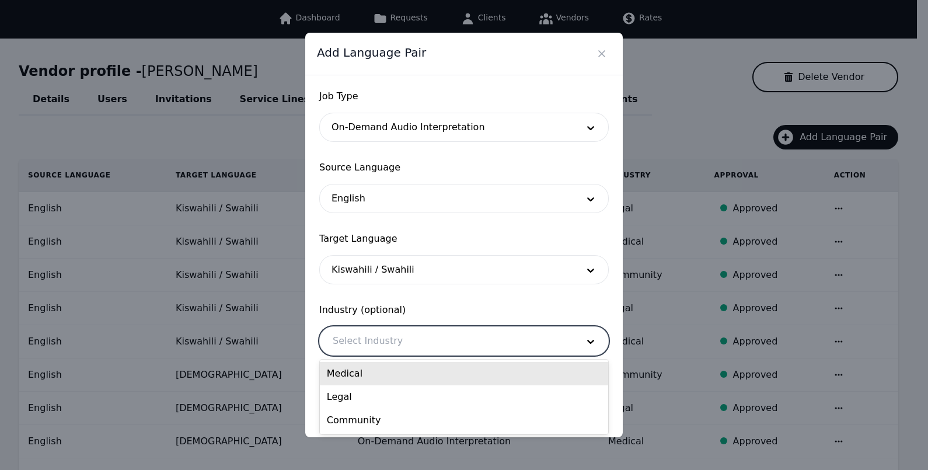
click at [406, 336] on div at bounding box center [446, 341] width 253 height 28
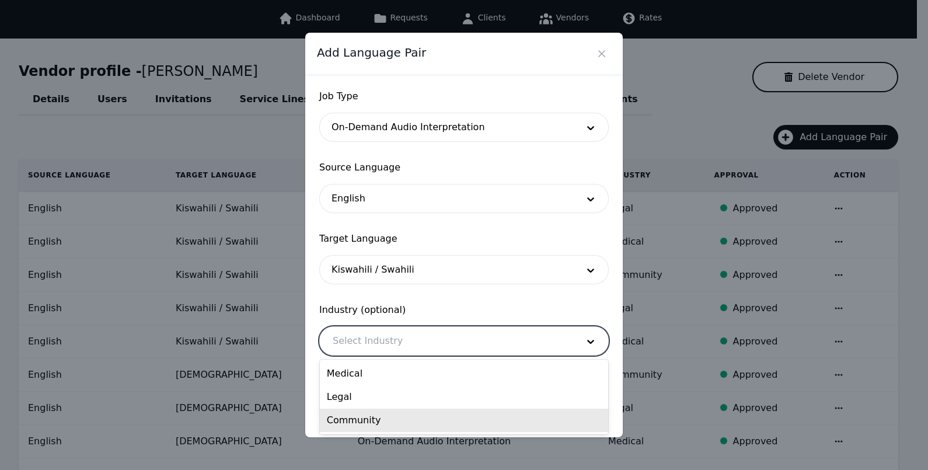
click at [378, 415] on div "Community" at bounding box center [464, 419] width 288 height 23
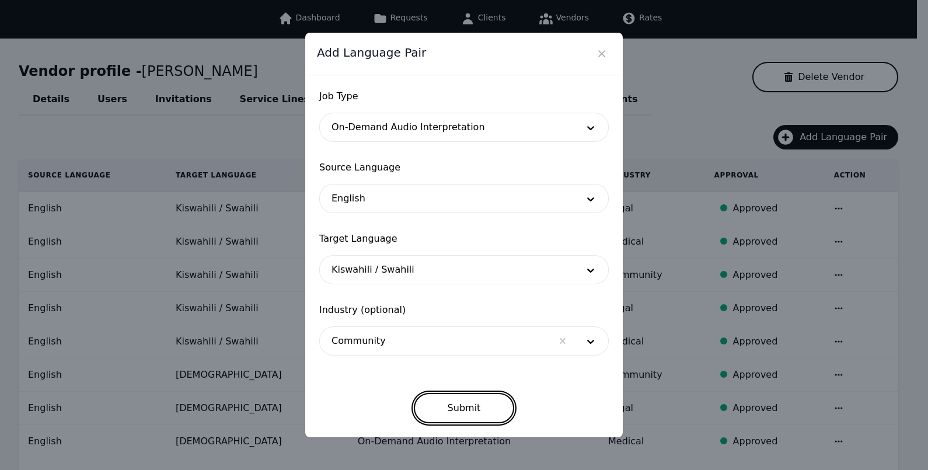
click at [439, 414] on button "Submit" at bounding box center [464, 408] width 101 height 30
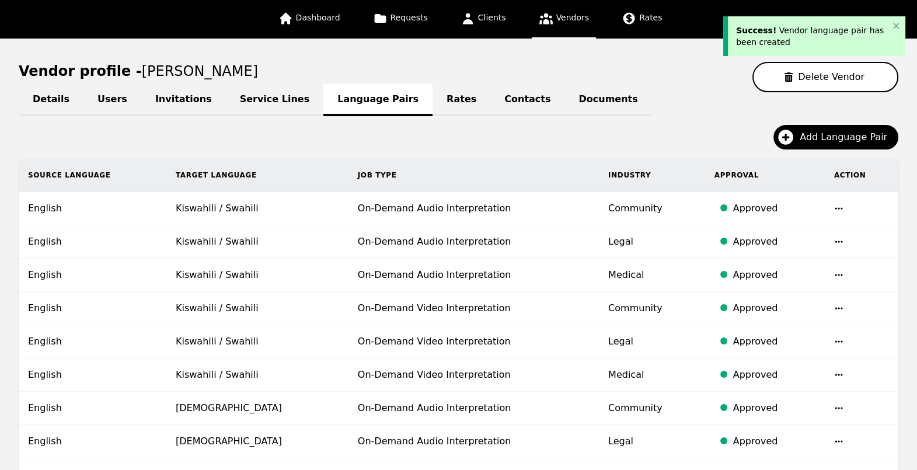
click at [490, 106] on link "Contacts" at bounding box center [527, 100] width 74 height 32
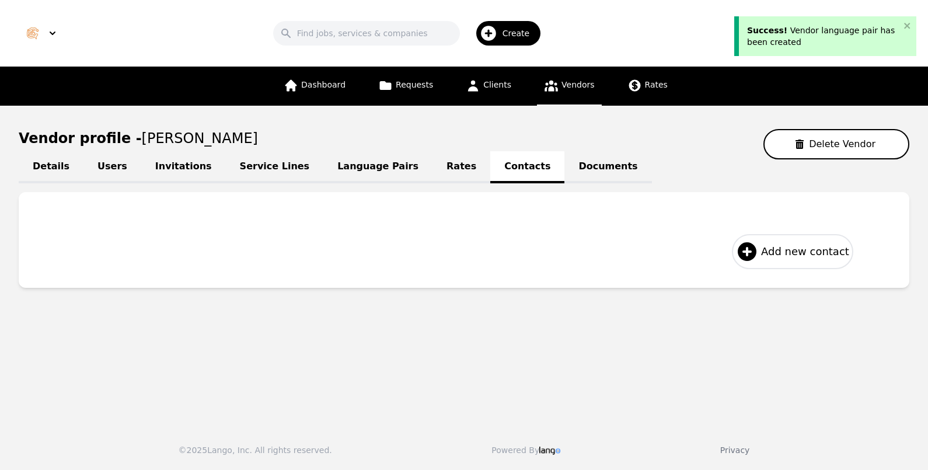
click at [808, 236] on button "Add new contact" at bounding box center [792, 251] width 121 height 35
select select "US"
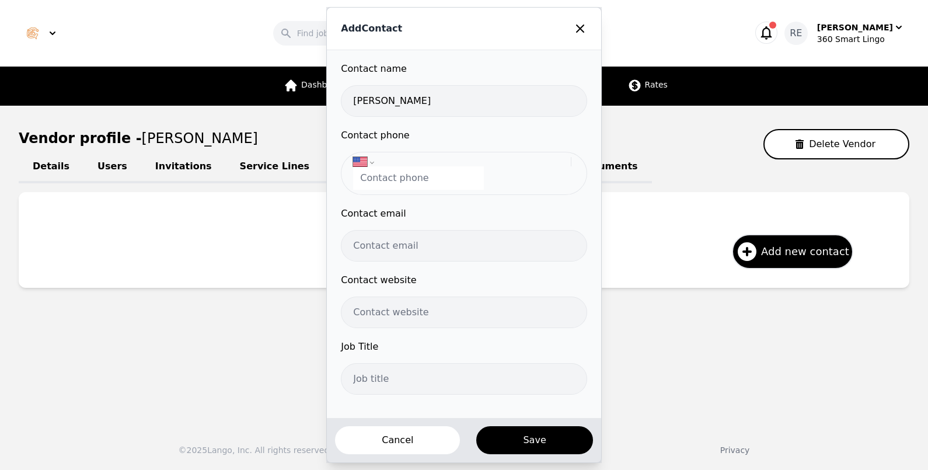
type input "[PERSON_NAME]"
click at [389, 194] on div "International [GEOGRAPHIC_DATA] [GEOGRAPHIC_DATA] [GEOGRAPHIC_DATA] [GEOGRAPHIC…" at bounding box center [464, 173] width 246 height 43
click at [389, 192] on div "International [GEOGRAPHIC_DATA] [GEOGRAPHIC_DATA] [GEOGRAPHIC_DATA] [GEOGRAPHIC…" at bounding box center [464, 173] width 246 height 43
click at [394, 185] on input "tel" at bounding box center [418, 177] width 131 height 23
paste input "[PHONE_NUMBER]"
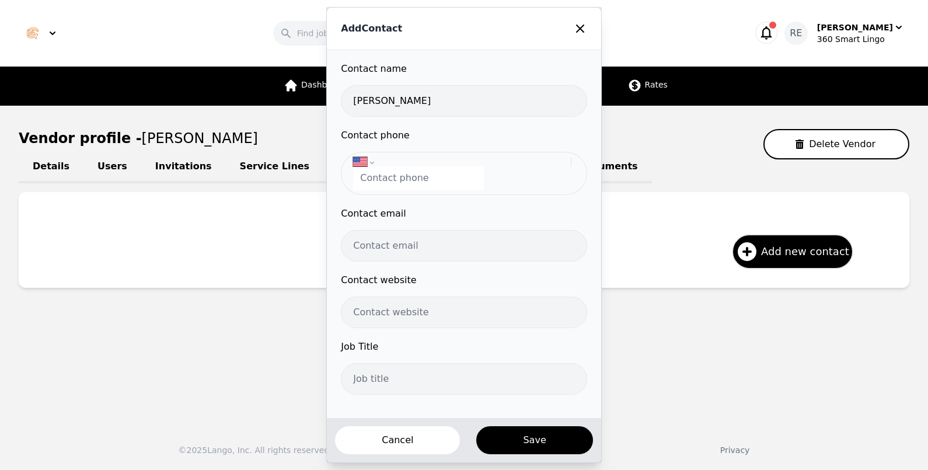
type input "[PHONE_NUMBER]"
select select "KE"
type input "[PHONE_NUMBER]"
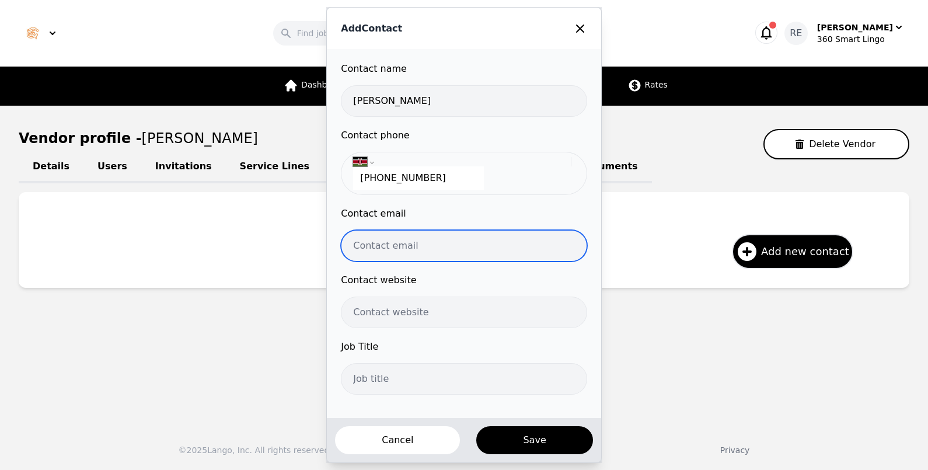
click at [407, 256] on input "email" at bounding box center [464, 246] width 246 height 32
paste input "[EMAIL_ADDRESS][DOMAIN_NAME]"
type input "[EMAIL_ADDRESS][DOMAIN_NAME]"
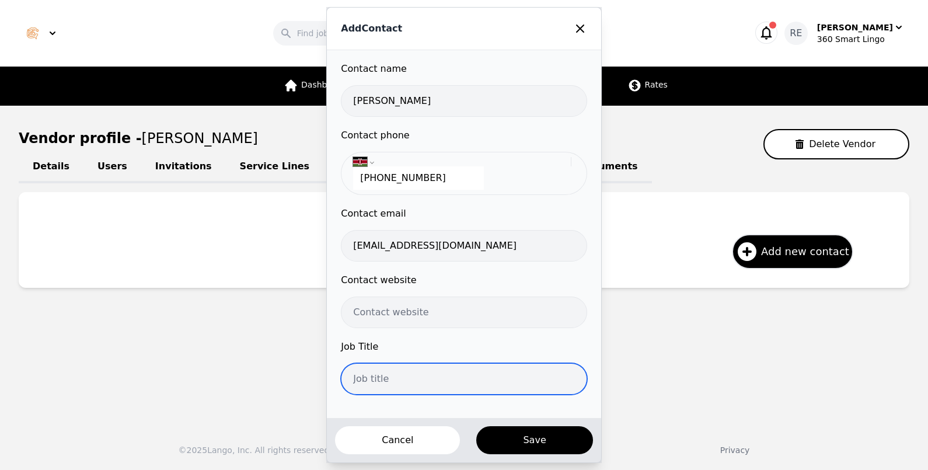
click at [415, 373] on input "text" at bounding box center [464, 379] width 246 height 32
type input "M"
type input "Interpreter"
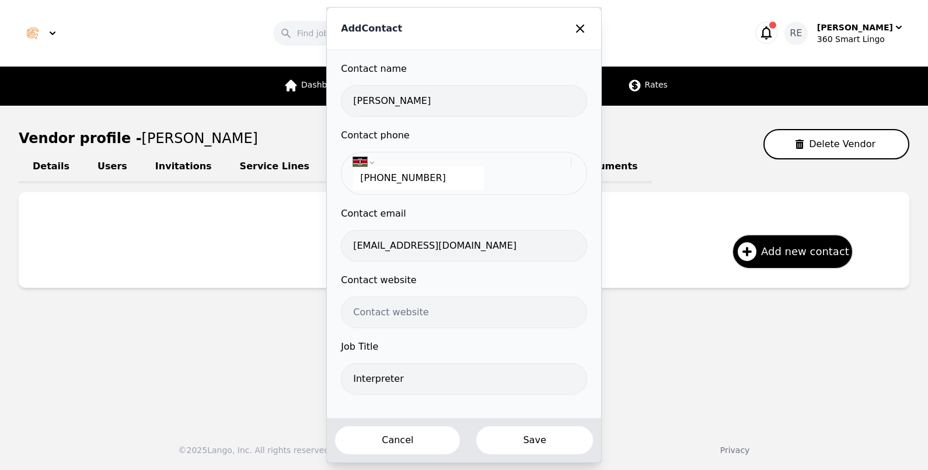
click at [506, 433] on button "Save" at bounding box center [534, 440] width 118 height 30
